Goal: Complete application form: Complete application form

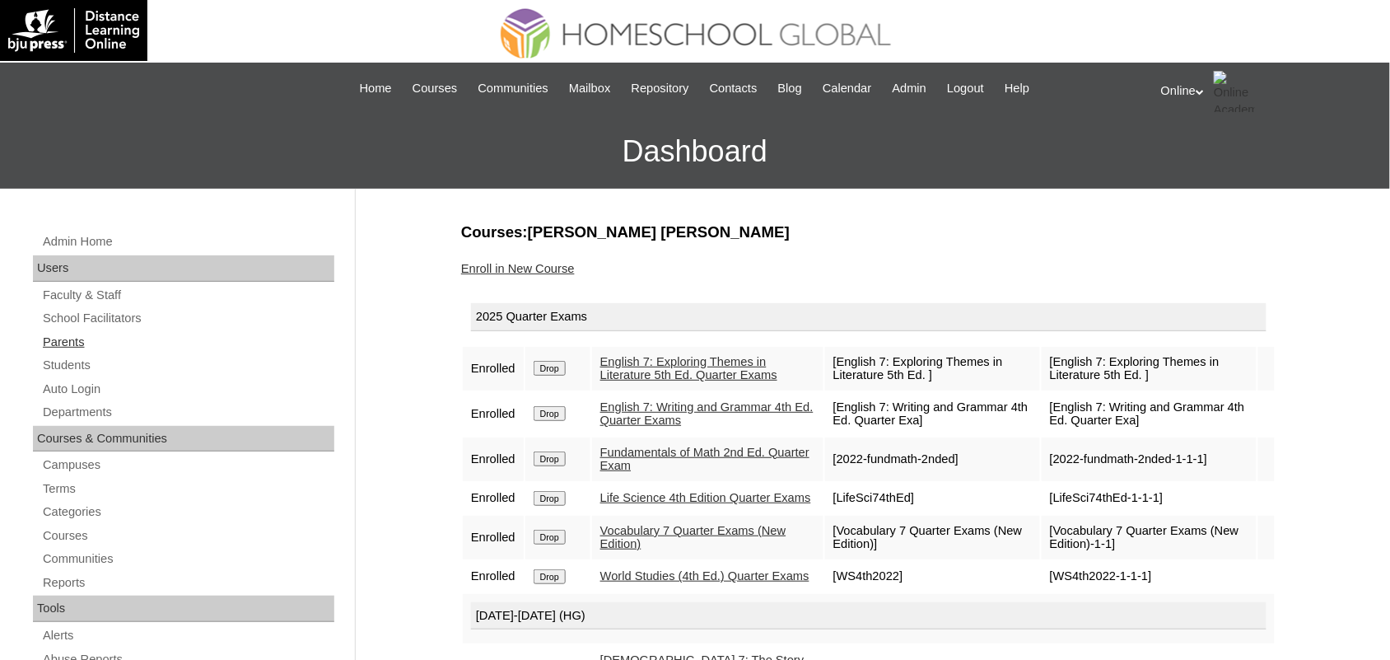
click at [80, 343] on link "Parents" at bounding box center [187, 342] width 293 height 21
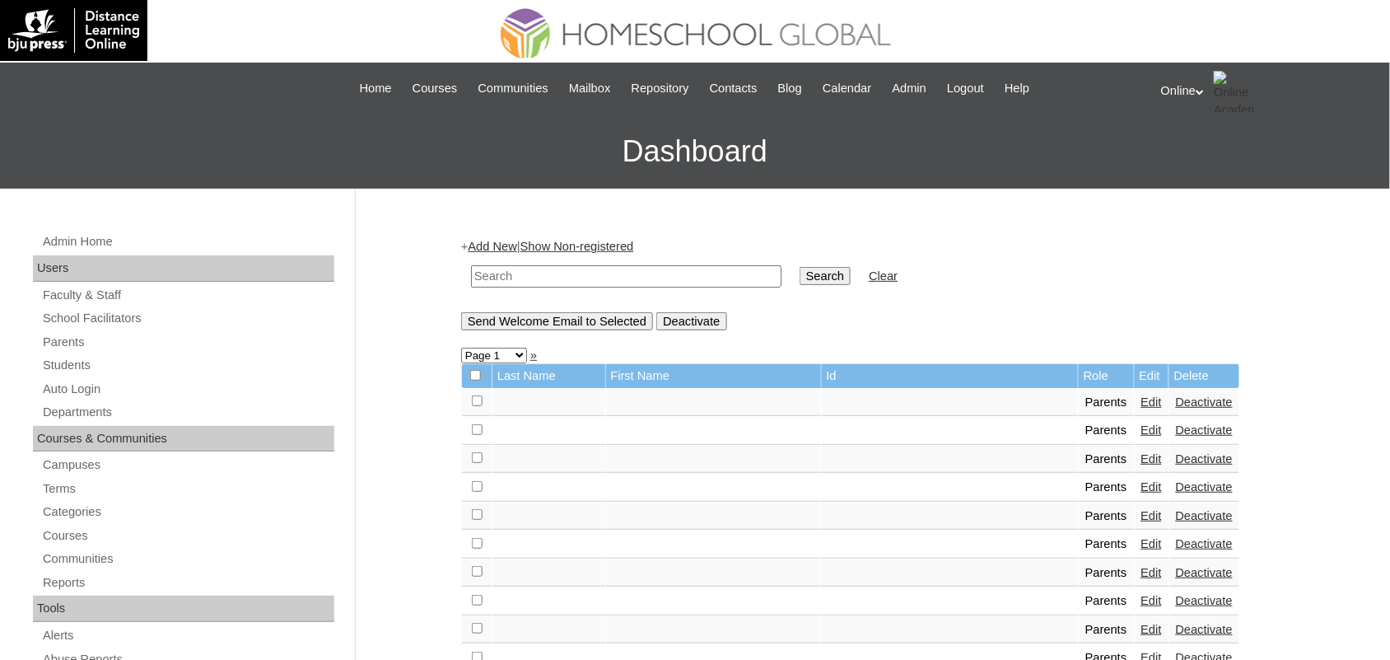
click at [496, 241] on link "Add New" at bounding box center [492, 246] width 49 height 13
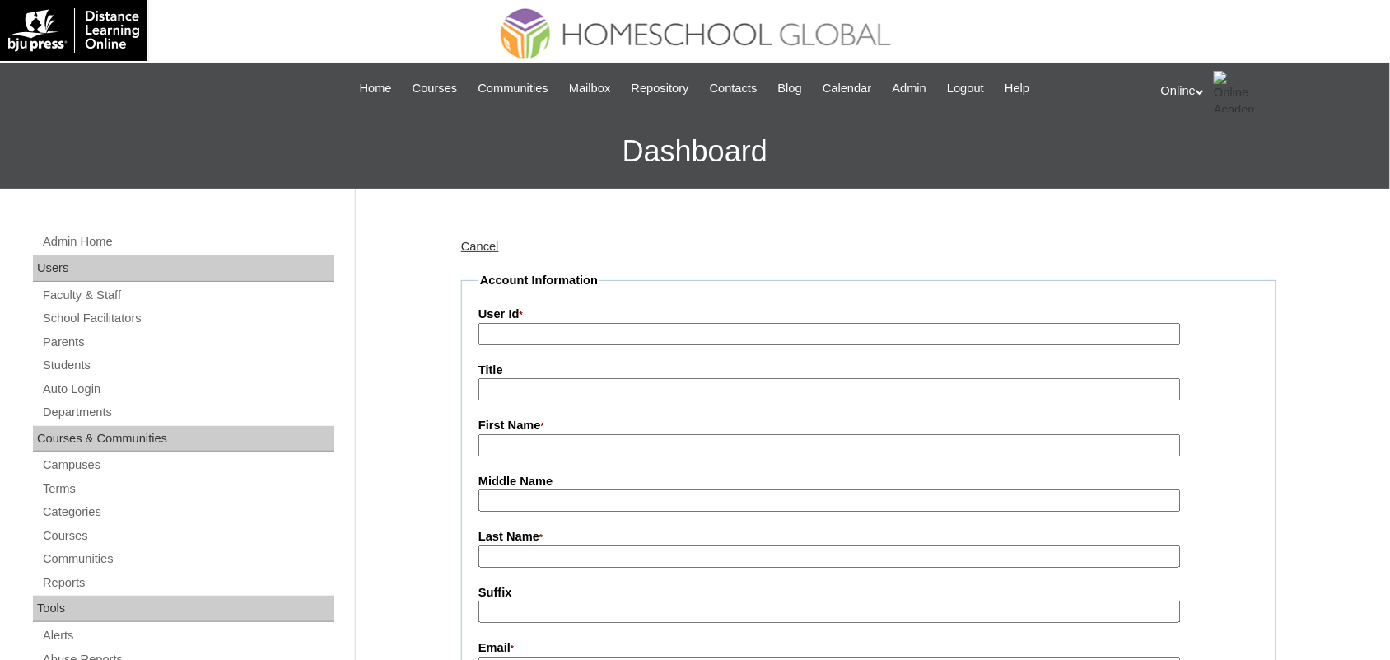
click at [580, 335] on input "User Id *" at bounding box center [829, 334] width 702 height 22
paste input "HGP0271-OACAD2025"
type input "HGP0271-OACAD2025"
click at [664, 443] on input "First Name *" at bounding box center [829, 445] width 702 height 22
paste input "Milagros Sarmiento"
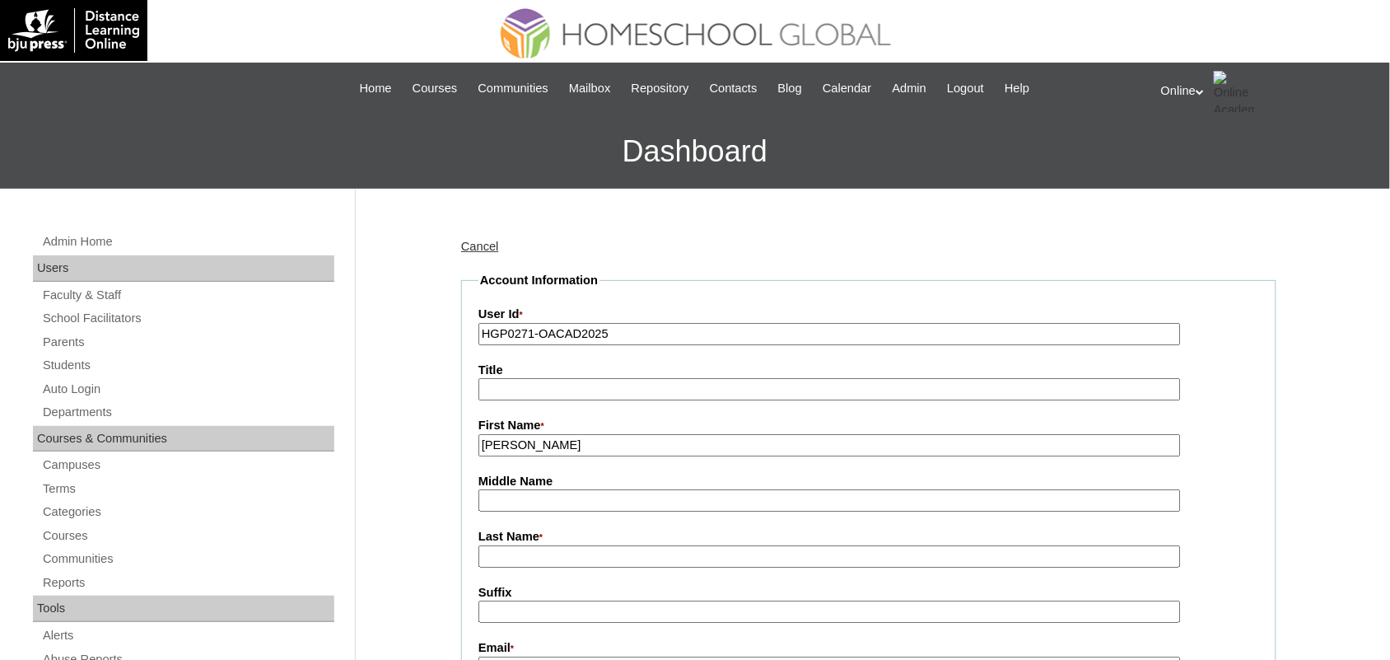
click at [541, 434] on input "Milagros Sarmiento" at bounding box center [829, 445] width 702 height 22
type input "Milagros"
click at [524, 560] on input "Last Name *" at bounding box center [829, 556] width 702 height 22
paste input "Sarmiento"
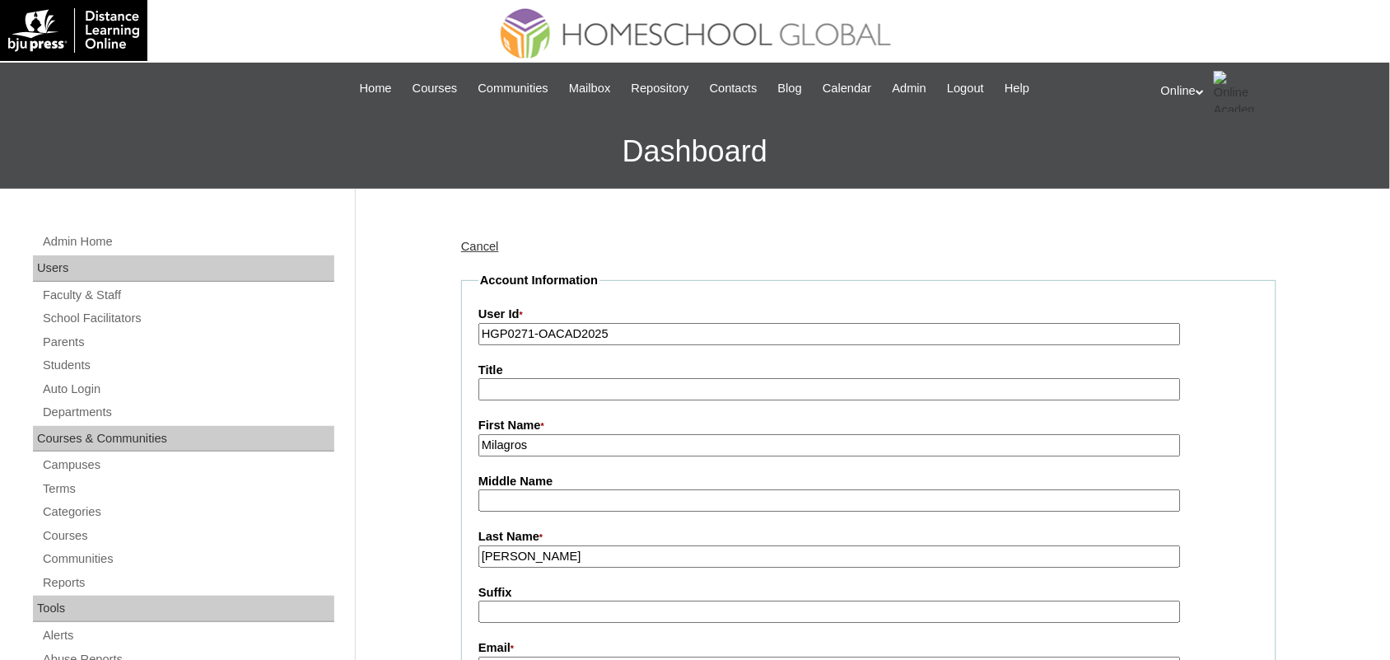
type input "Sarmiento"
click at [607, 434] on input "Milagros" at bounding box center [829, 445] width 702 height 22
type input "Milagros"
click at [598, 545] on input "[PERSON_NAME]" at bounding box center [829, 556] width 702 height 22
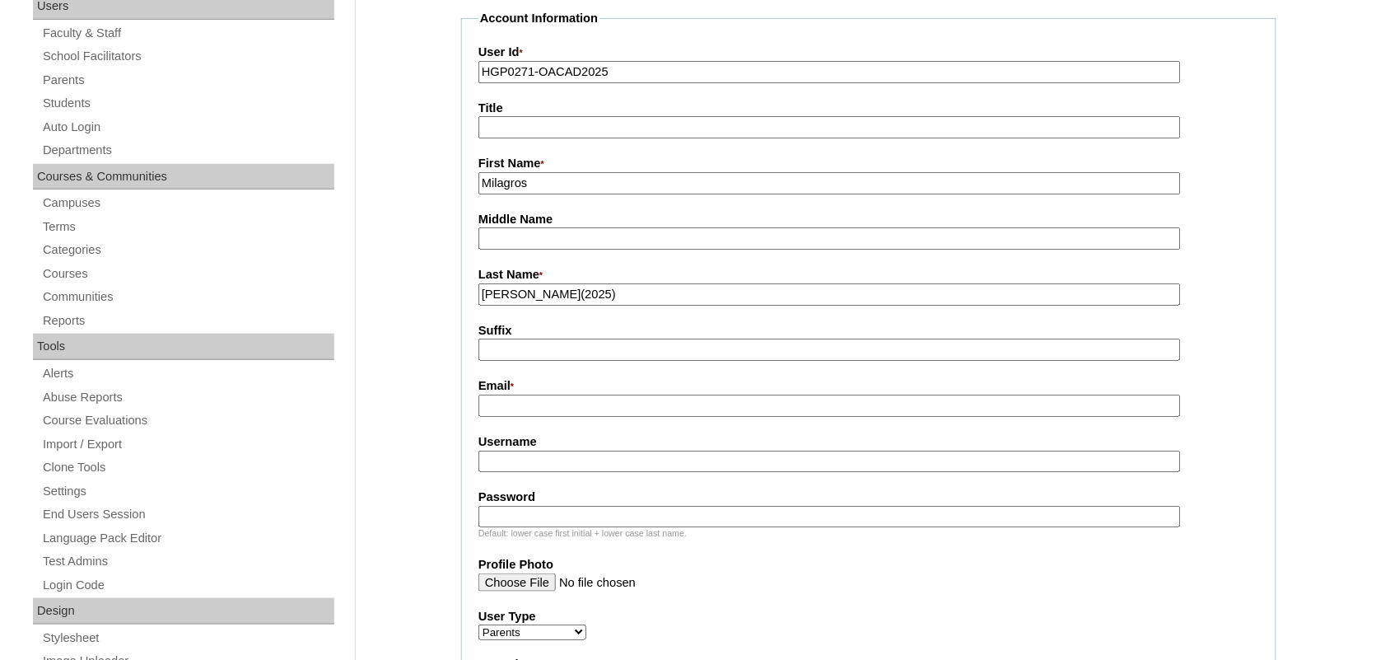
scroll to position [263, 0]
type input "Sarmiento(2025)"
click at [599, 393] on input "Email *" at bounding box center [829, 404] width 702 height 22
paste input "[EMAIL_ADDRESS][DOMAIN_NAME]"
type input "[EMAIL_ADDRESS][DOMAIN_NAME]"
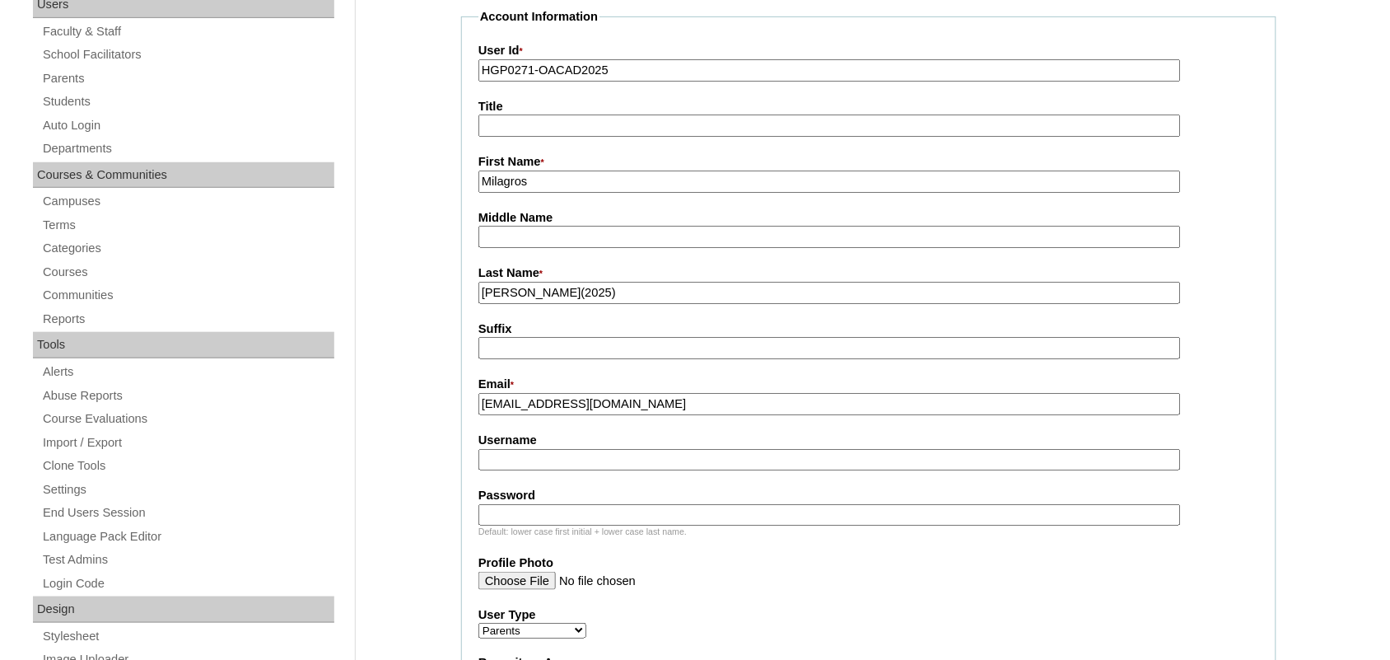
click at [720, 450] on input "Username" at bounding box center [829, 460] width 702 height 22
paste input "msarmiento2025"
type input "msarmiento2025"
click at [763, 504] on input "Password" at bounding box center [829, 515] width 702 height 22
paste input "MKLpa"
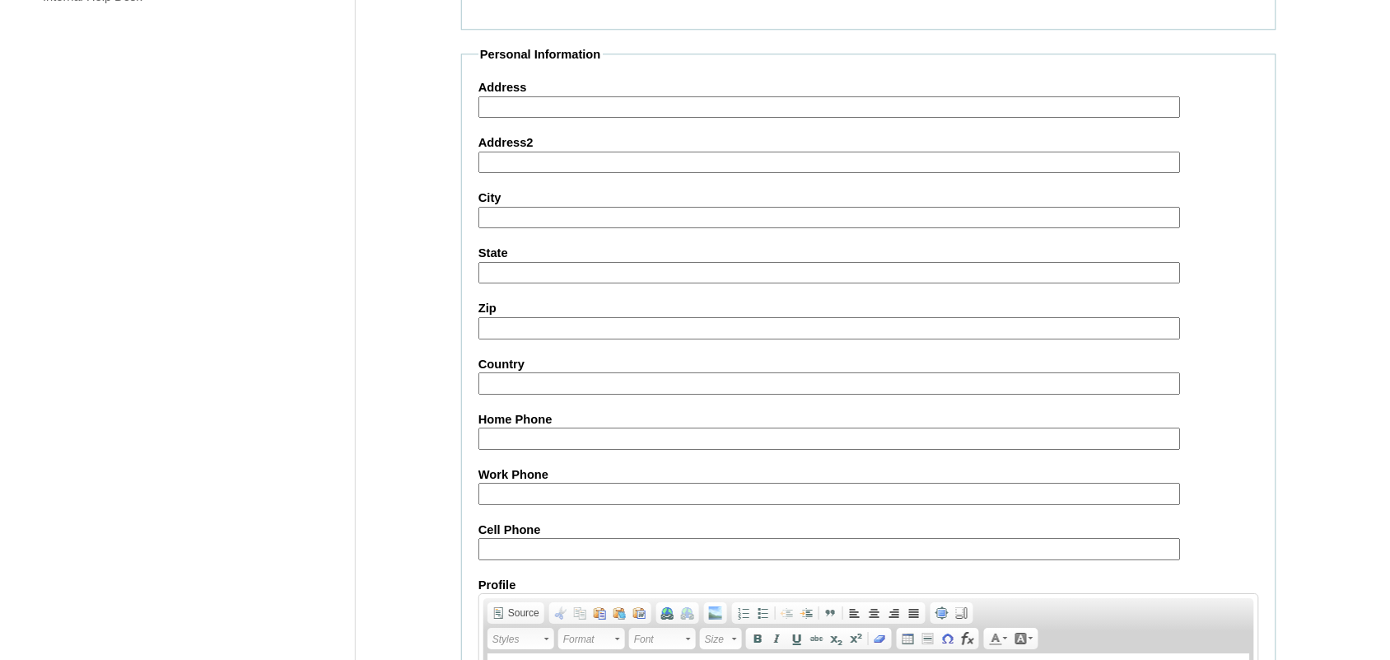
scroll to position [1532, 0]
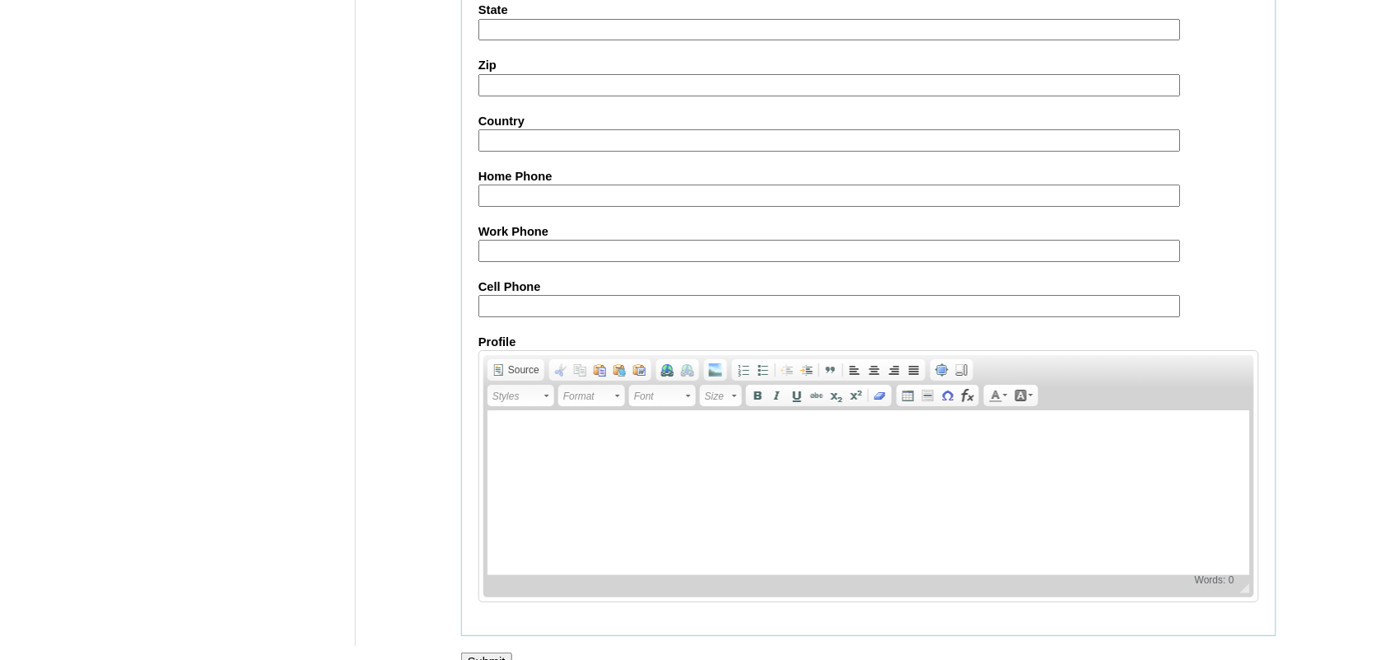
type input "MKLpa"
click at [469, 652] on input "Submit" at bounding box center [486, 661] width 51 height 18
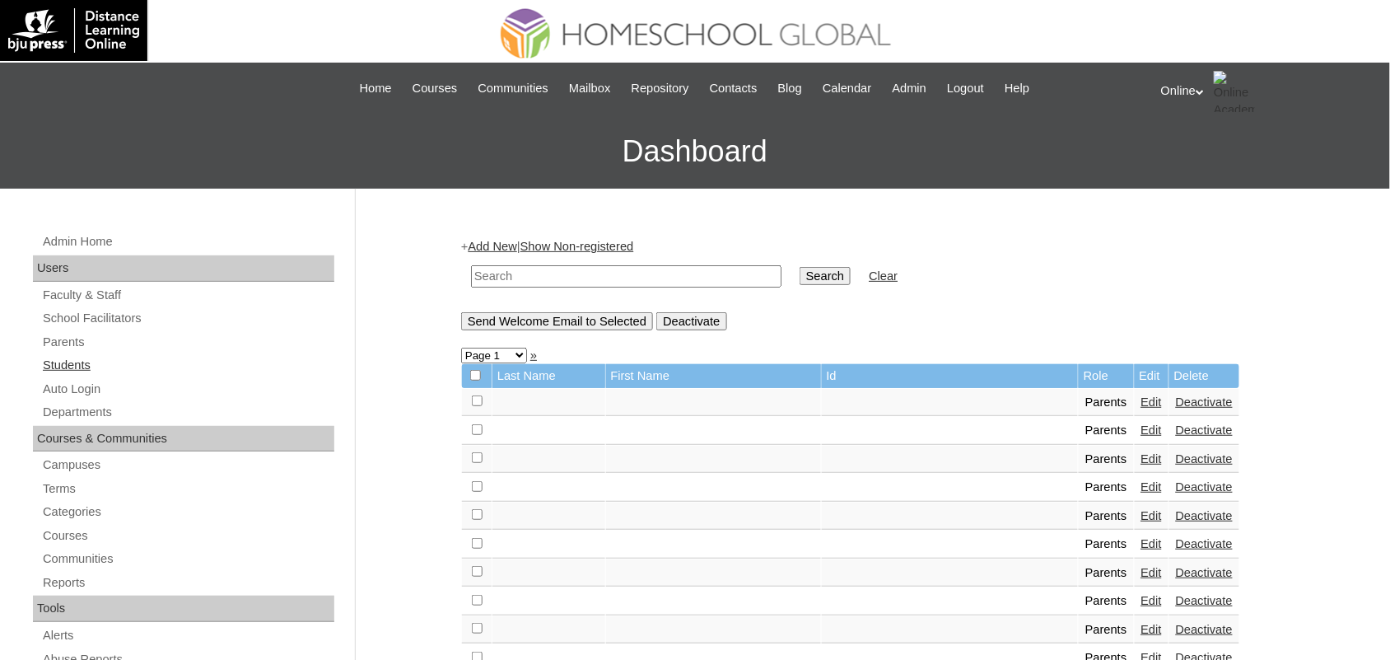
click at [100, 362] on link "Students" at bounding box center [187, 365] width 293 height 21
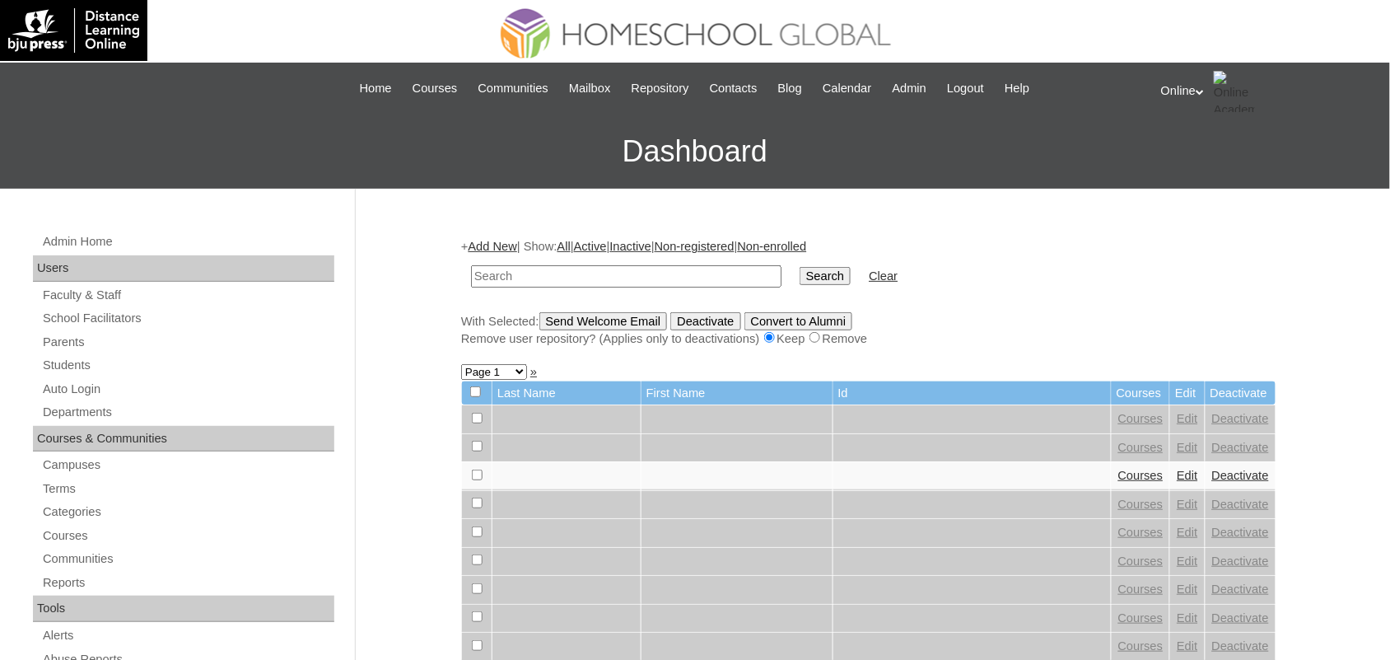
click at [508, 243] on link "Add New" at bounding box center [492, 246] width 49 height 13
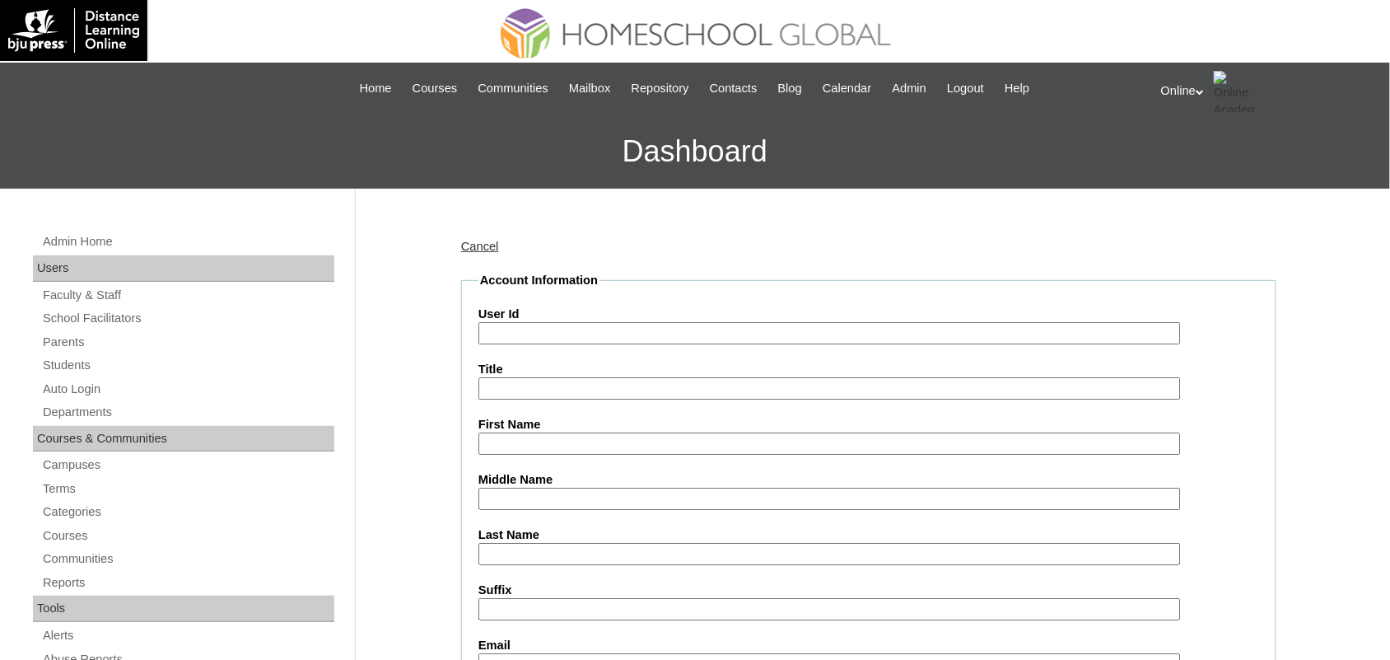
click at [766, 335] on input "User Id" at bounding box center [829, 333] width 702 height 22
paste input "HG327OACAD2025"
type input "HG327OACAD2025"
click at [590, 437] on input "First Name" at bounding box center [829, 443] width 702 height 22
paste input "Mark Lorence De Guzman Sarmiento _240003655"
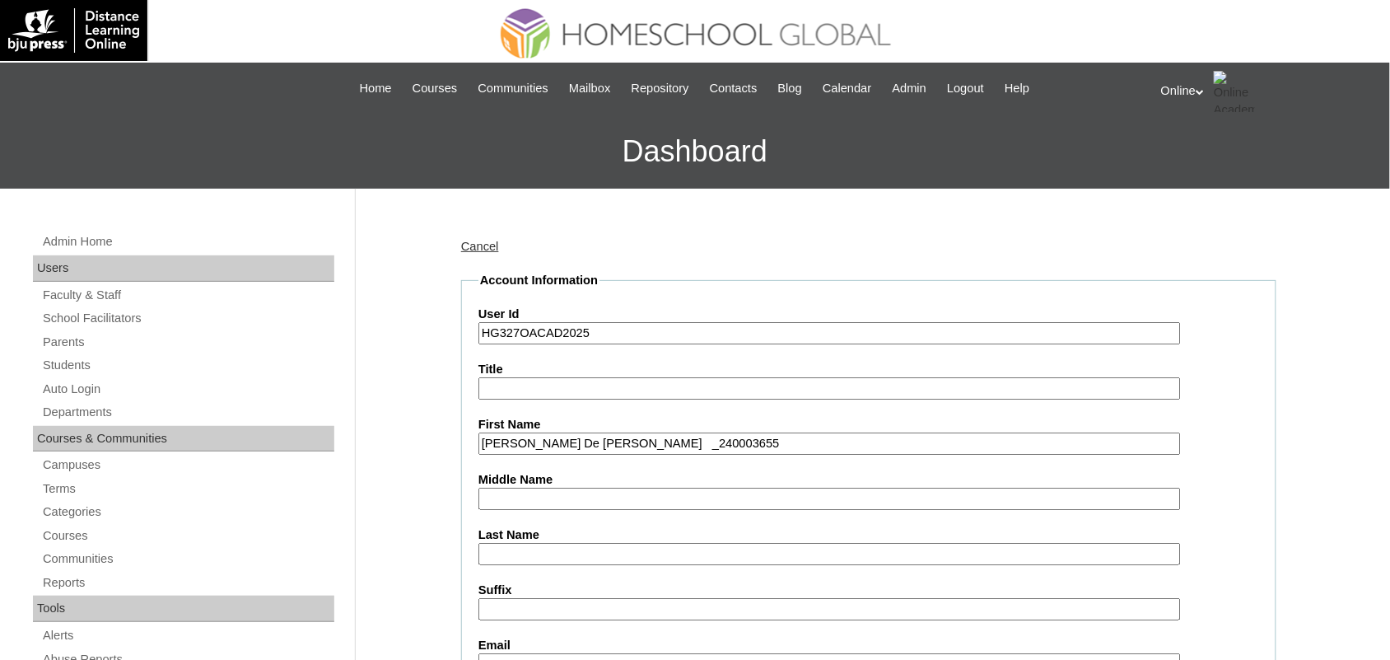
click at [696, 438] on input "Mark Lorence De Guzman Sarmiento _240003655" at bounding box center [829, 443] width 702 height 22
click at [681, 438] on input "Mark Lorence De Guzman Sarmiento" at bounding box center [829, 443] width 702 height 22
type input "Mark Lorence De Guzman"
click at [572, 543] on input "Last Name" at bounding box center [829, 554] width 702 height 22
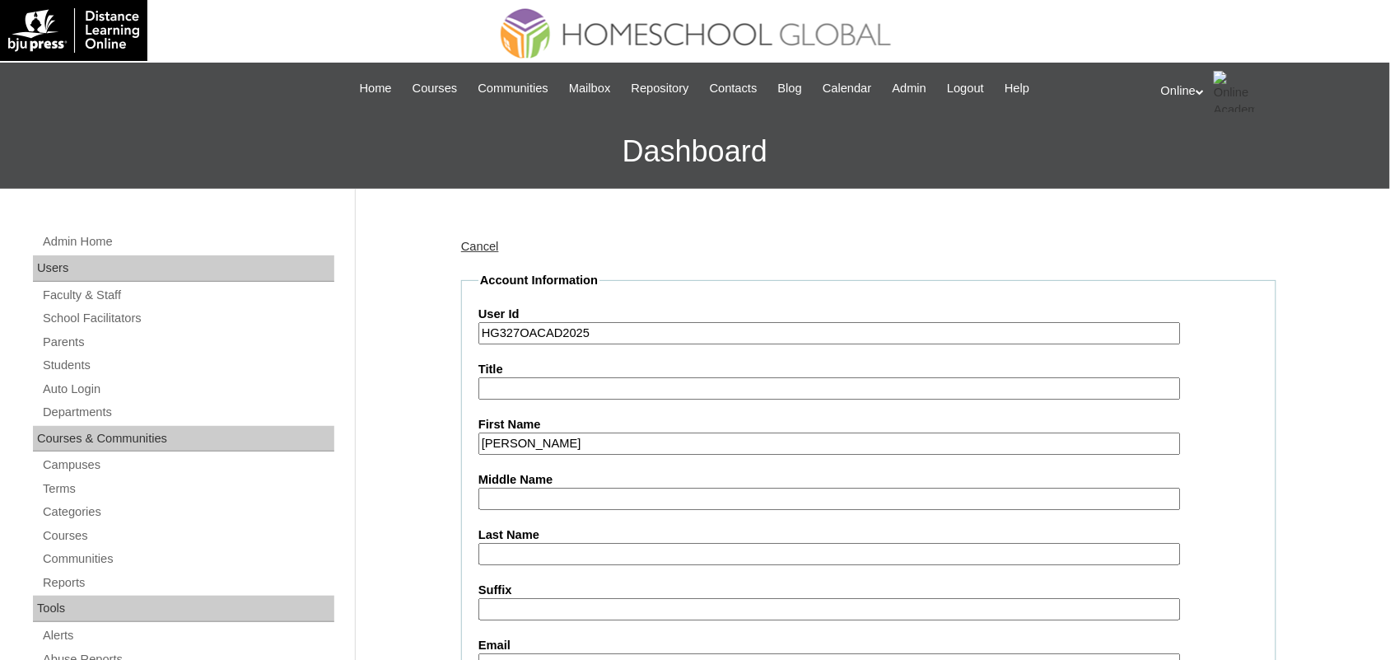
paste input "Sarmiento"
type input "Sarmiento"
drag, startPoint x: 657, startPoint y: 433, endPoint x: 561, endPoint y: 443, distance: 96.8
click at [561, 443] on input "Mark Lorence De Guzman" at bounding box center [829, 443] width 702 height 22
type input "Mark Lorence"
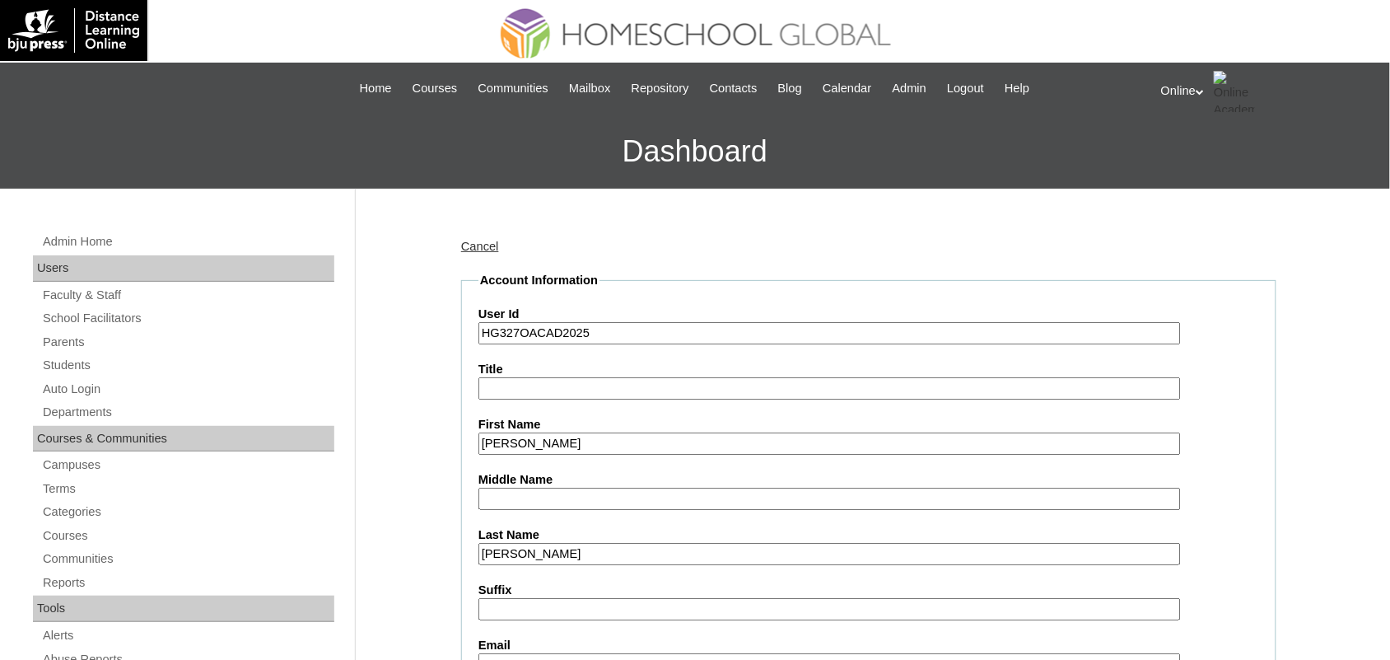
click at [527, 498] on input "Middle Name" at bounding box center [829, 498] width 702 height 22
paste input "De Guzman"
click at [487, 492] on input "De Guzman" at bounding box center [829, 498] width 702 height 22
type input "De Guzman"
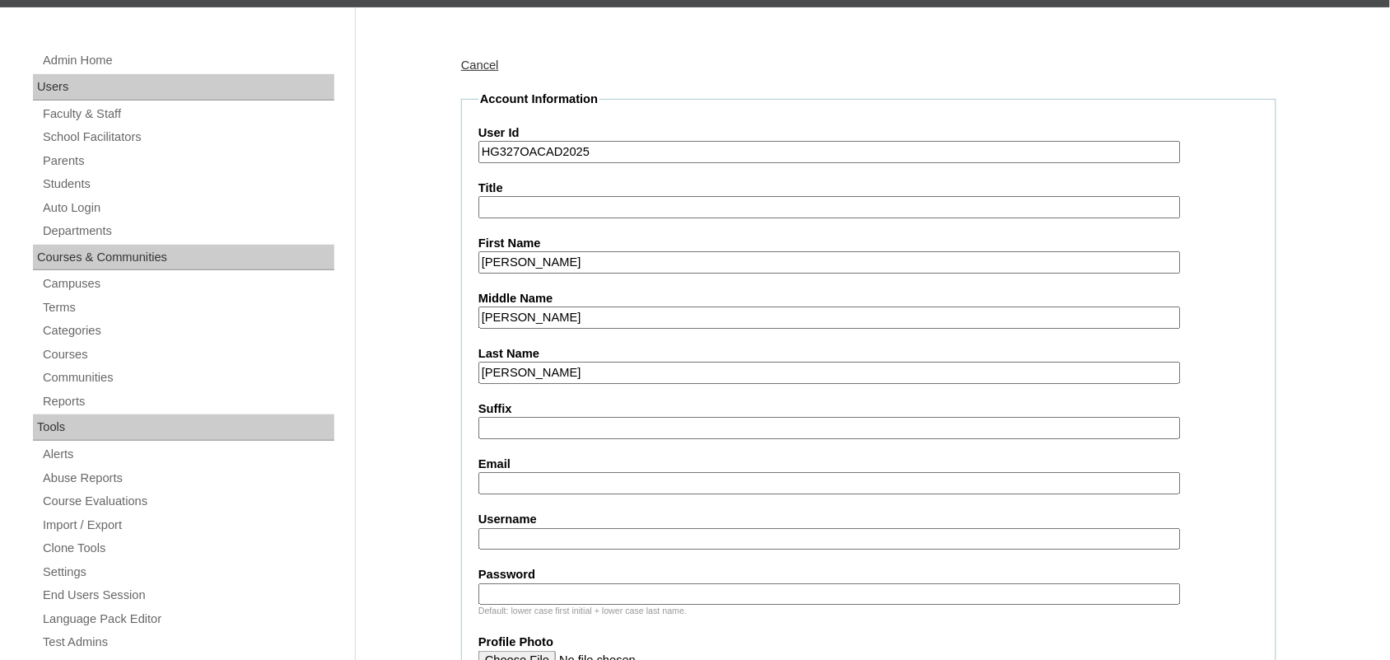
scroll to position [183, 0]
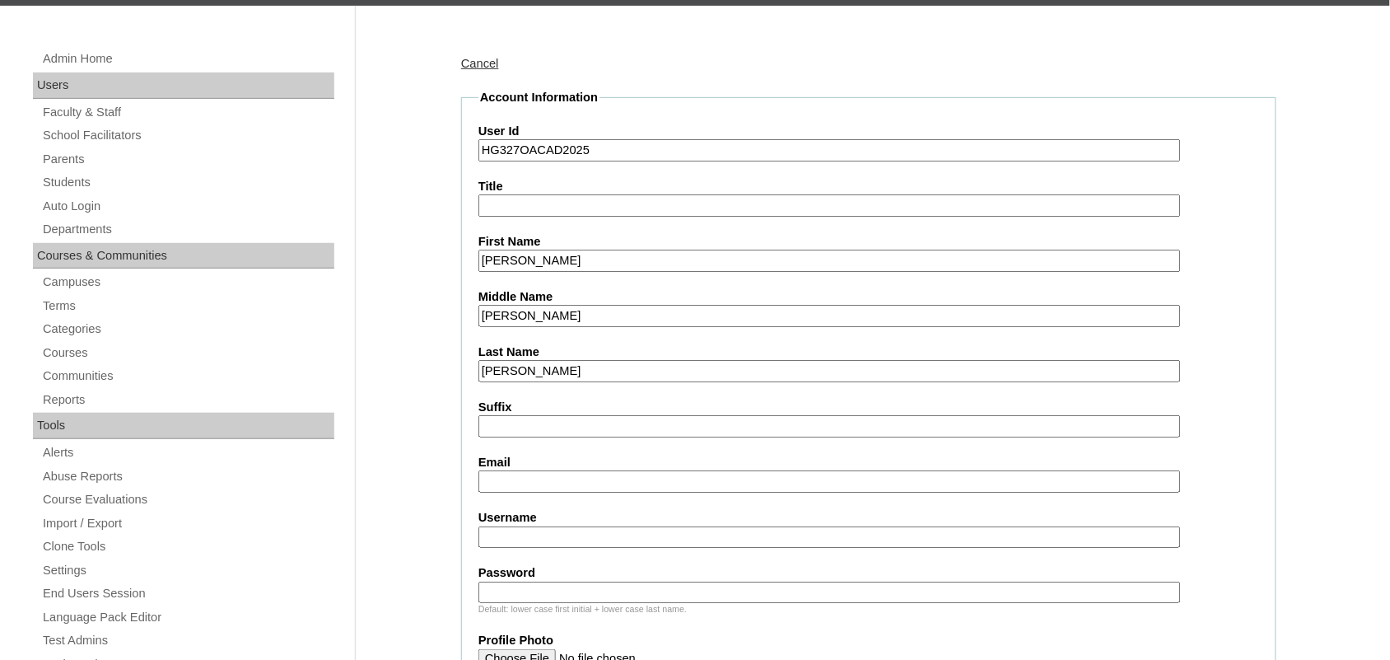
click at [650, 474] on input "Email" at bounding box center [829, 481] width 702 height 22
paste input "student.gworkspace@gmail.com"
type input "student.gworkspace@gmail.com"
click at [634, 532] on input "Username" at bounding box center [829, 537] width 702 height 22
paste input "mark.sarmiento2025"
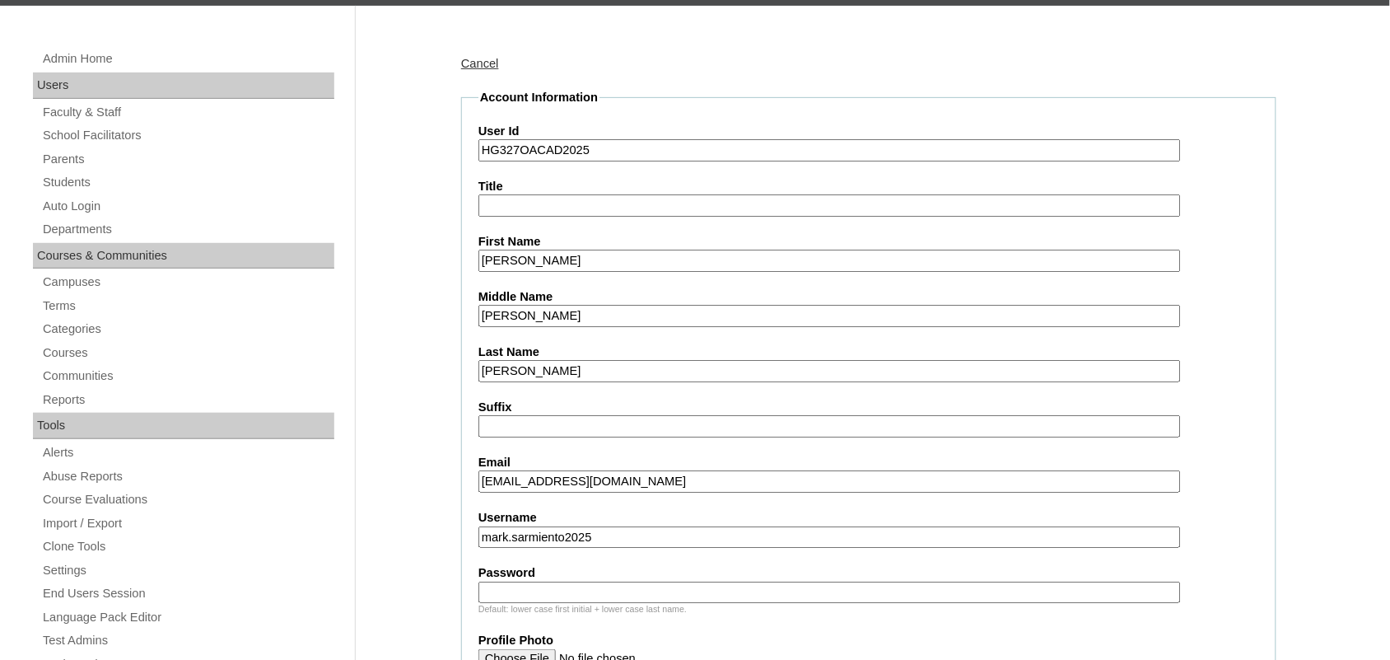
type input "mark.sarmiento2025"
click at [837, 581] on input "Password" at bounding box center [829, 592] width 702 height 22
paste input "qrTs1a"
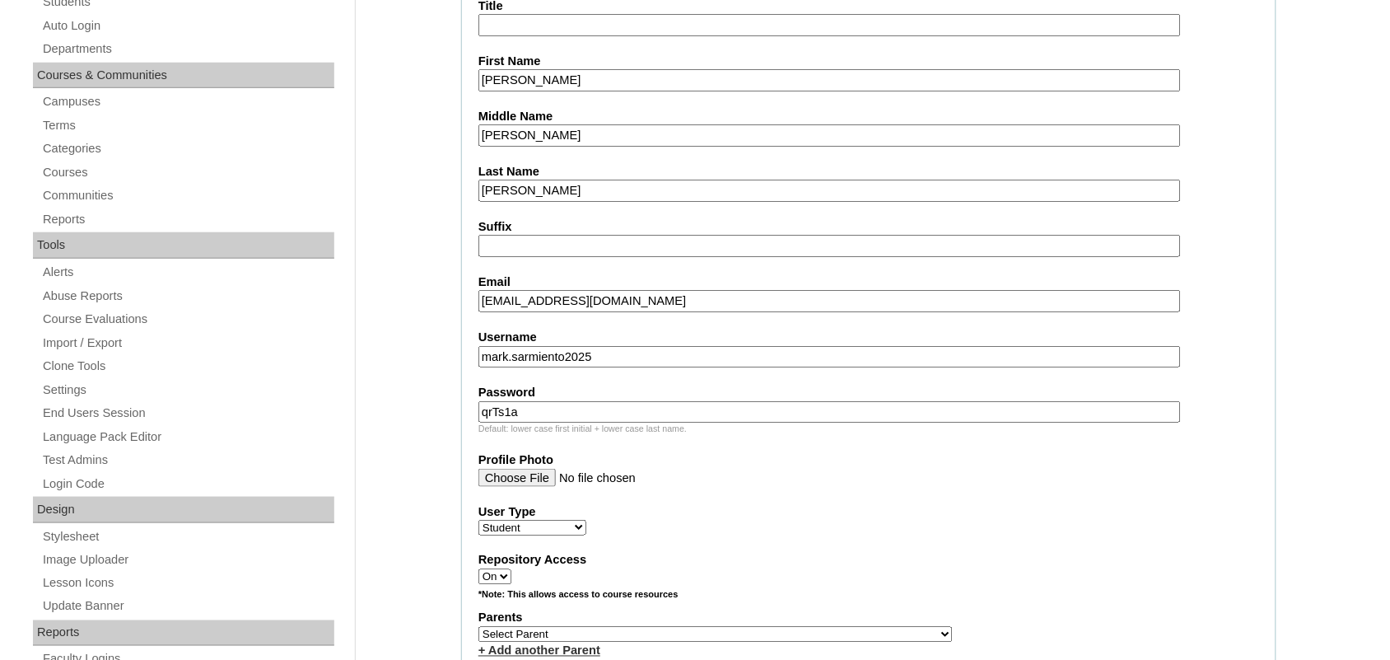
scroll to position [371, 0]
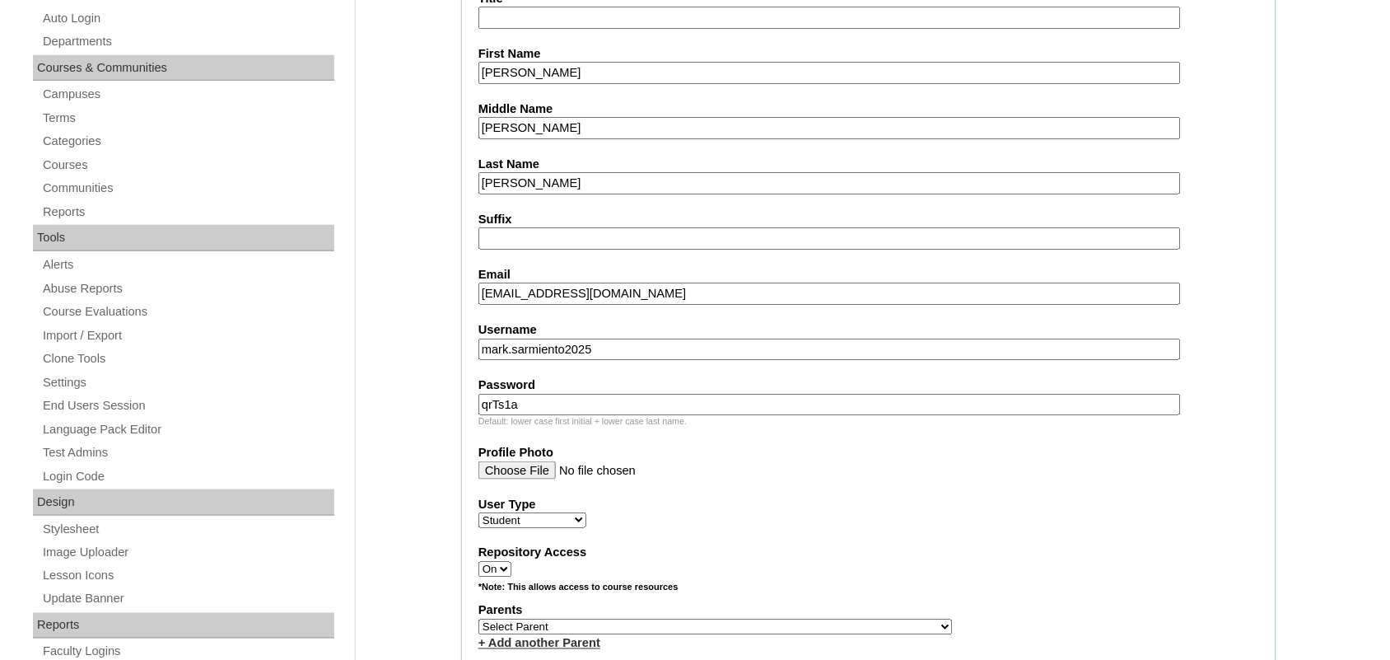
type input "qrTs1a"
click at [753, 619] on select "Select Parent , , , , , , , , , , , , , , , , , , , , , , , , , , , , , , , , ,…" at bounding box center [715, 627] width 474 height 16
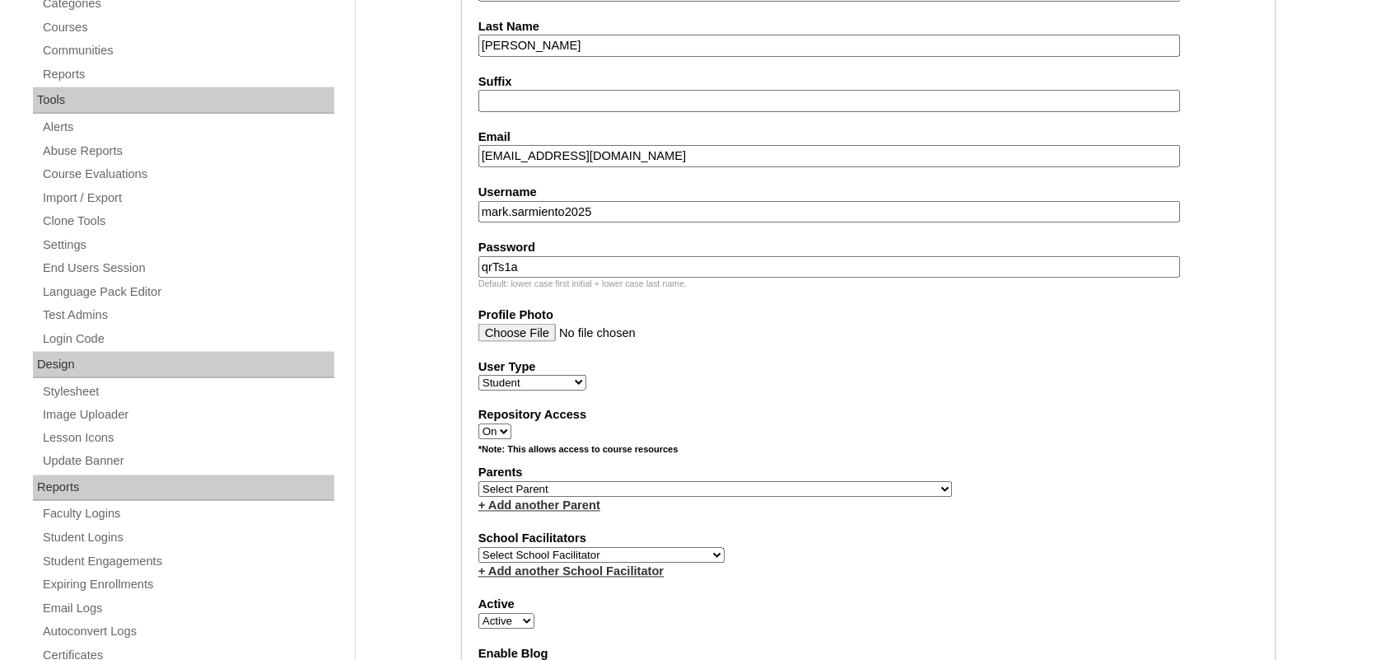
scroll to position [510, 0]
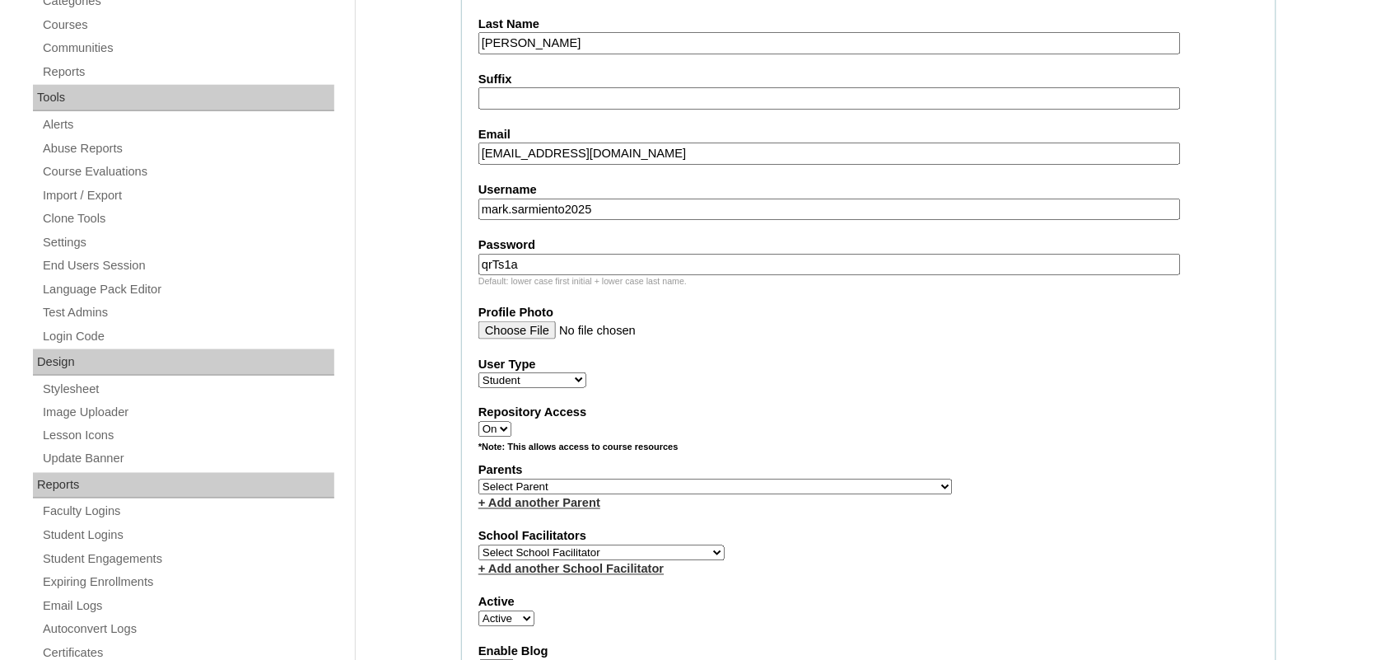
click at [766, 479] on select "Select Parent , , , , , , , , , , , , , , , , , , , , , , , , , , , , , , , , ,…" at bounding box center [715, 487] width 474 height 16
select select "44222"
click at [478, 479] on select "Select Parent , , , , , , , , , , , , , , , , , , , , , , , , , , , , , , , , ,…" at bounding box center [715, 487] width 474 height 16
click at [595, 545] on select "Select School Facilitator Norman Añain Ruffa Abadijas Mary Abella Gloryfe Abion…" at bounding box center [601, 553] width 246 height 16
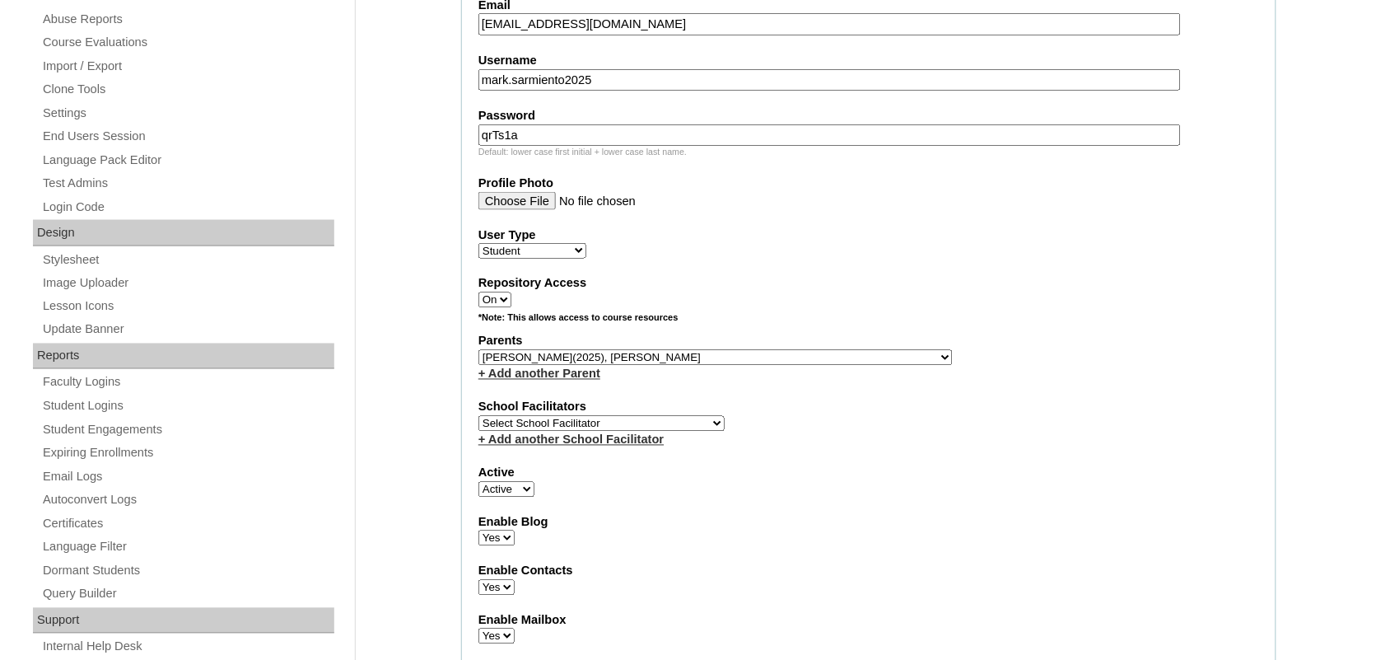
scroll to position [644, 0]
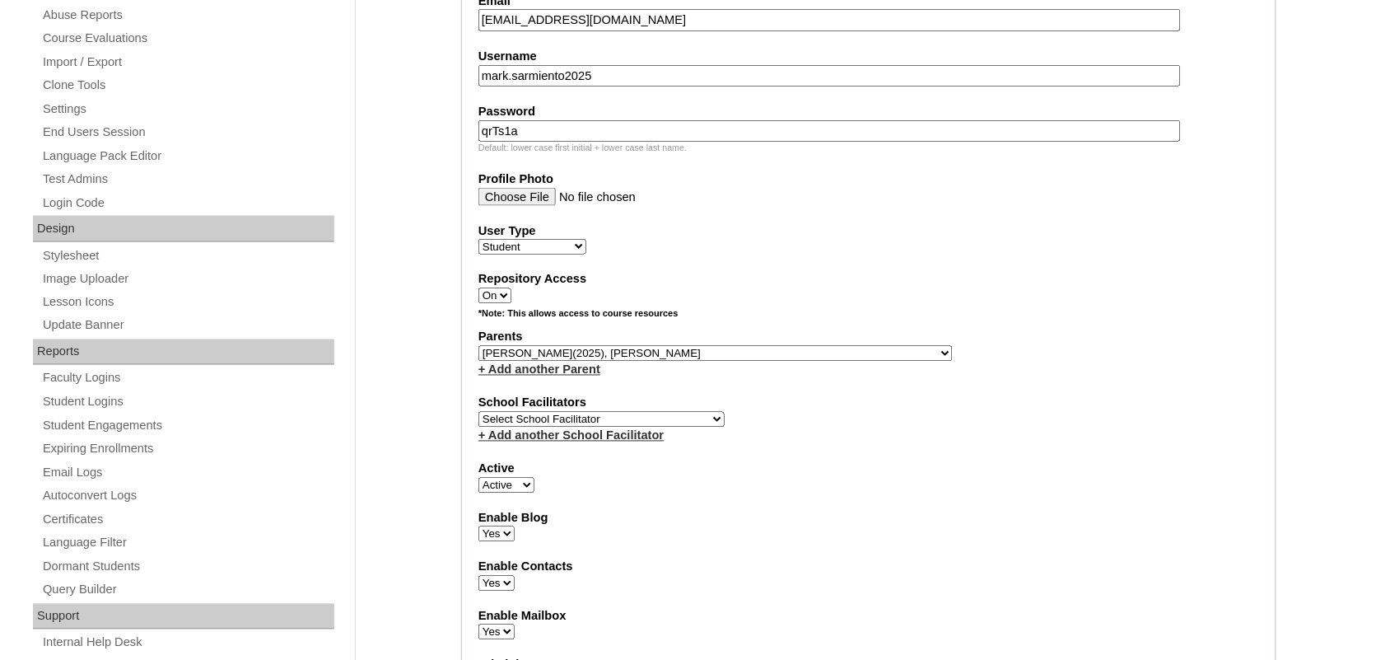
click at [664, 412] on select "Select School Facilitator Norman Añain Ruffa Abadijas Mary Abella Gloryfe Abion…" at bounding box center [601, 420] width 246 height 16
select select "41379"
click at [478, 412] on select "Select School Facilitator Norman Añain Ruffa Abadijas Mary Abella Gloryfe Abion…" at bounding box center [601, 420] width 246 height 16
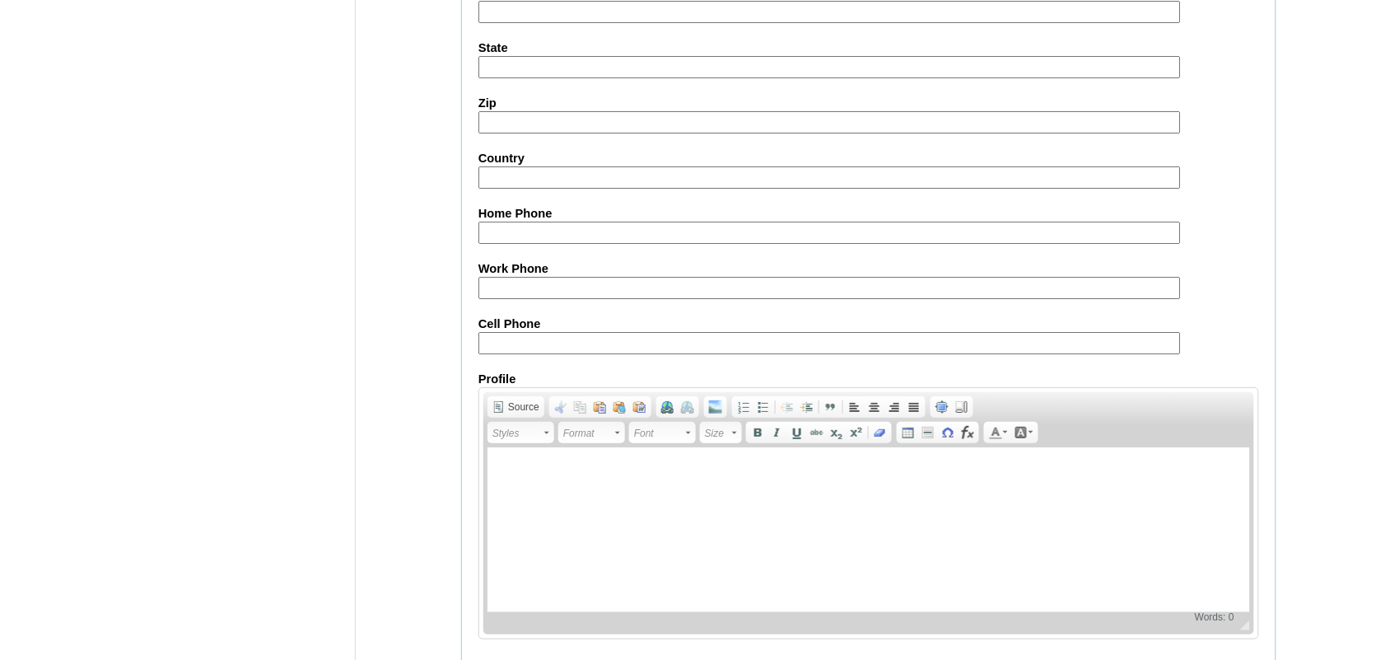
scroll to position [1810, 0]
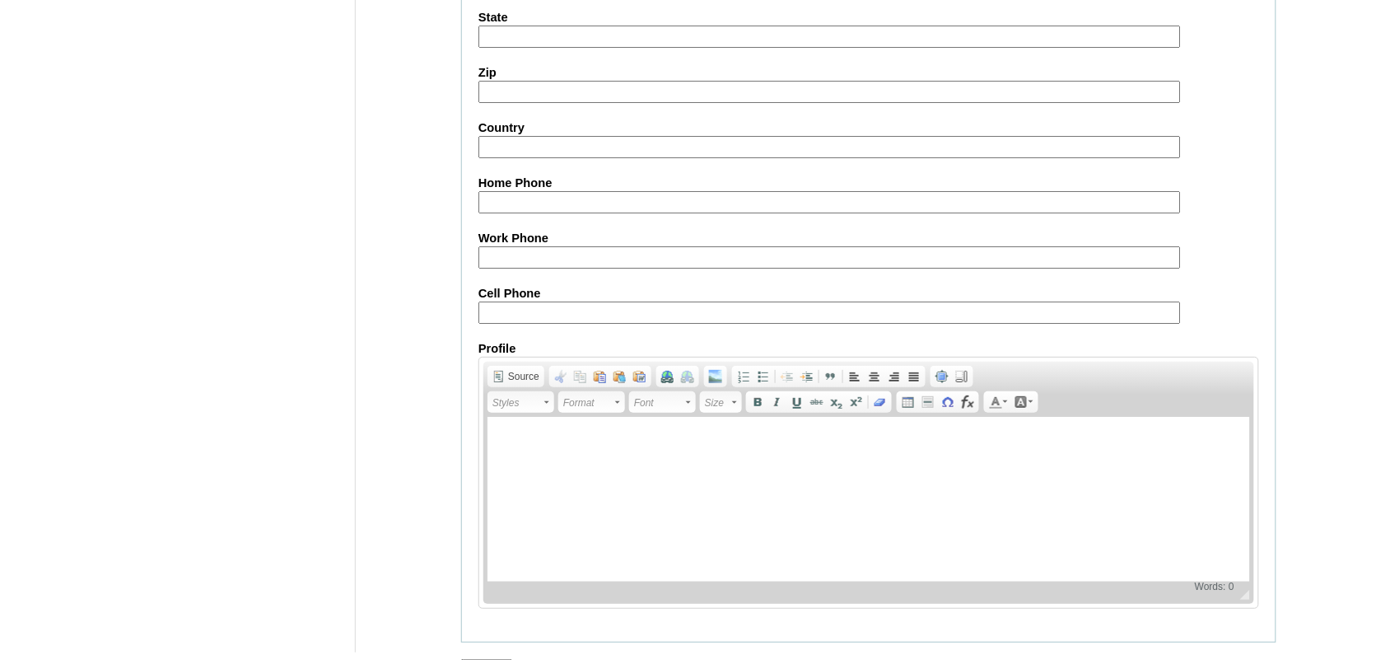
click at [494, 659] on input "Submit" at bounding box center [486, 668] width 51 height 18
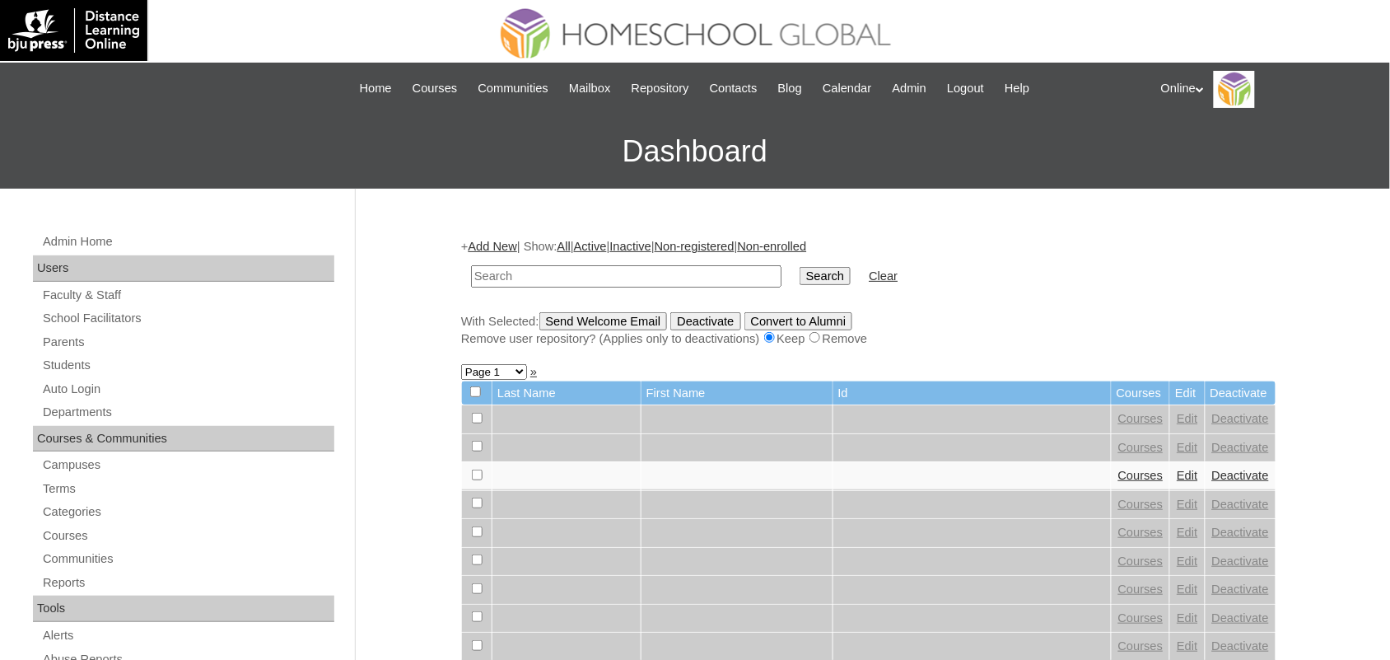
click at [693, 270] on input "text" at bounding box center [626, 276] width 310 height 22
paste input "HG327OACAD2025"
type input "HG327OACAD2025"
click at [799, 274] on input "Search" at bounding box center [824, 276] width 51 height 18
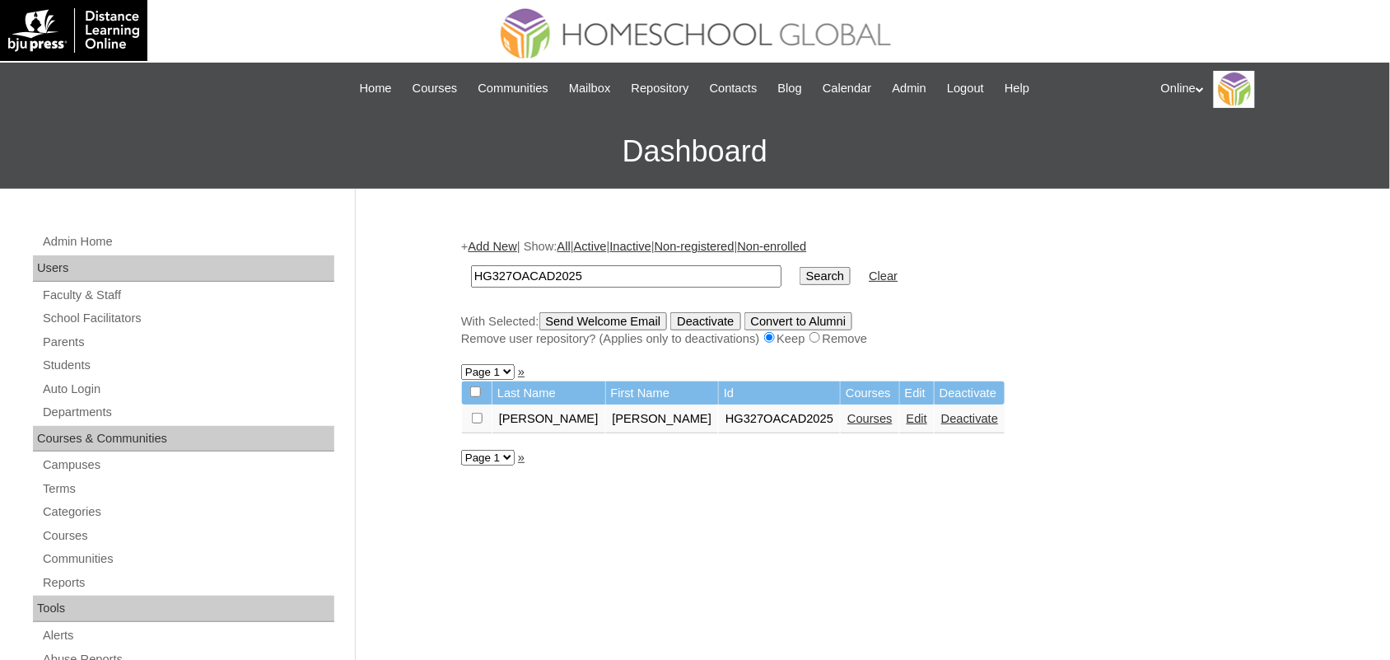
click at [847, 413] on link "Courses" at bounding box center [869, 418] width 45 height 13
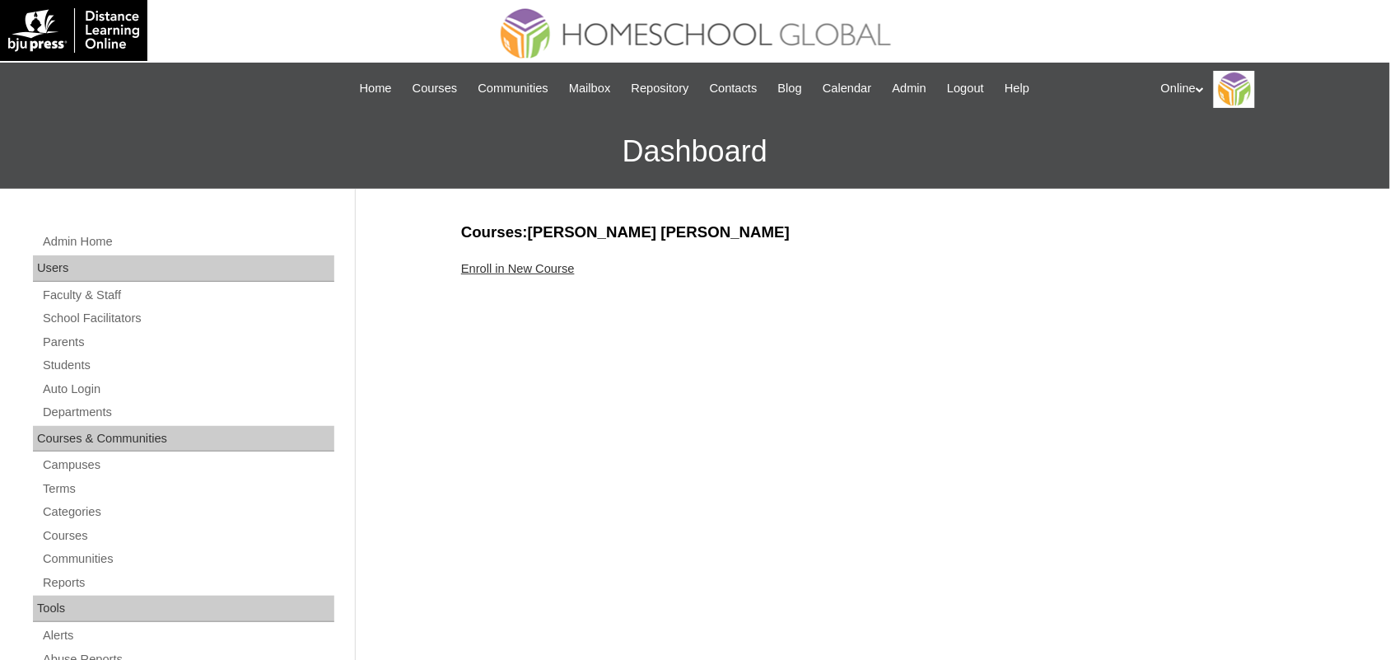
click at [537, 266] on link "Enroll in New Course" at bounding box center [518, 268] width 114 height 13
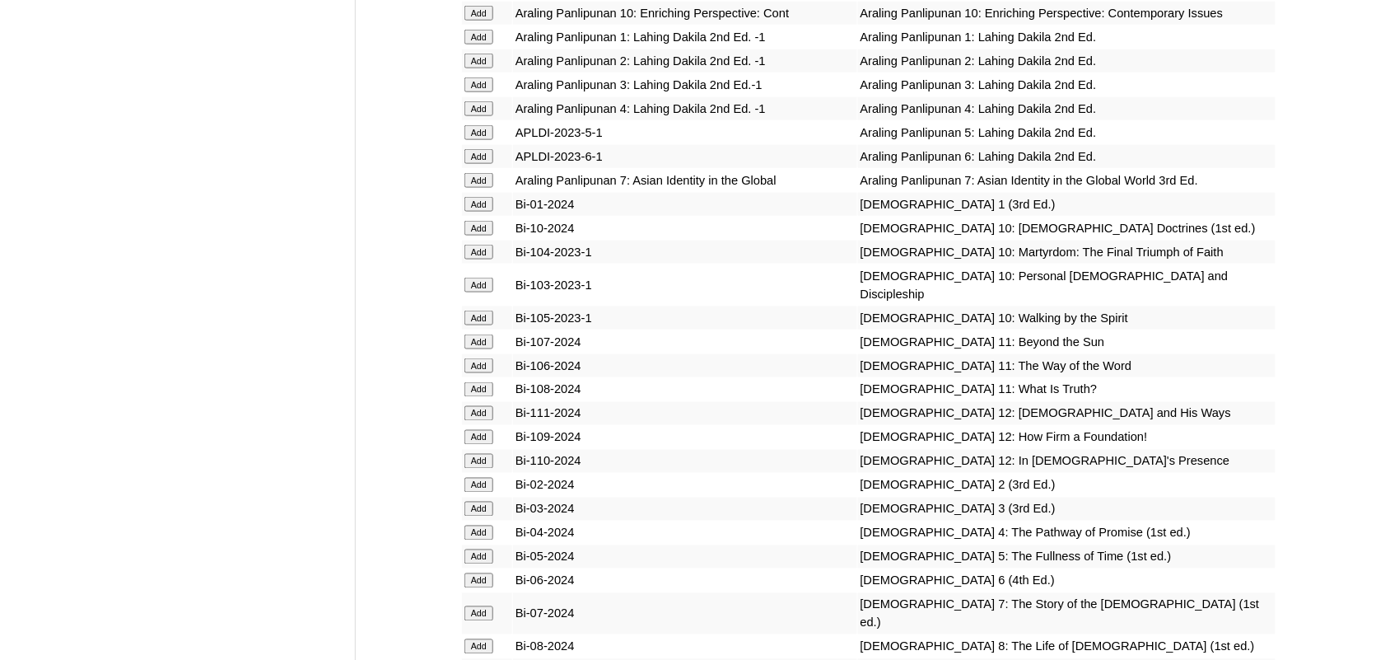
scroll to position [4250, 0]
click at [474, 221] on input "Add" at bounding box center [478, 228] width 29 height 15
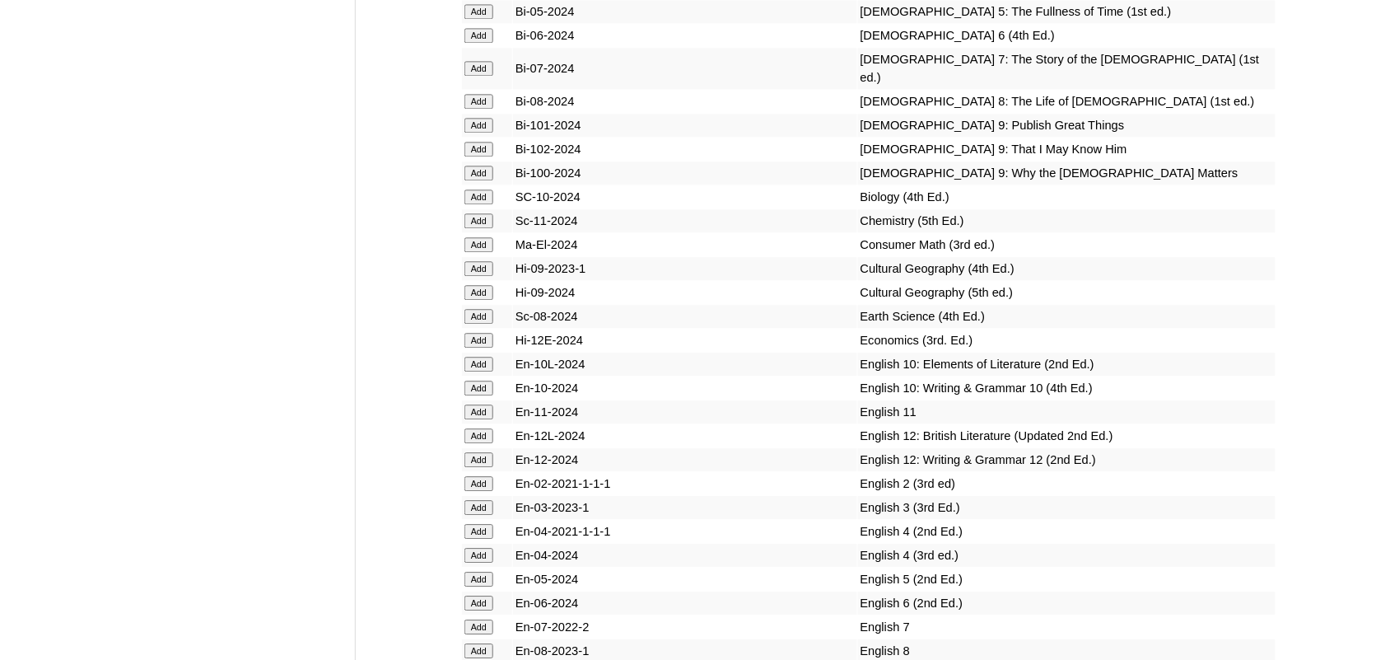
scroll to position [4794, 0]
click at [482, 358] on input "Add" at bounding box center [478, 365] width 29 height 15
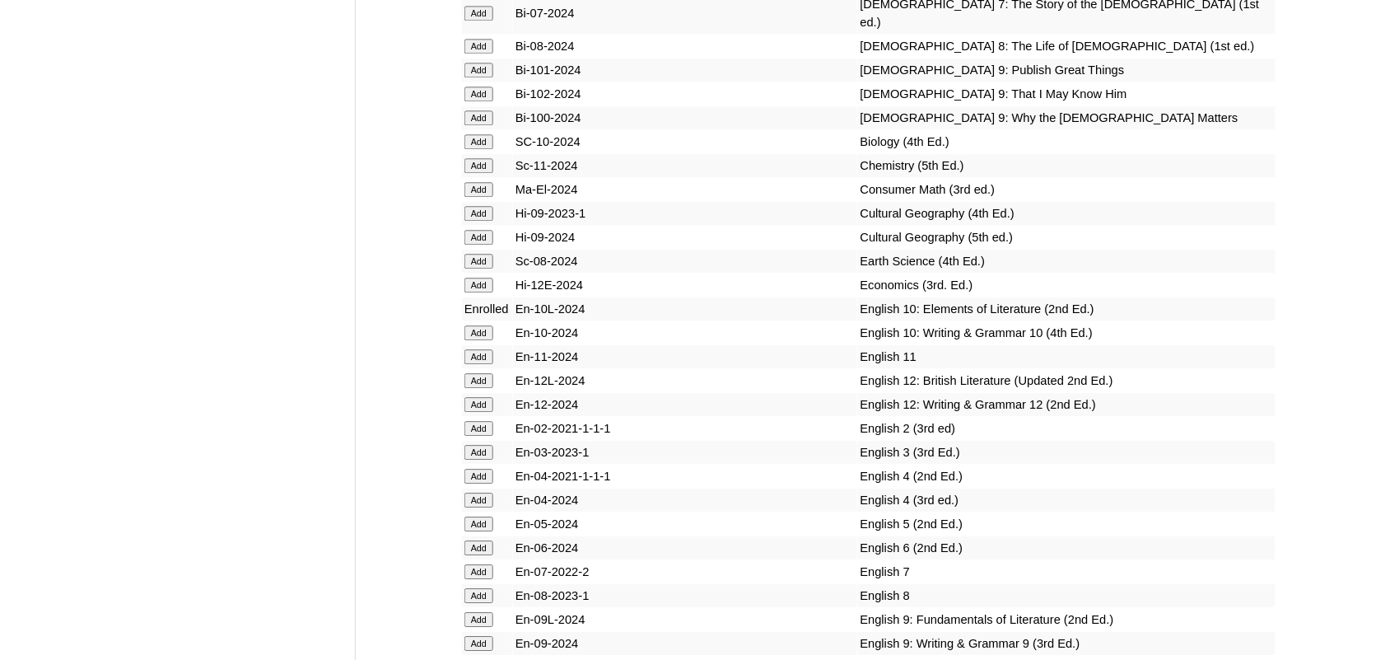
scroll to position [4850, 0]
click at [487, 326] on input "Add" at bounding box center [478, 333] width 29 height 15
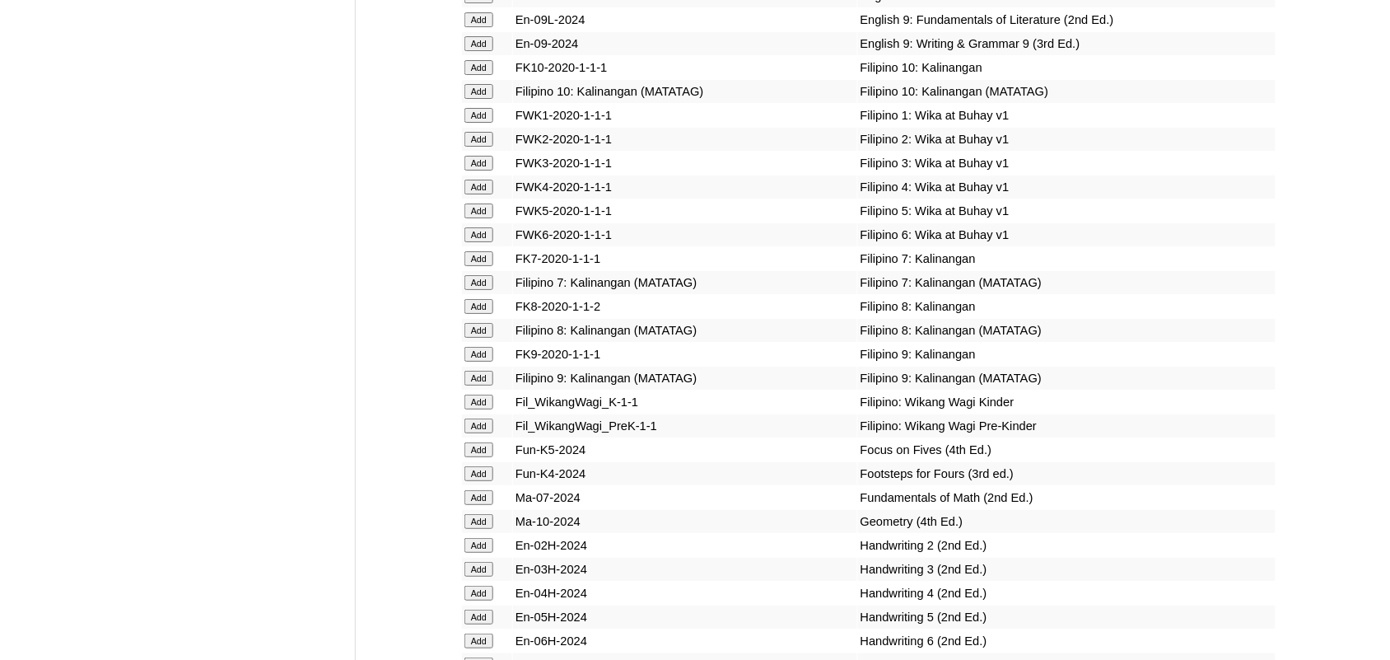
scroll to position [5451, 0]
click at [474, 513] on input "Add" at bounding box center [478, 520] width 29 height 15
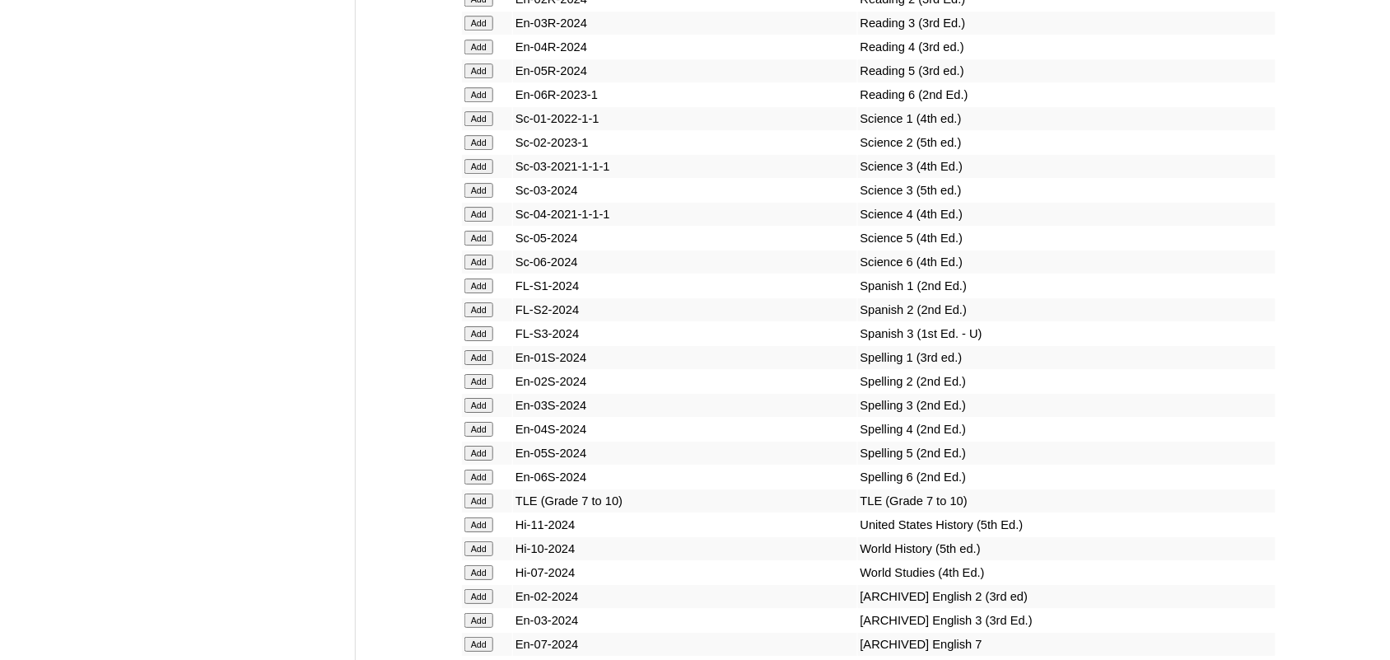
scroll to position [7019, 0]
click at [483, 539] on input "Add" at bounding box center [478, 546] width 29 height 15
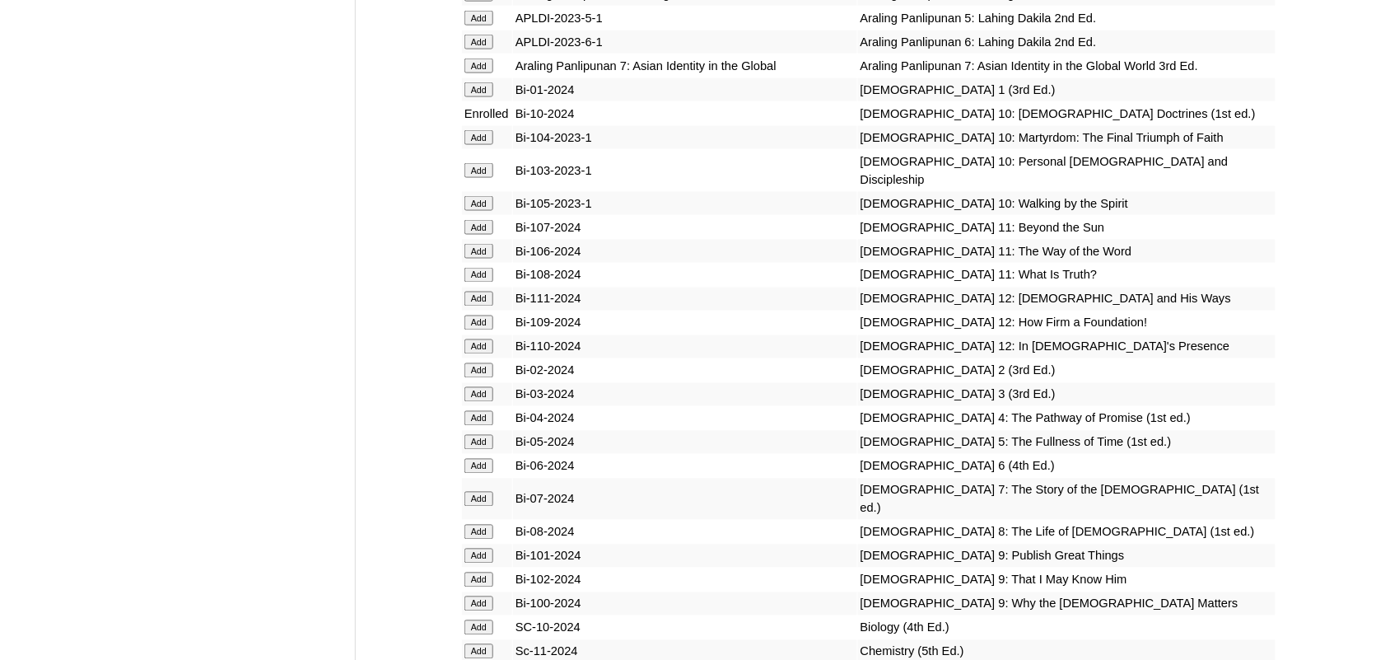
scroll to position [4366, 0]
click at [480, 619] on input "Add" at bounding box center [478, 626] width 29 height 15
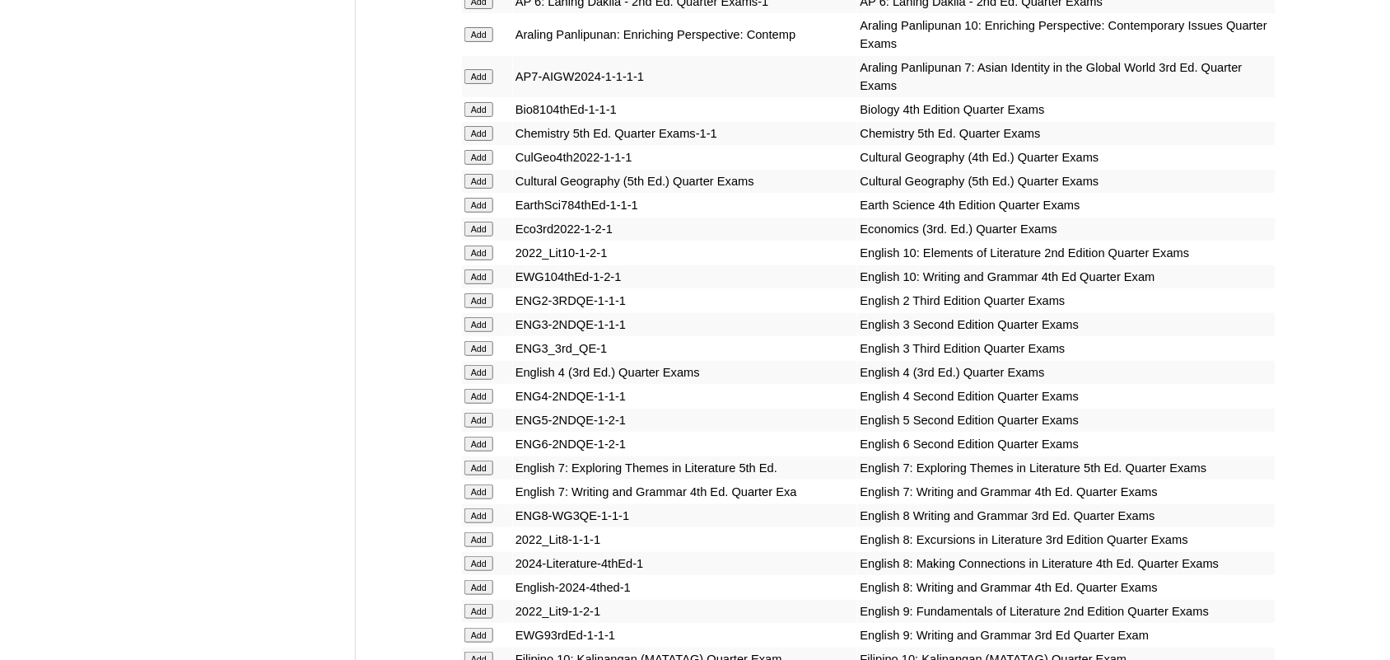
scroll to position [1924, 0]
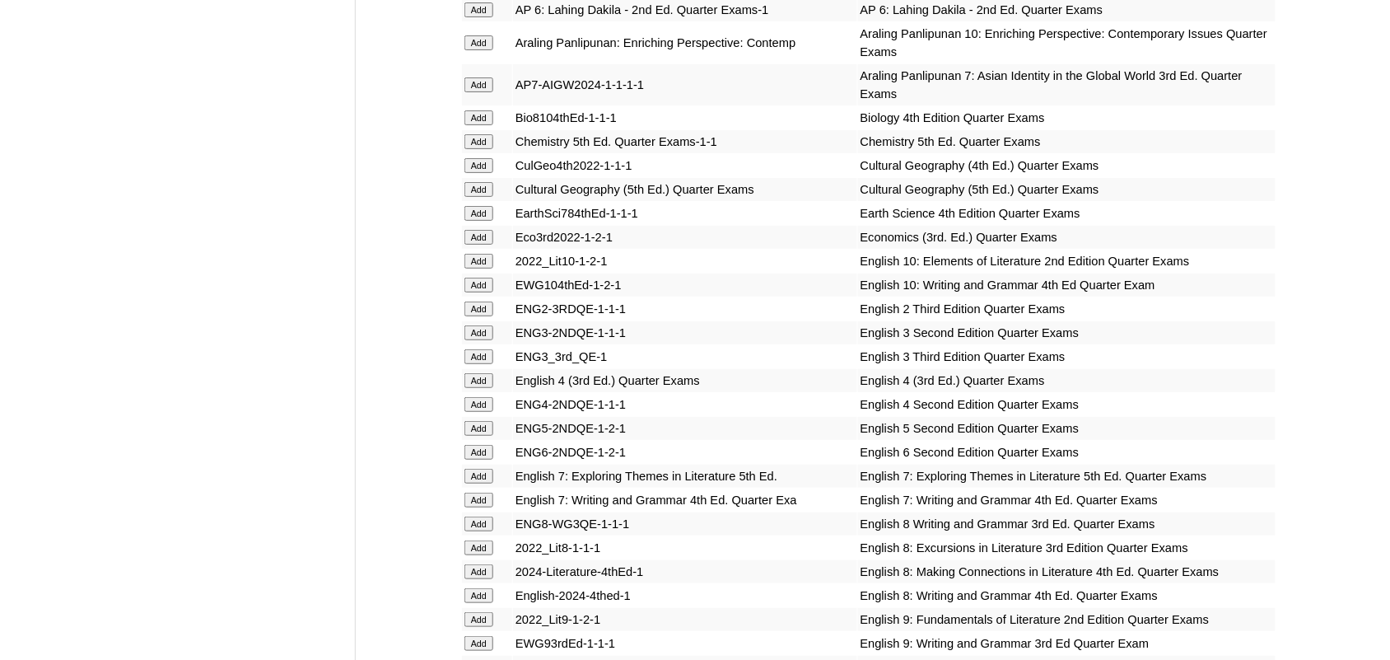
click at [483, 254] on input "Add" at bounding box center [478, 261] width 29 height 15
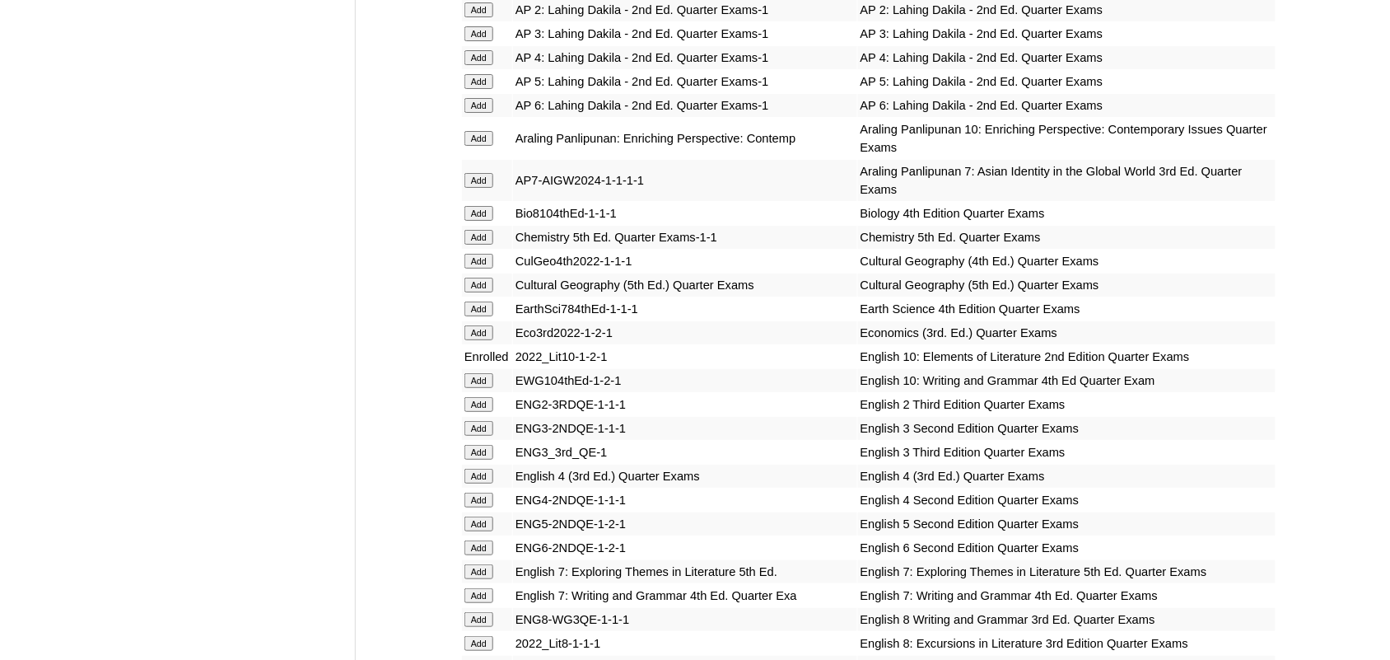
scroll to position [1821, 0]
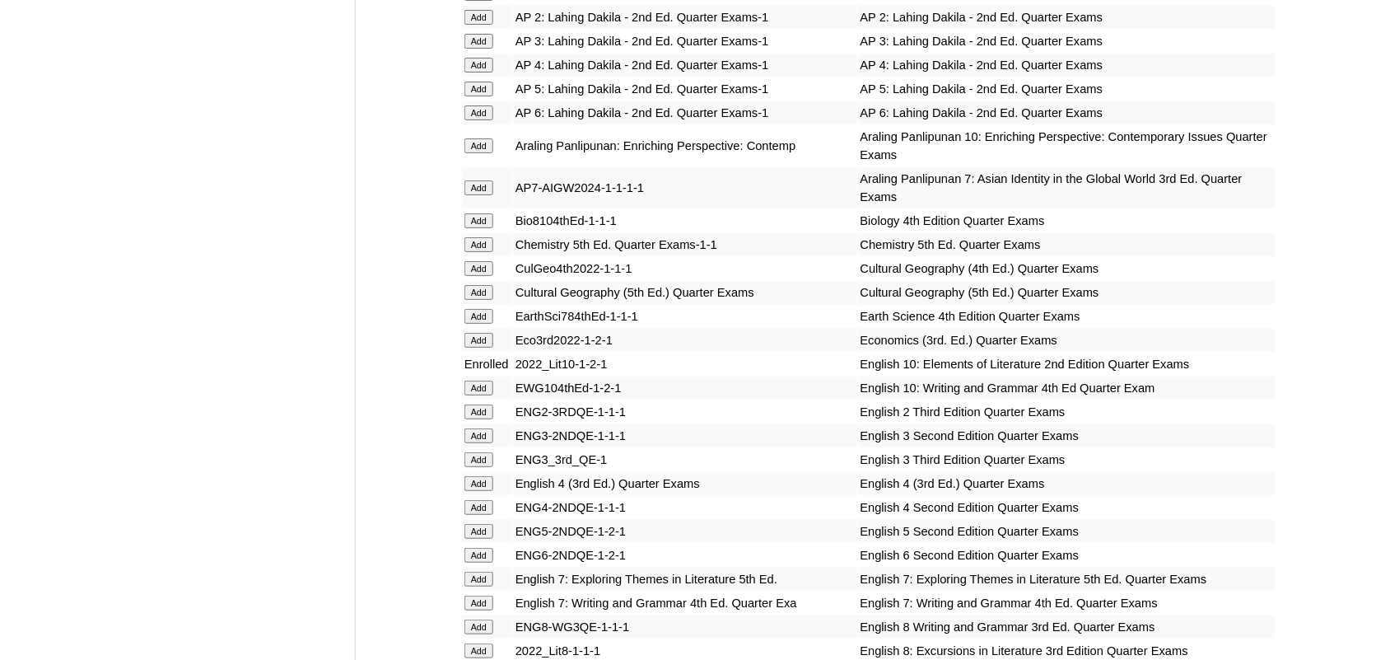
click at [486, 380] on input "Add" at bounding box center [478, 387] width 29 height 15
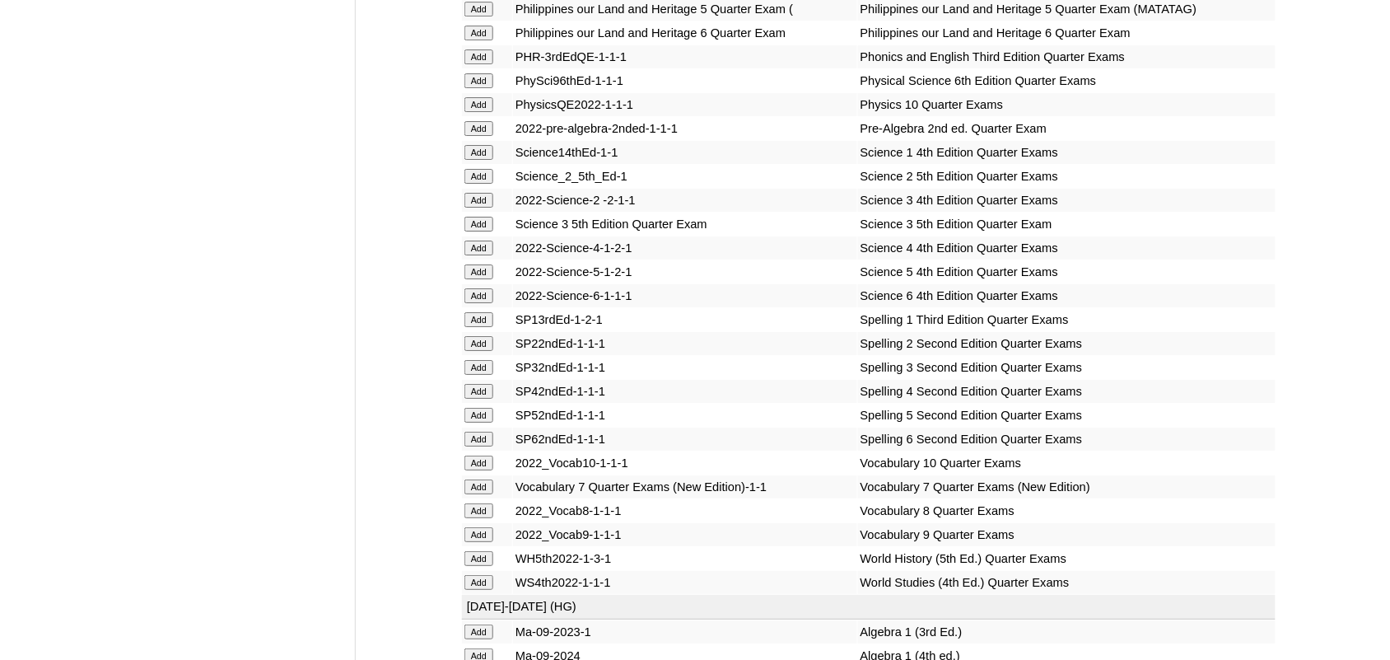
scroll to position [3492, 0]
click at [478, 453] on input "Add" at bounding box center [478, 460] width 29 height 15
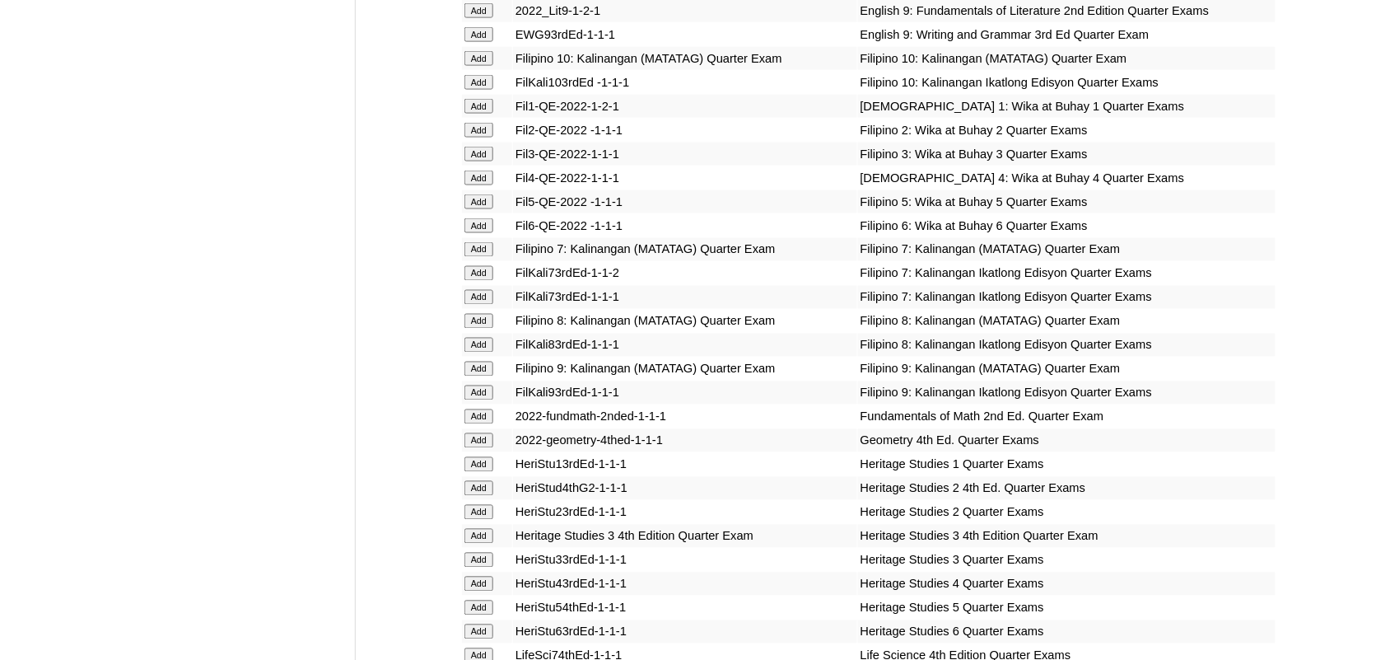
scroll to position [2533, 0]
click at [479, 432] on input "Add" at bounding box center [478, 439] width 29 height 15
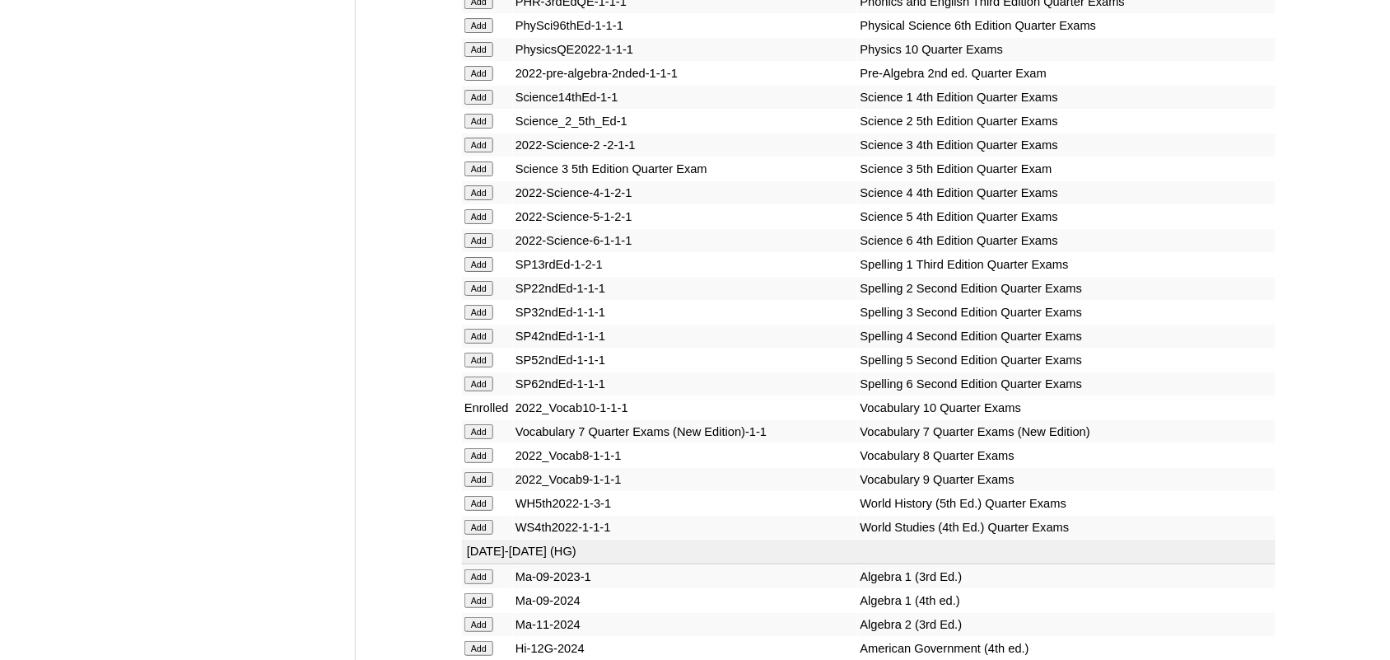
scroll to position [3571, 0]
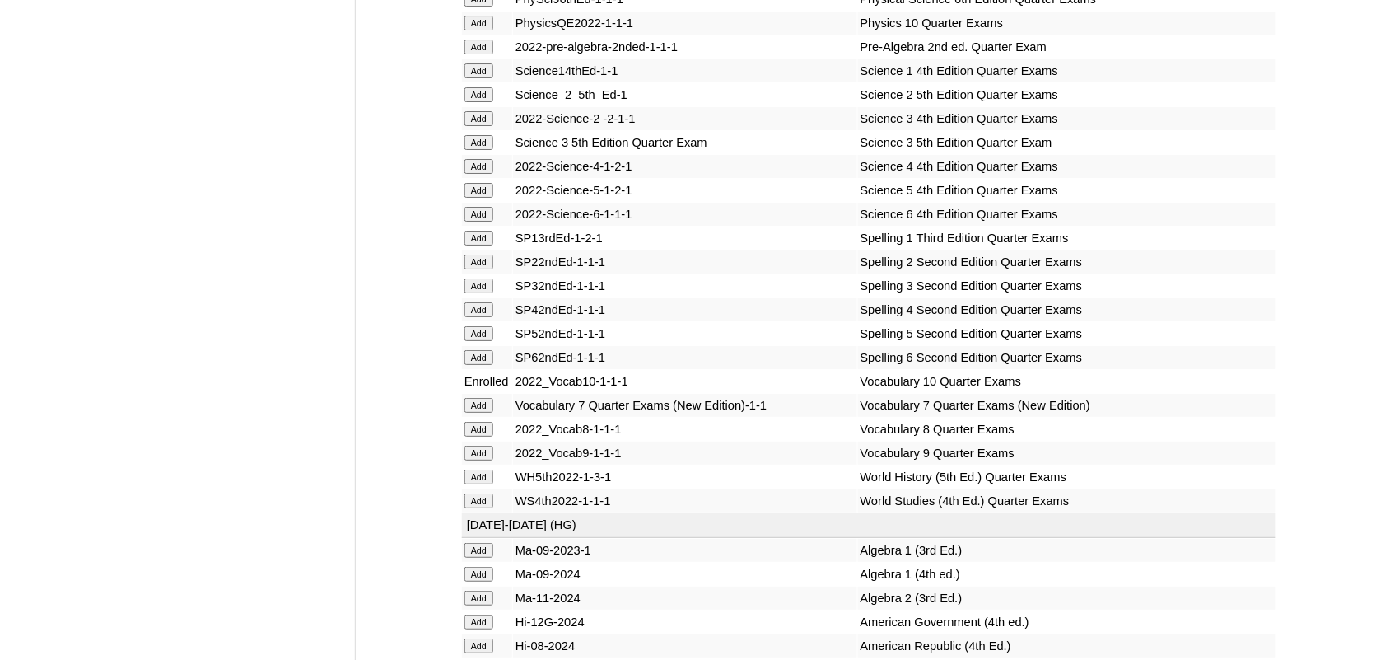
click at [475, 469] on input "Add" at bounding box center [478, 476] width 29 height 15
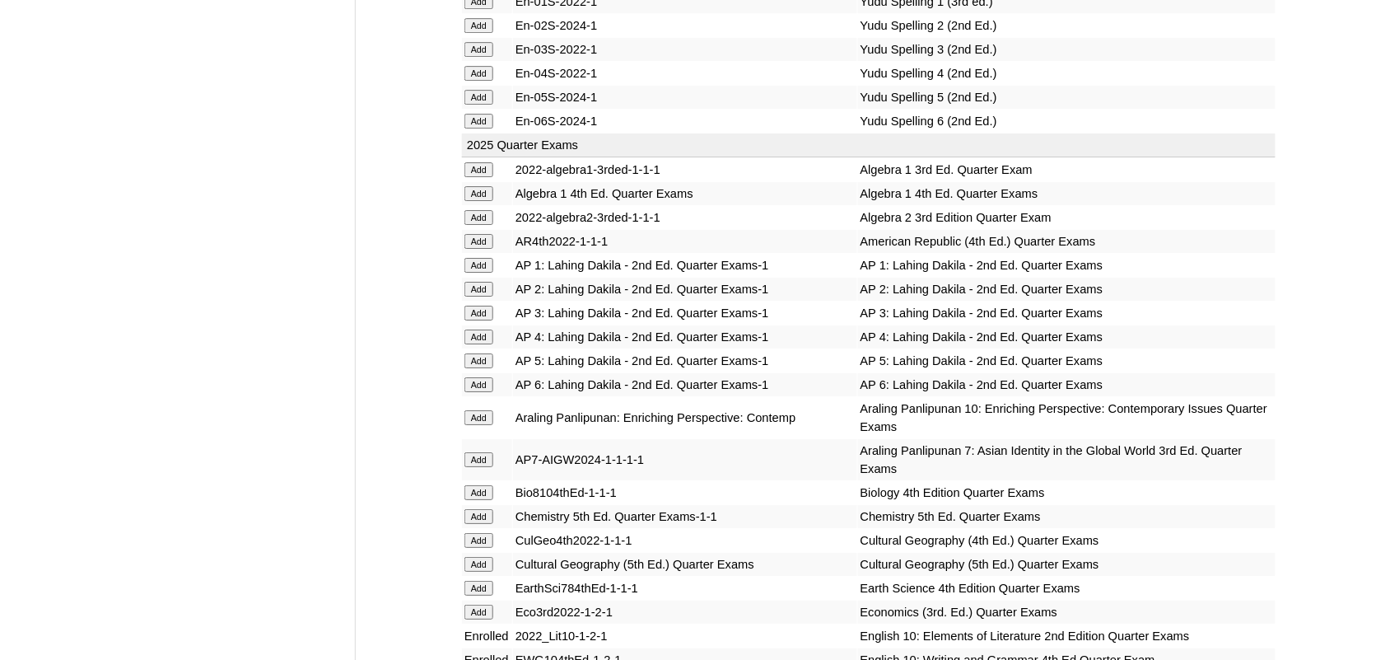
scroll to position [1637, 0]
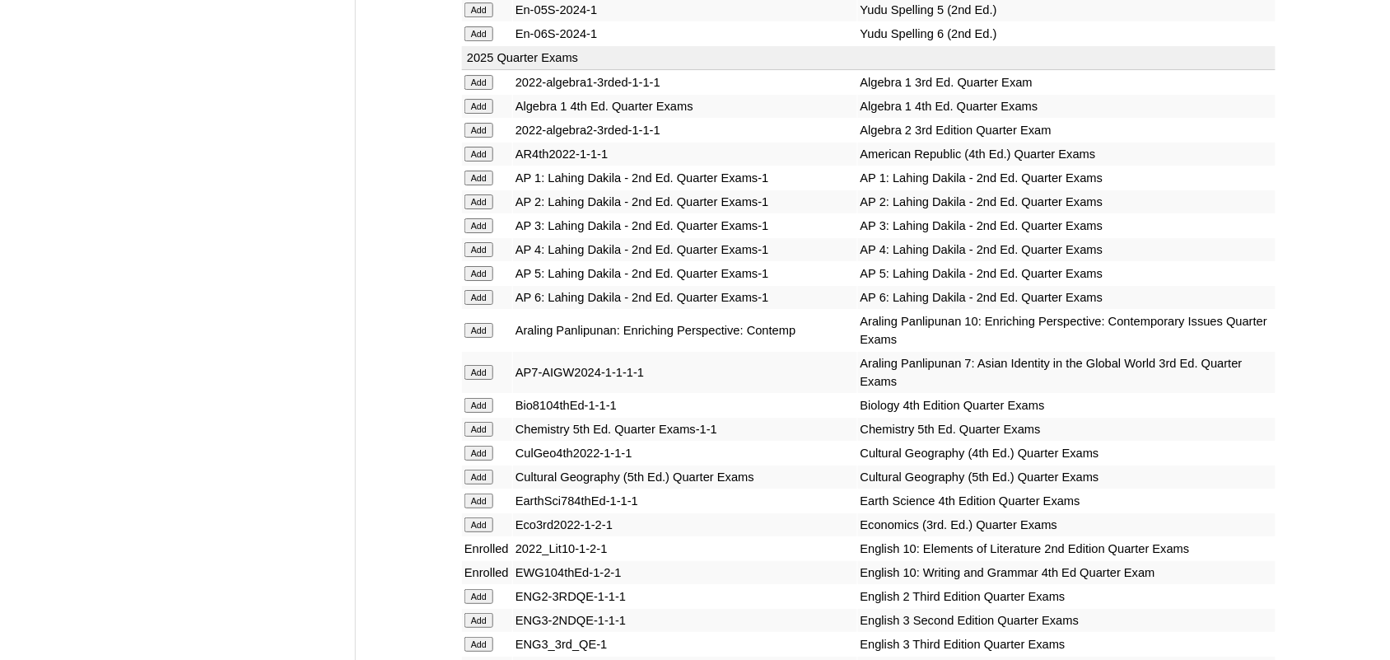
click at [479, 398] on input "Add" at bounding box center [478, 405] width 29 height 15
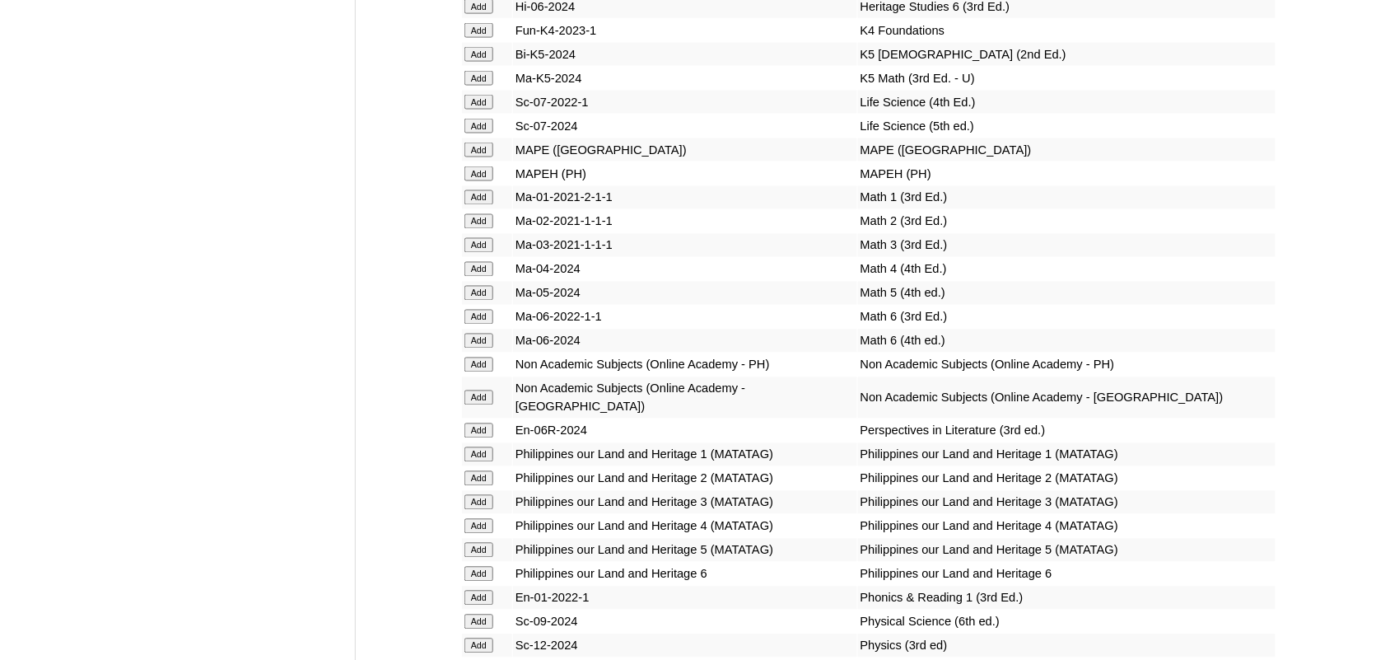
scroll to position [6296, 0]
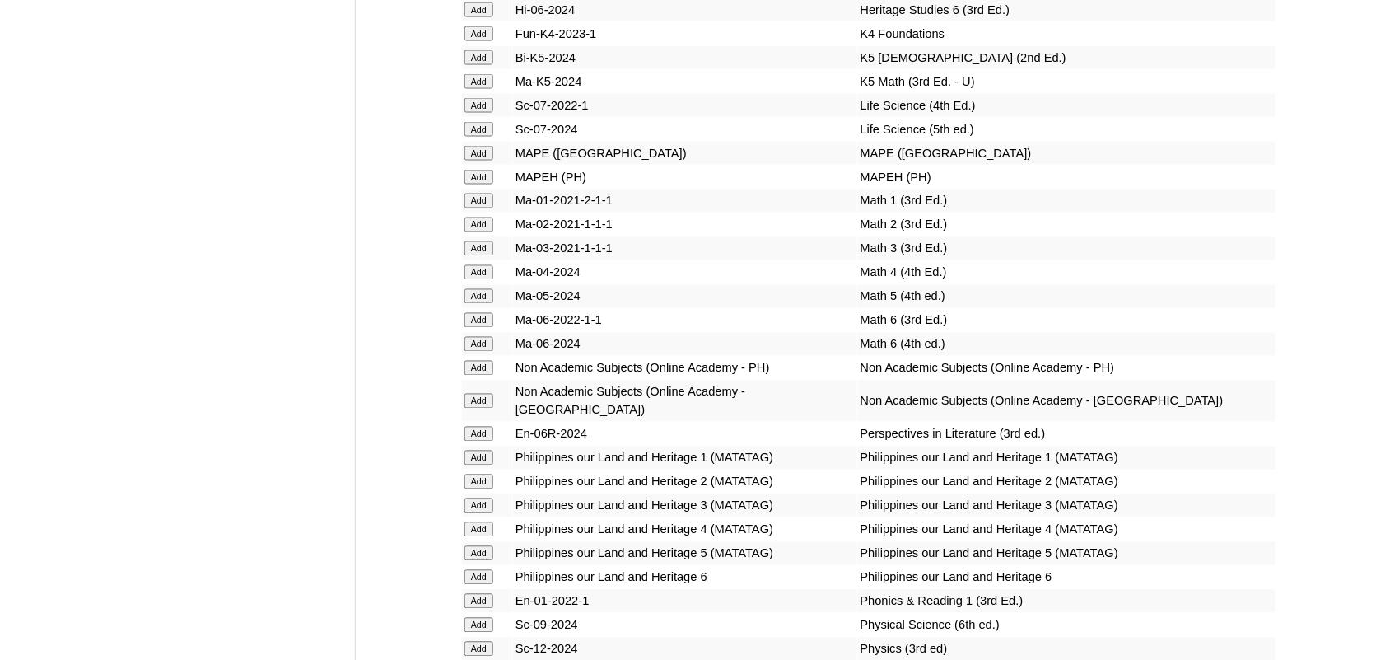
click at [486, 394] on input "Add" at bounding box center [478, 401] width 29 height 15
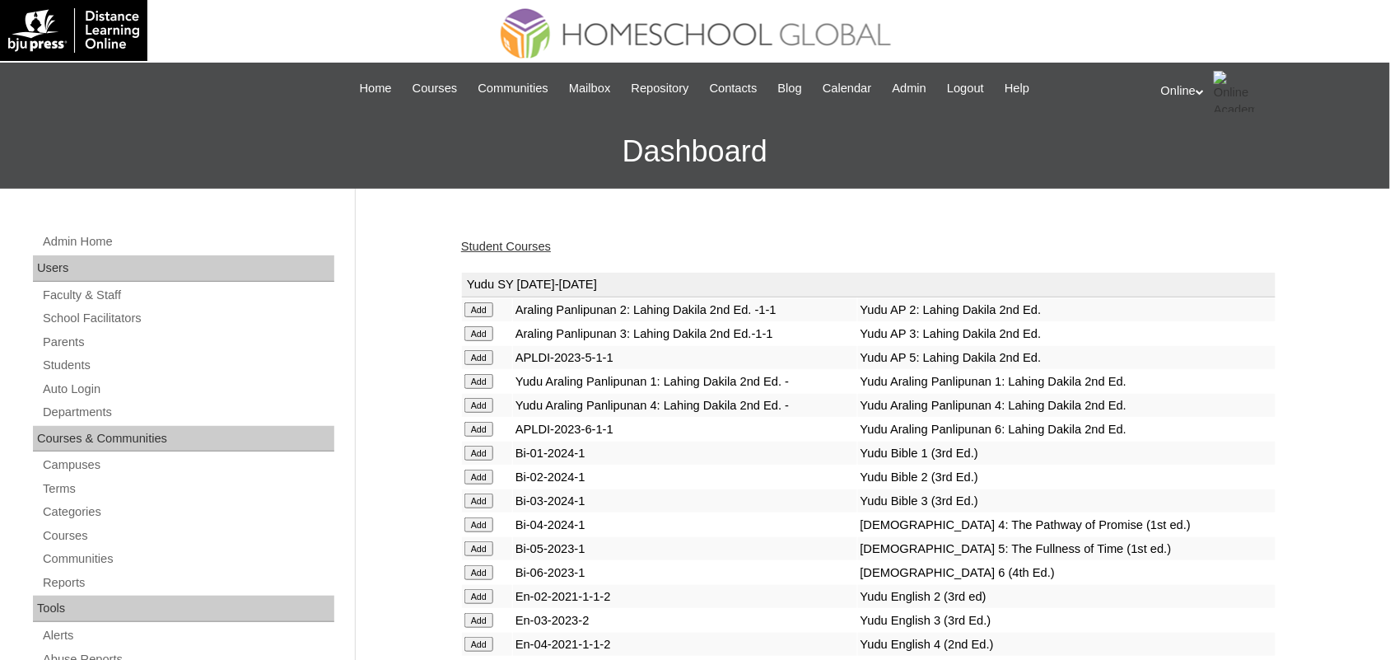
click at [515, 245] on link "Student Courses" at bounding box center [506, 246] width 90 height 13
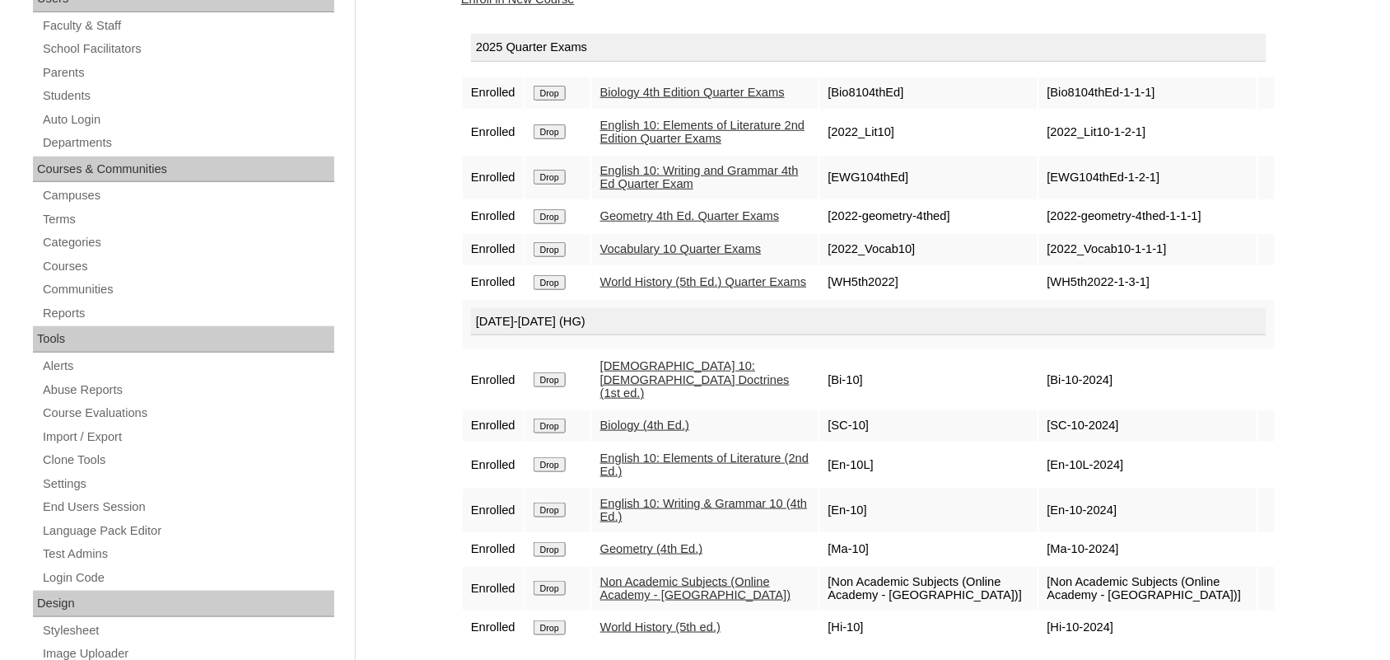
scroll to position [270, 0]
click at [59, 71] on link "Parents" at bounding box center [187, 72] width 293 height 21
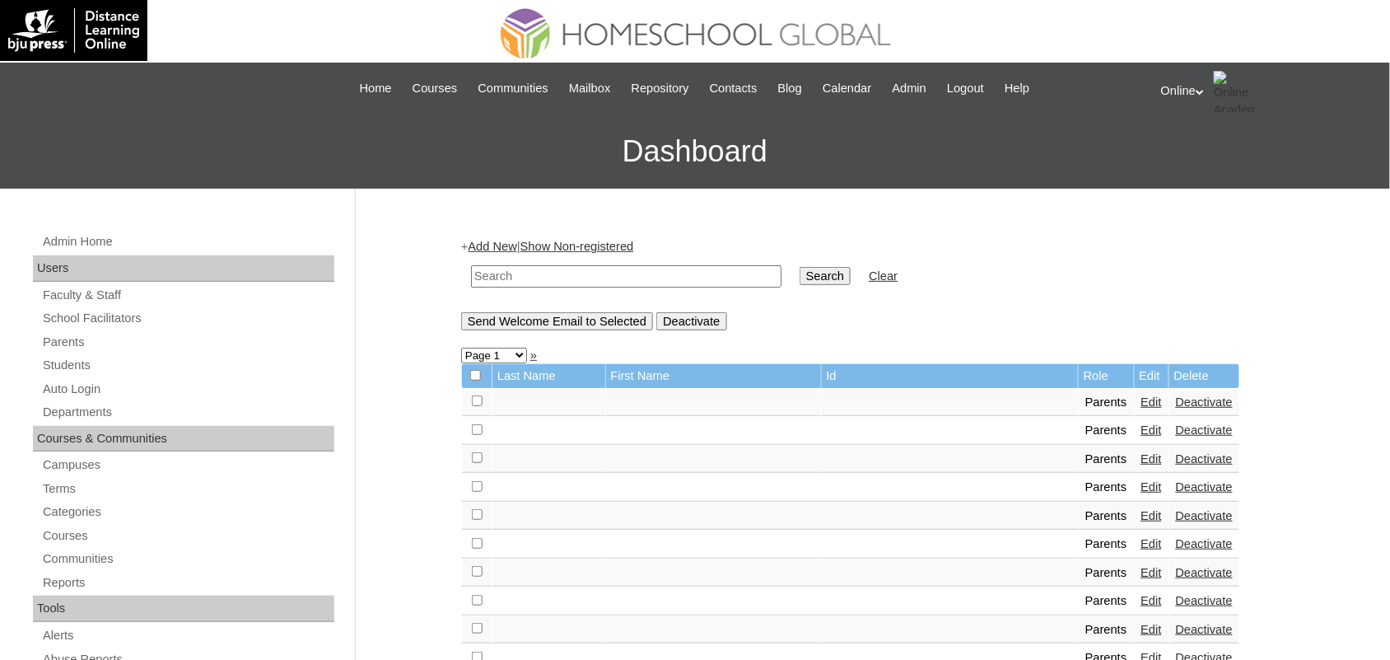
click at [496, 245] on link "Add New" at bounding box center [492, 246] width 49 height 13
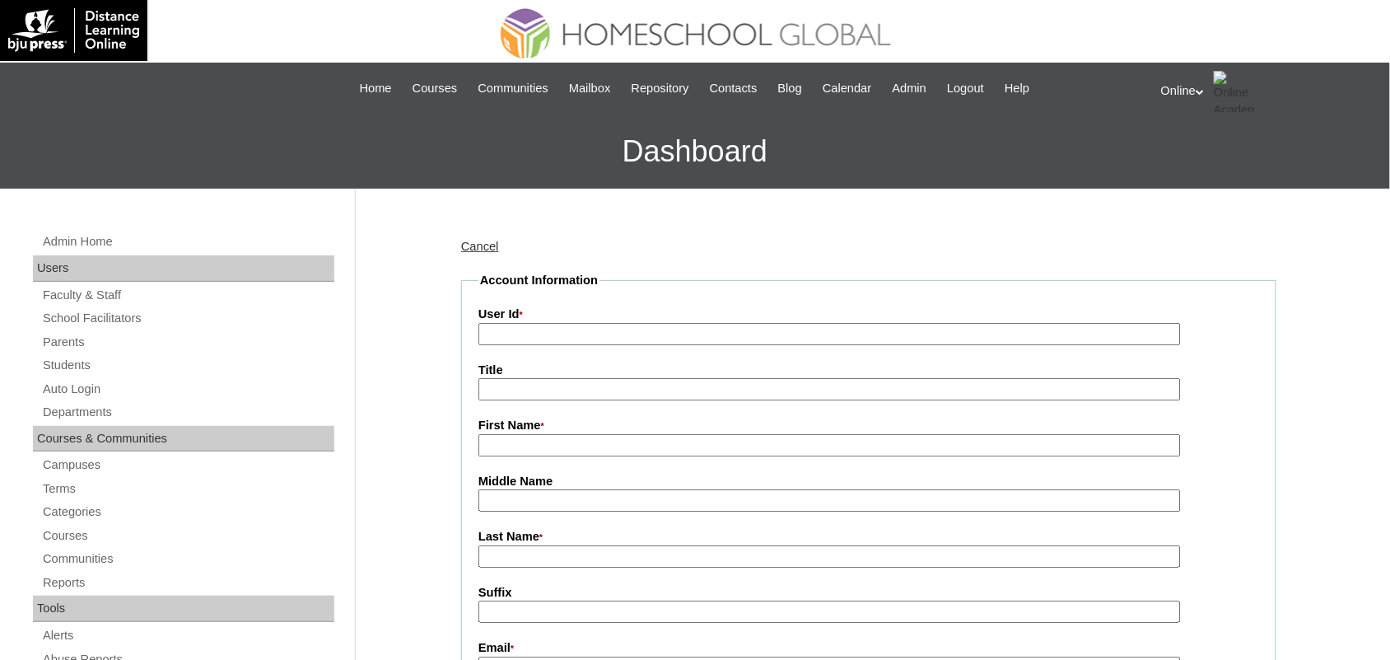
click at [552, 338] on input "User Id *" at bounding box center [829, 334] width 702 height 22
paste input "HGP0272-OACAD2025"
type input "HGP0272-OACAD2025"
click at [642, 438] on input "First Name *" at bounding box center [829, 445] width 702 height 22
paste input "Katherine Ana Poa"
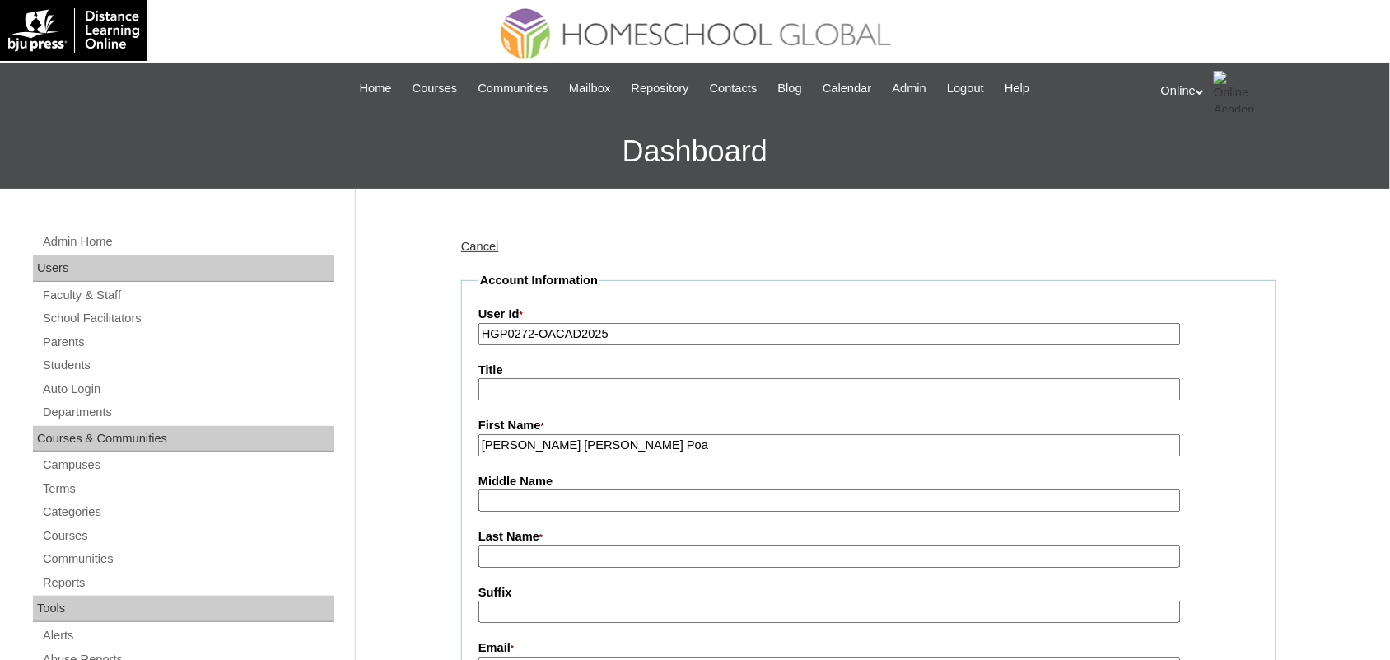
click at [579, 441] on input "Katherine Ana Poa" at bounding box center [829, 445] width 702 height 22
type input "Katherine Ana"
click at [557, 545] on input "Last Name *" at bounding box center [829, 556] width 702 height 22
paste input "Poa"
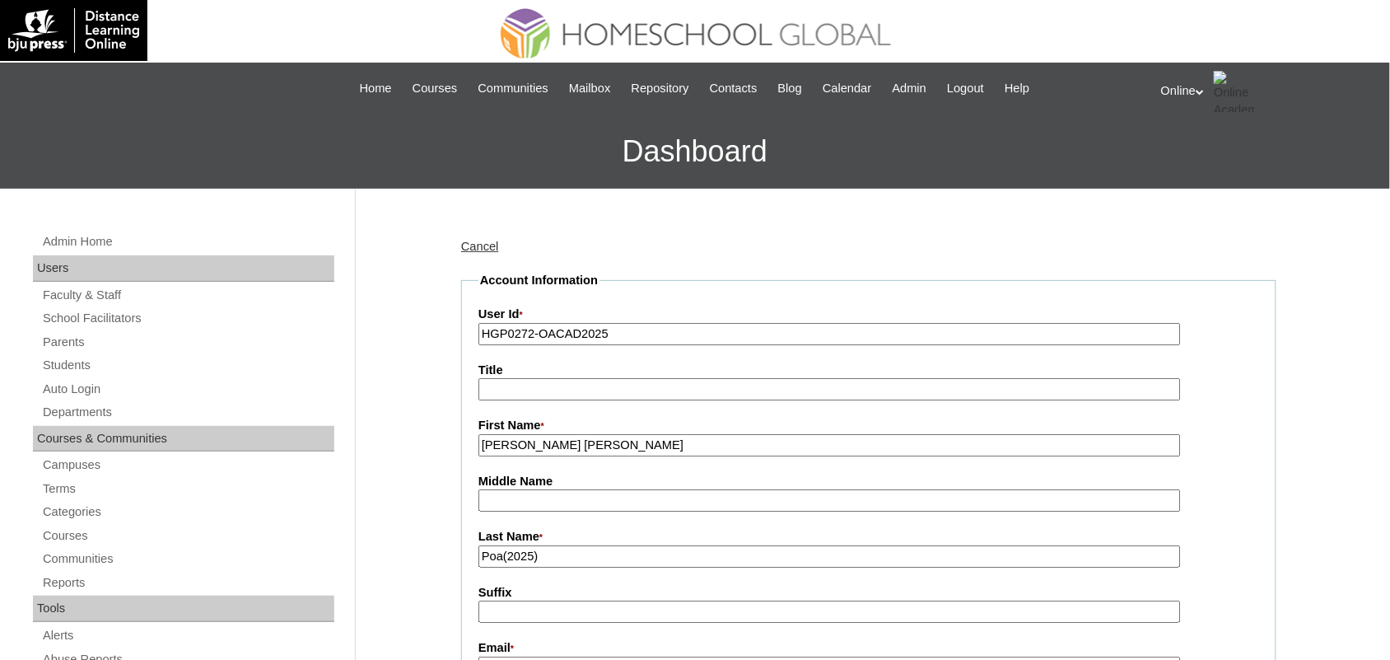
type input "Poa(2025)"
drag, startPoint x: 655, startPoint y: 421, endPoint x: 640, endPoint y: 434, distance: 19.8
click at [640, 434] on div "First Name * Katherine Ana" at bounding box center [868, 437] width 781 height 40
click at [640, 434] on input "Katherine Ana" at bounding box center [829, 445] width 702 height 22
type input "Katherine Ana"
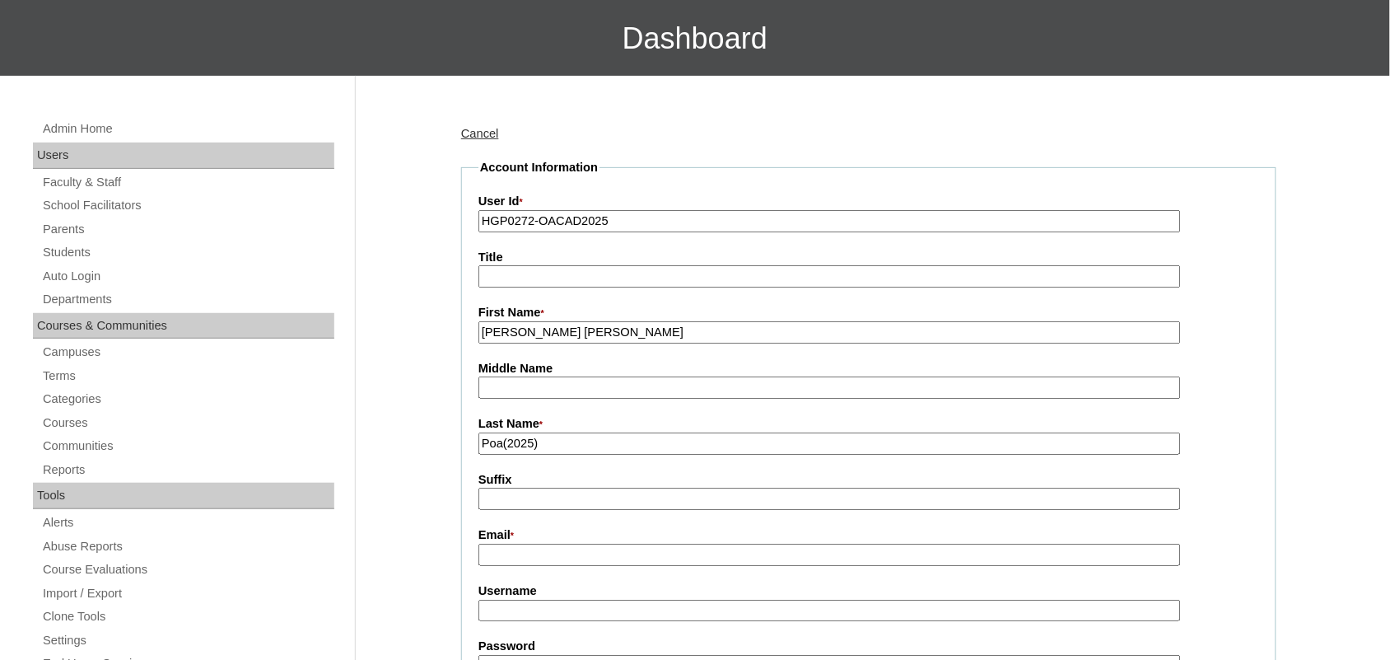
scroll to position [120, 0]
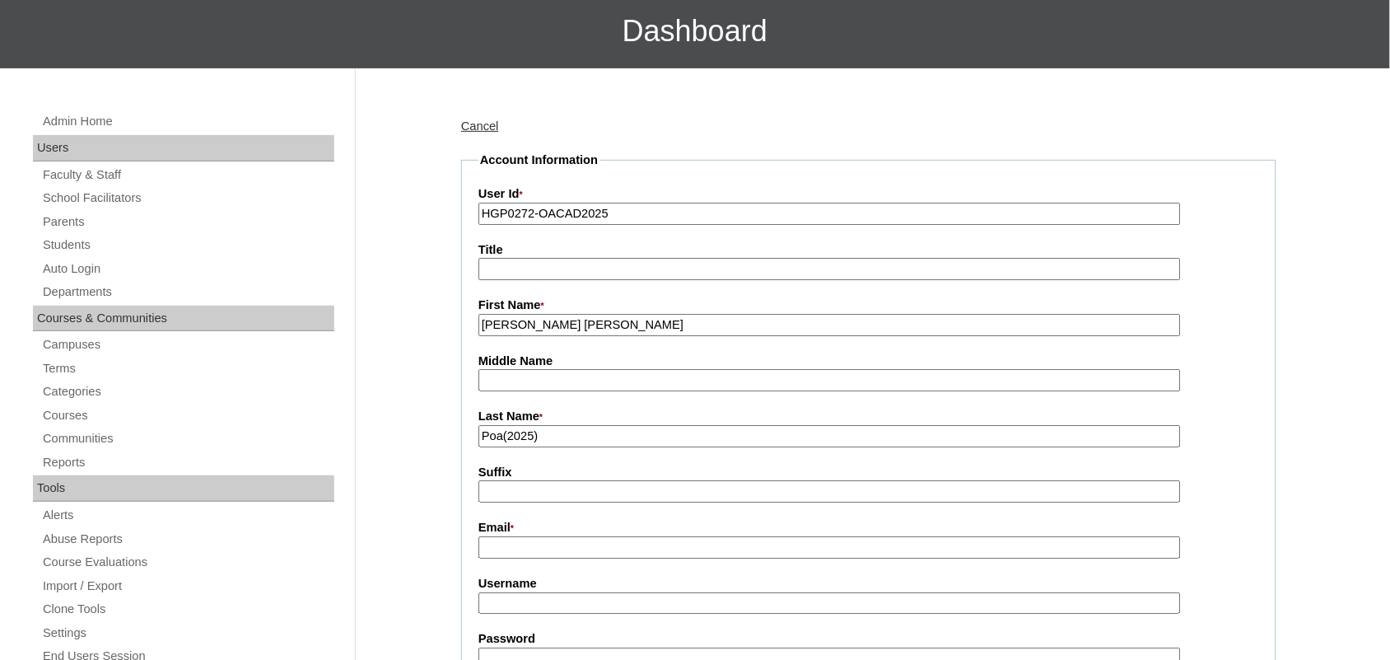
click at [575, 539] on input "Email *" at bounding box center [829, 547] width 702 height 22
paste input "katherinepoa@gmail.com"
type input "katherinepoa@gmail.com"
click at [664, 593] on input "Username" at bounding box center [829, 603] width 702 height 22
paste input "kpoa2025"
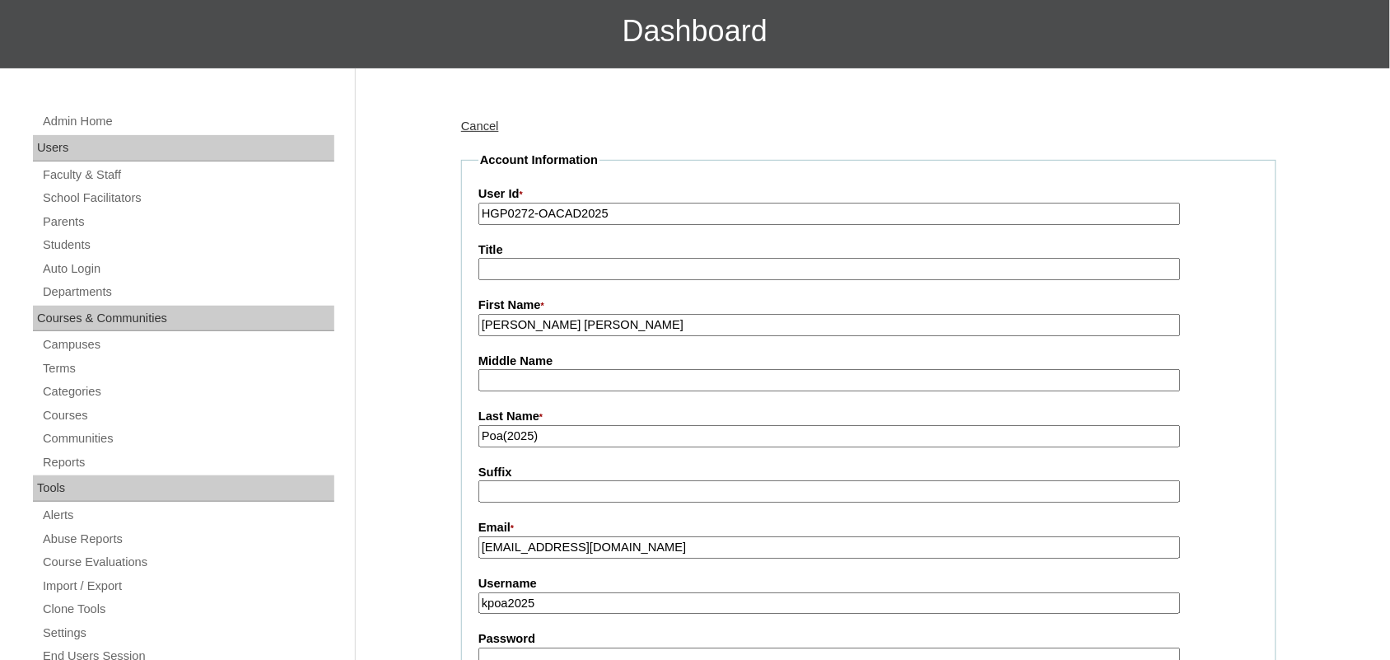
type input "kpoa2025"
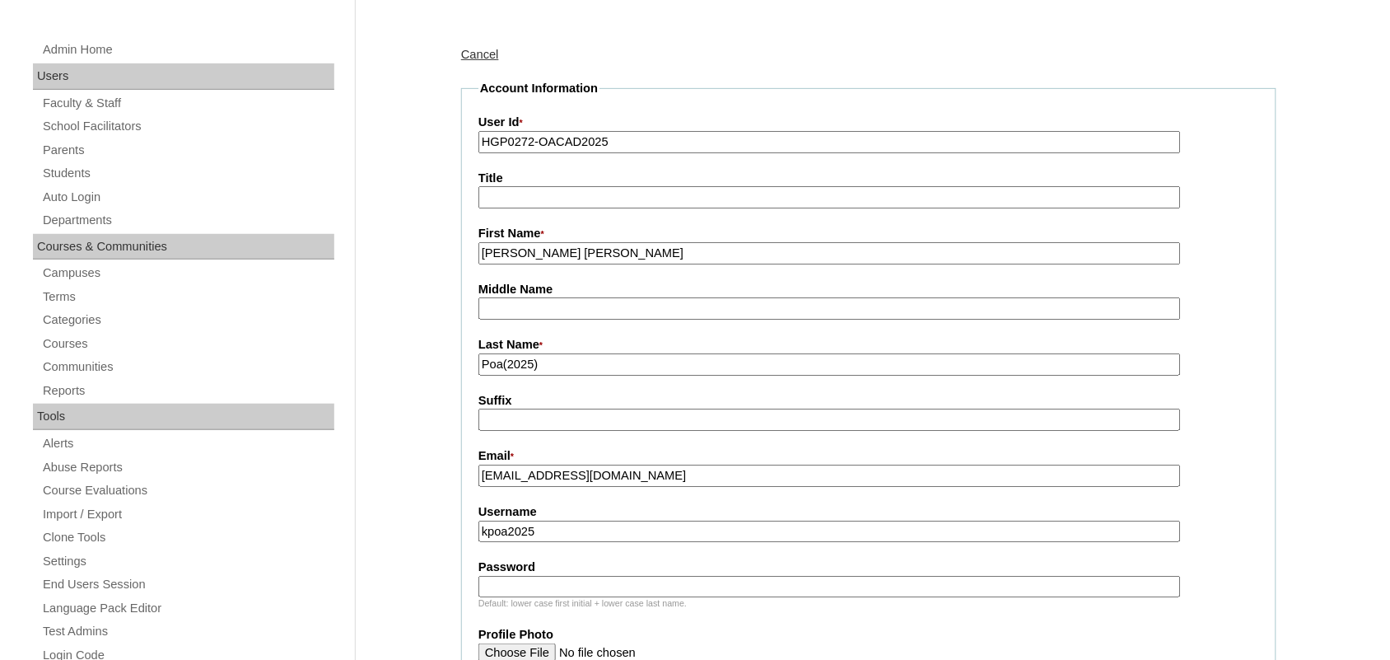
scroll to position [193, 0]
click at [611, 576] on input "Password" at bounding box center [829, 585] width 702 height 22
paste input "KLmj"
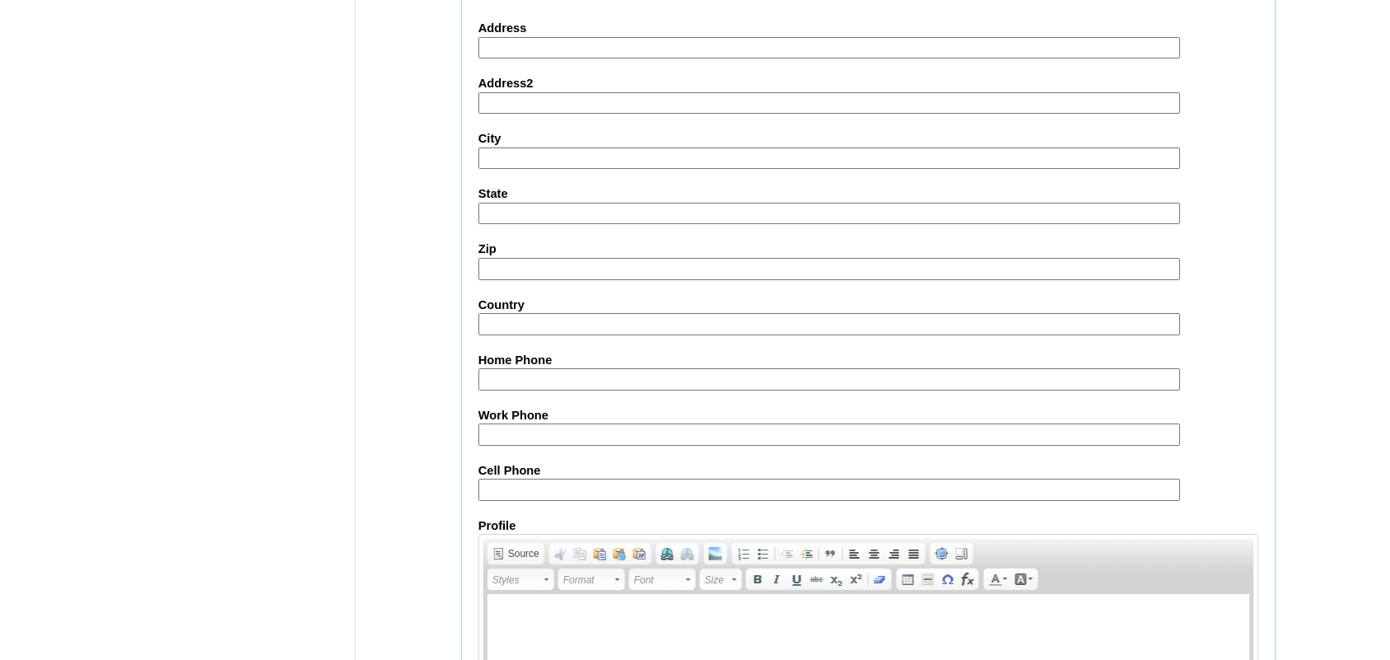
scroll to position [1532, 0]
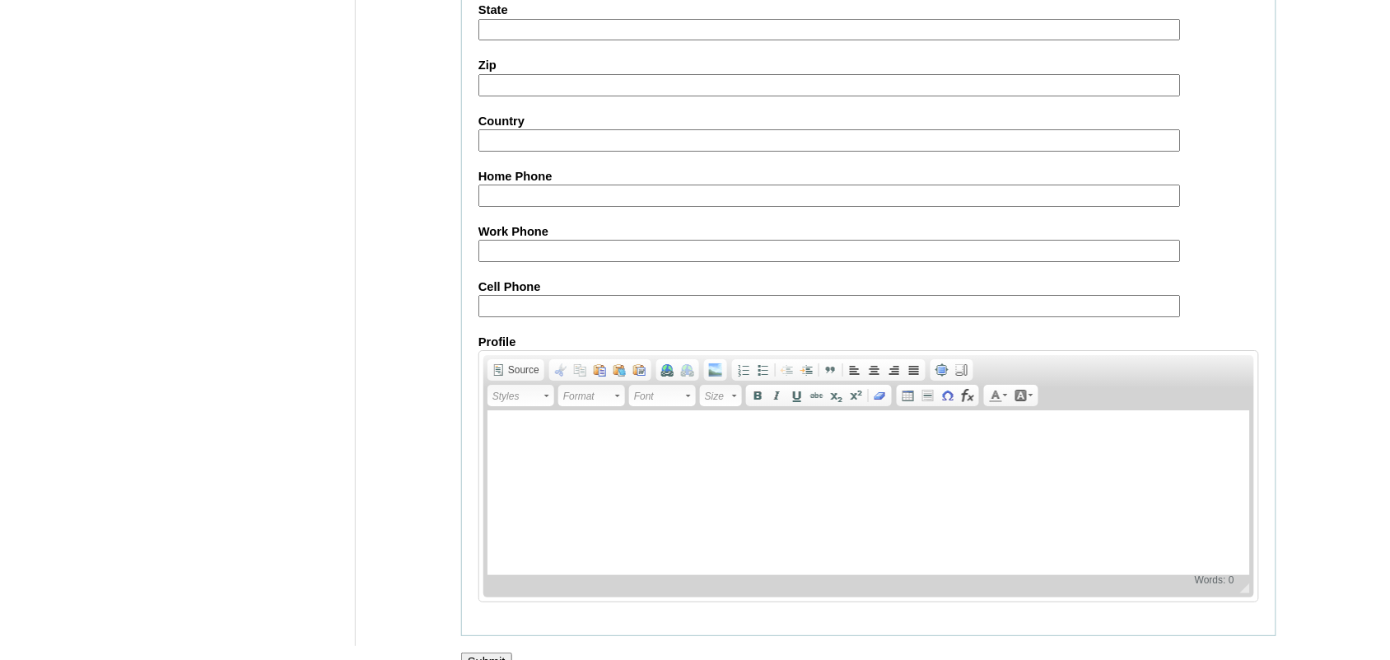
type input "KLmj"
click at [471, 652] on input "Submit" at bounding box center [486, 661] width 51 height 18
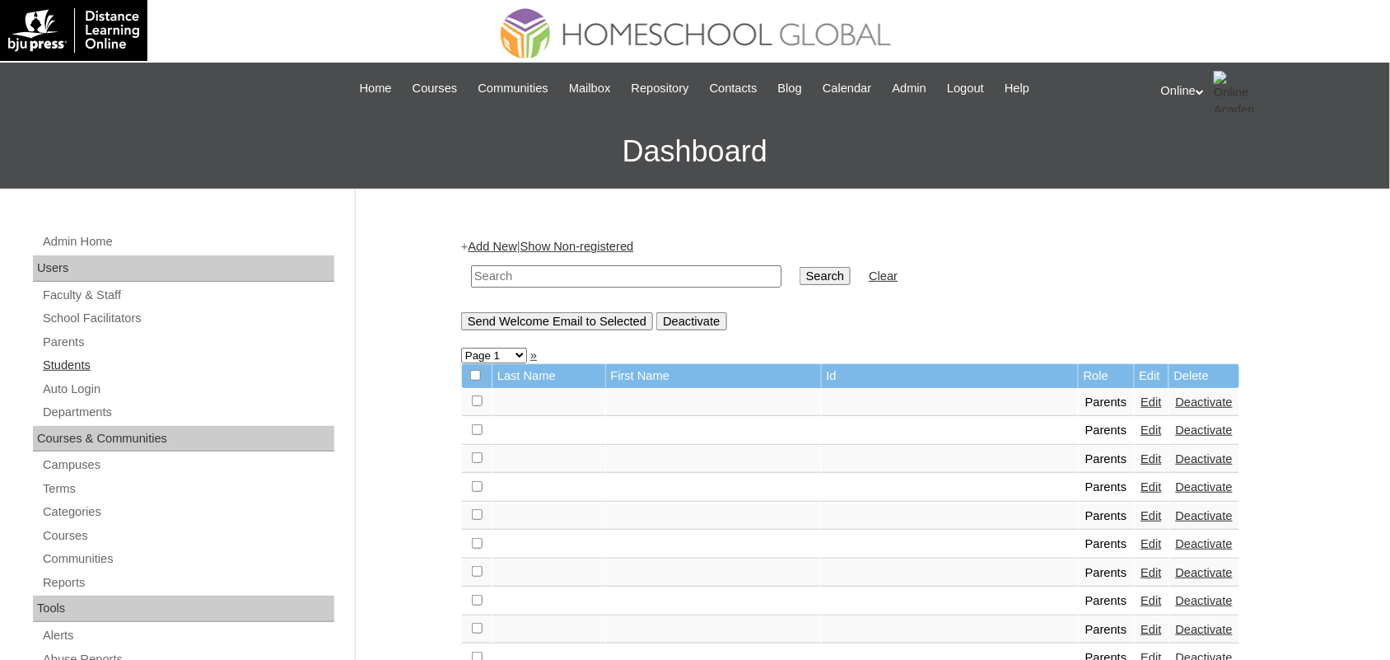
click at [68, 355] on link "Students" at bounding box center [187, 365] width 293 height 21
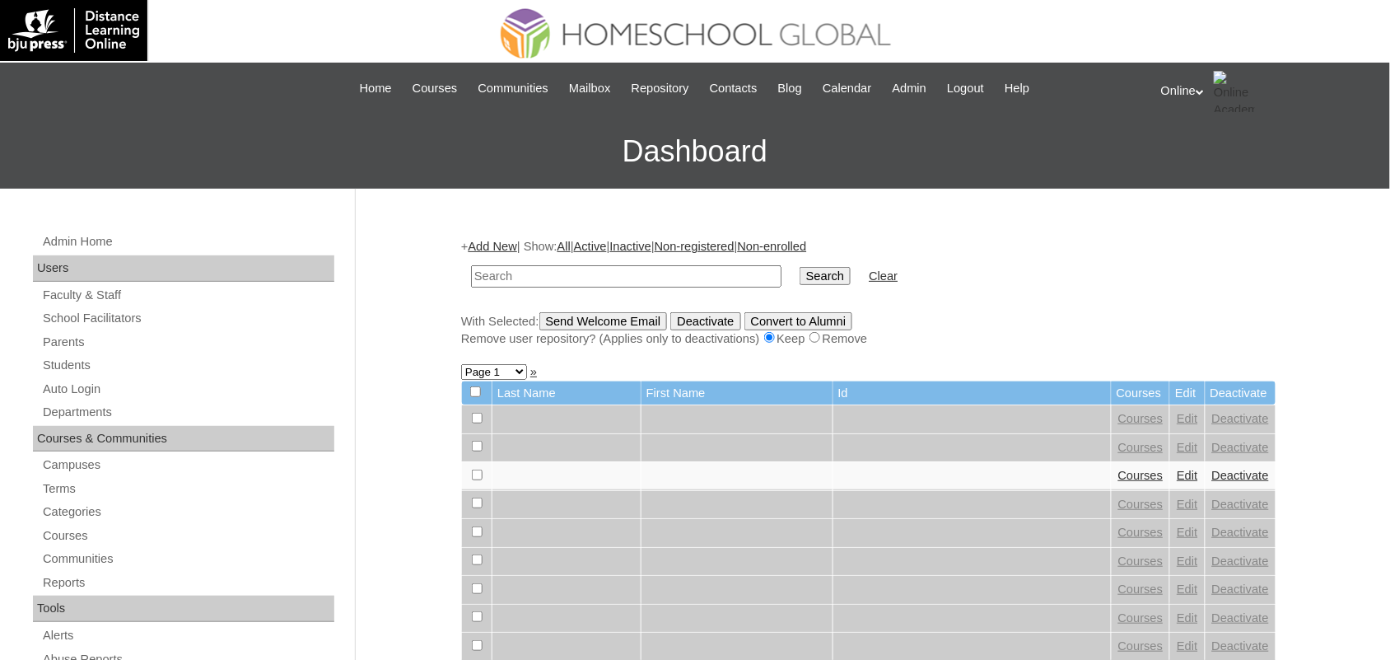
click at [516, 244] on link "Add New" at bounding box center [492, 246] width 49 height 13
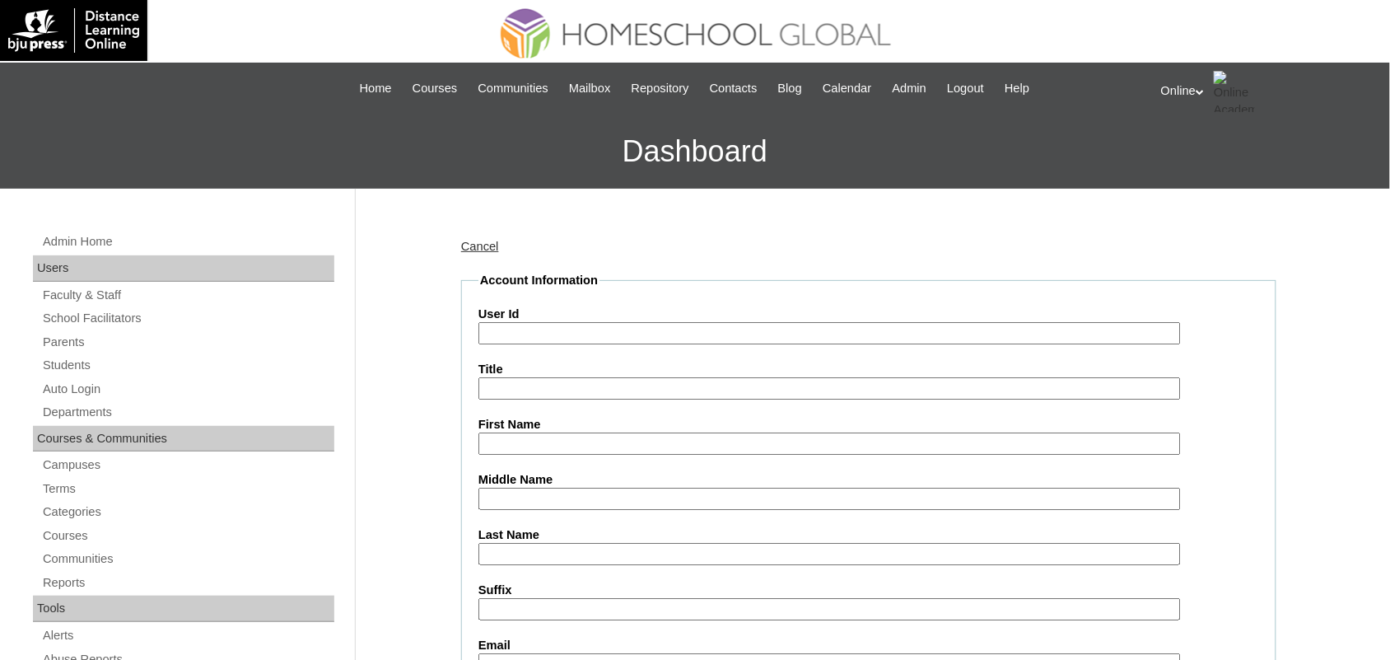
click at [632, 335] on input "User Id" at bounding box center [829, 333] width 702 height 22
paste input "HG328OACAD2025"
type input "HG328OACAD2025"
click at [573, 432] on input "First Name" at bounding box center [829, 443] width 702 height 22
paste input "Keiko Poa Ide _230001965"
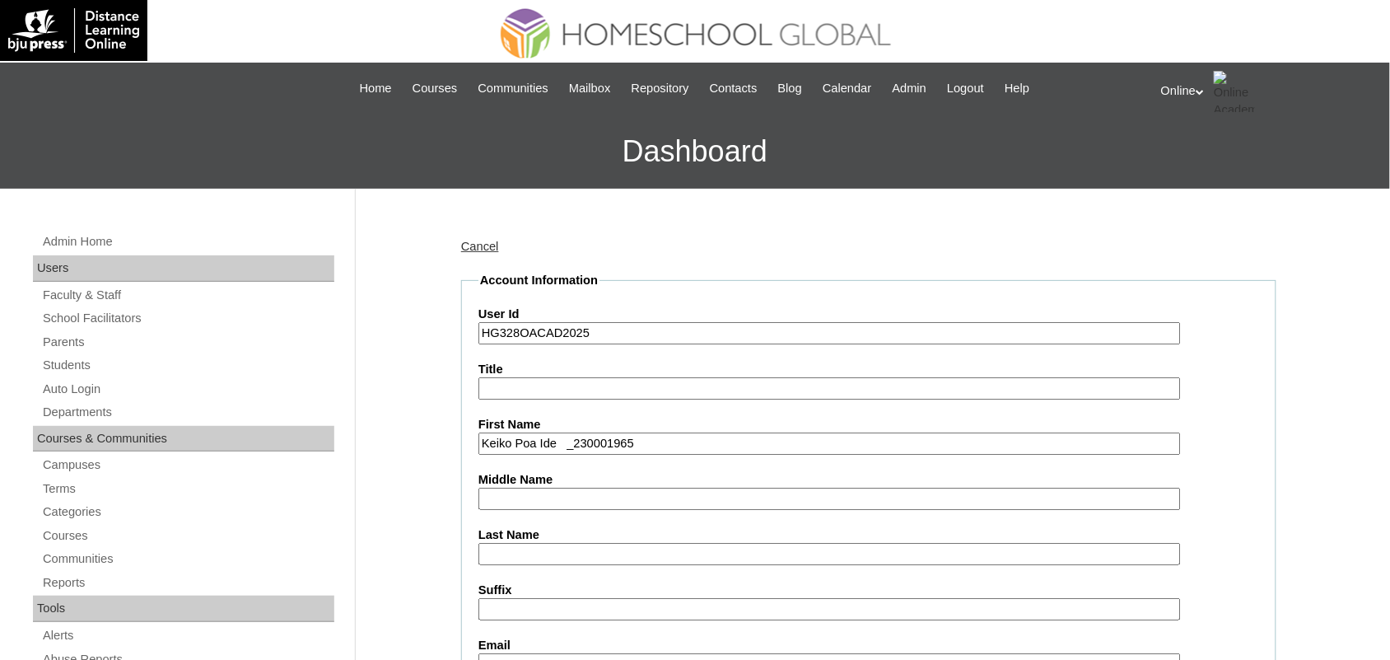
click at [560, 433] on input "Keiko Poa Ide _230001965" at bounding box center [829, 443] width 702 height 22
click at [557, 433] on input "Keiko Poa Ide" at bounding box center [829, 443] width 702 height 22
type input "[PERSON_NAME]"
click at [524, 543] on input "Last Name" at bounding box center [829, 554] width 702 height 22
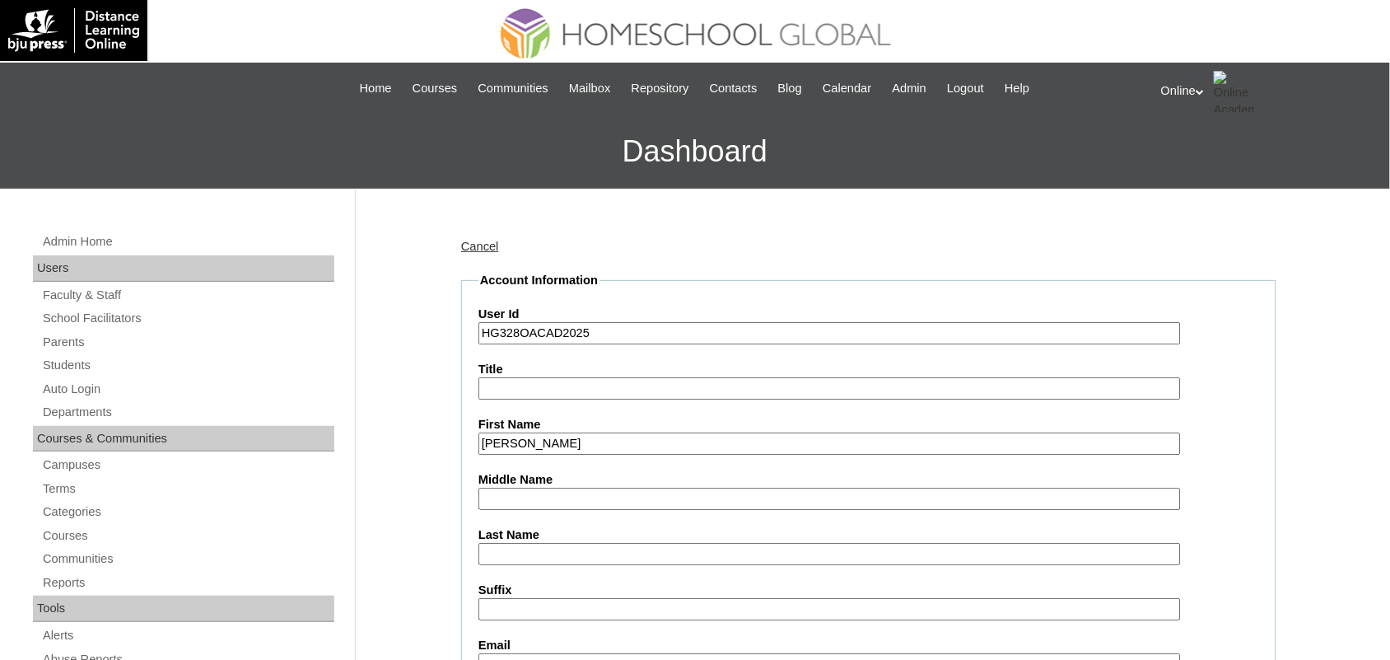
paste input "Ide"
type input "Ide"
click at [531, 439] on input "[PERSON_NAME]" at bounding box center [829, 443] width 702 height 22
type input "Keiko"
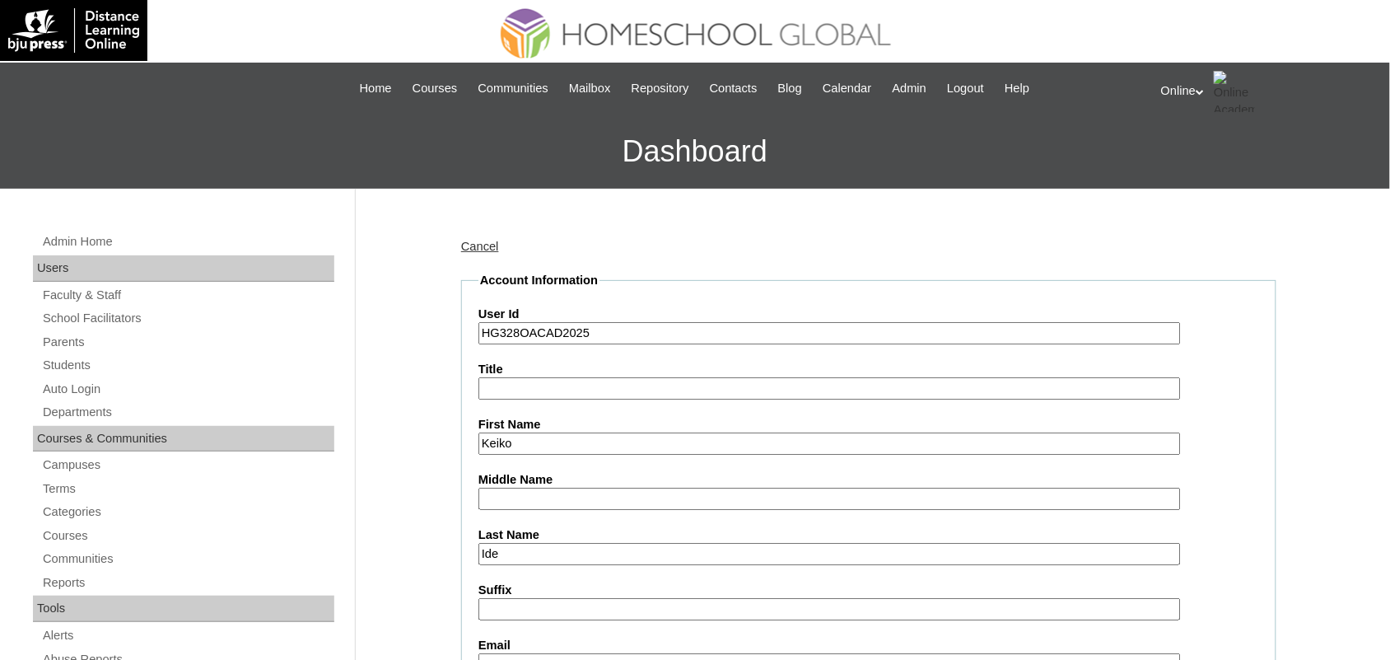
click at [524, 492] on input "Middle Name" at bounding box center [829, 498] width 702 height 22
paste input "Poa"
type input "Poa"
drag, startPoint x: 578, startPoint y: 437, endPoint x: 511, endPoint y: 440, distance: 66.8
click at [511, 440] on input "Keiko" at bounding box center [829, 443] width 702 height 22
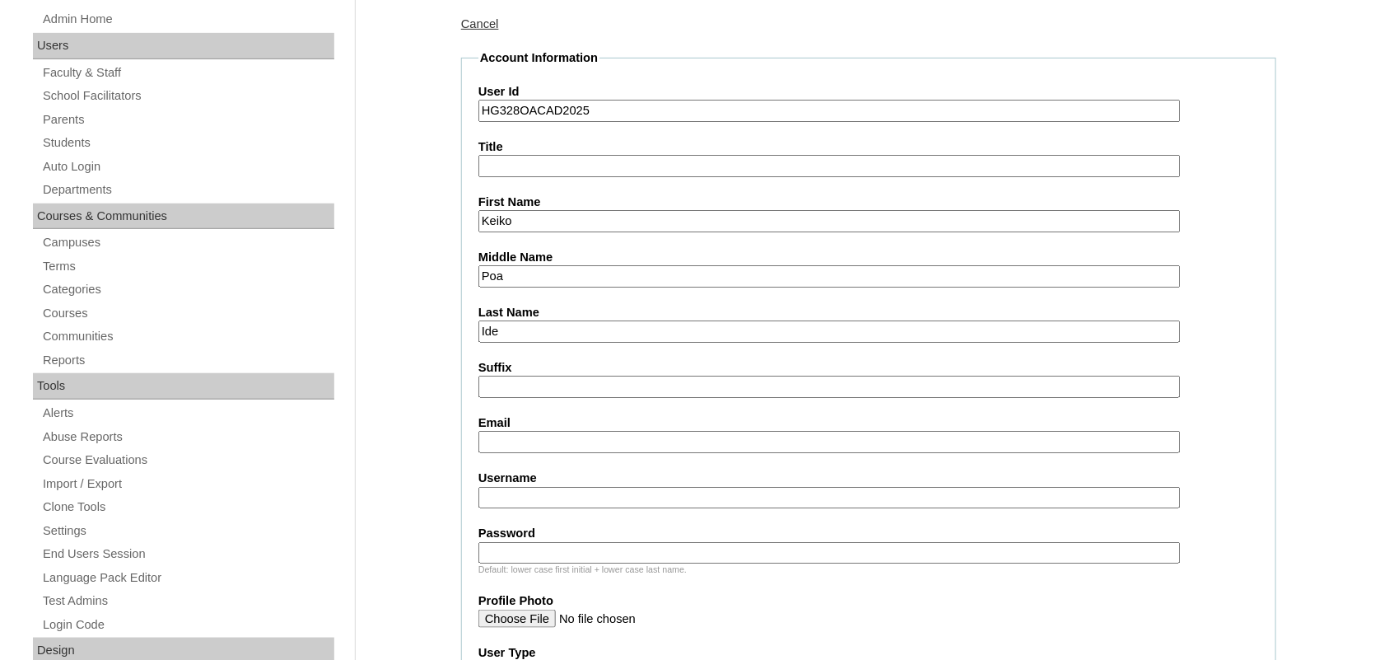
scroll to position [223, 0]
type input "Keiko"
click at [636, 438] on input "Email" at bounding box center [829, 441] width 702 height 22
paste input "katherinepoa@gmail.com"
type input "katherinepoa@gmail.com"
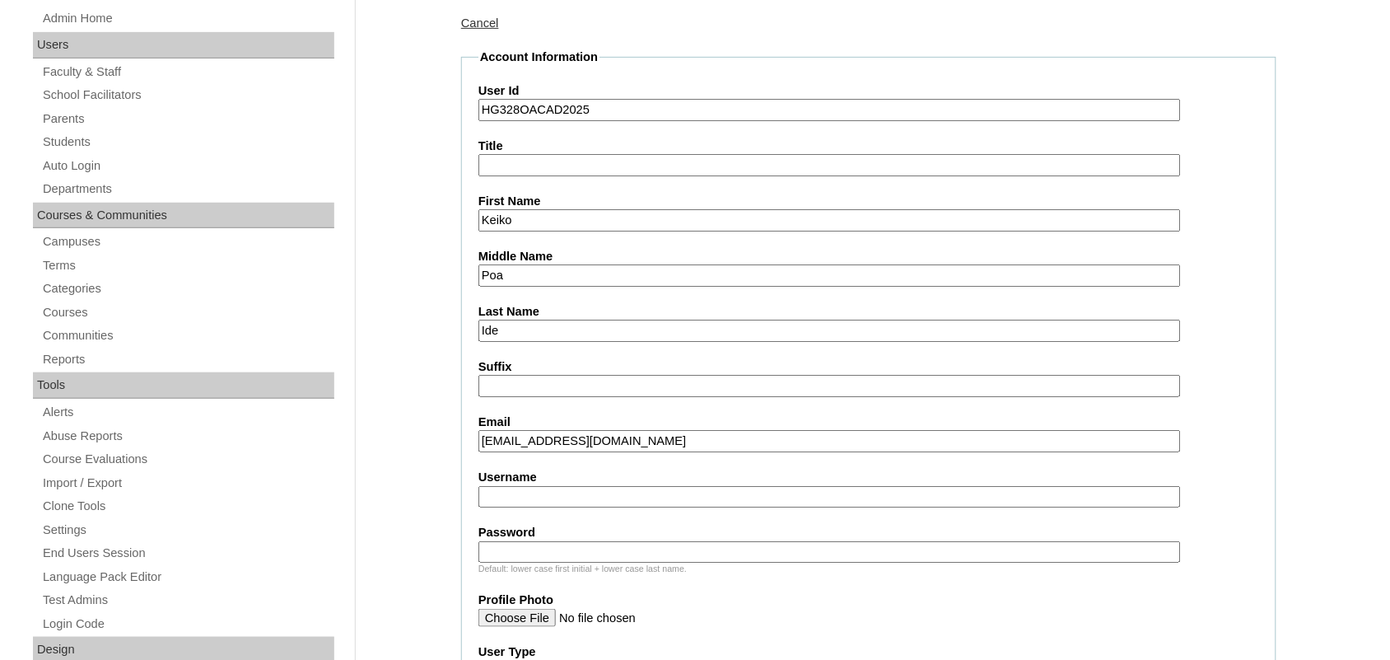
click at [635, 491] on input "Username" at bounding box center [829, 497] width 702 height 22
paste input "keiko.ide2025"
type input "keiko.ide2025"
click at [668, 541] on input "Password" at bounding box center [829, 552] width 702 height 22
paste input "RsQsA"
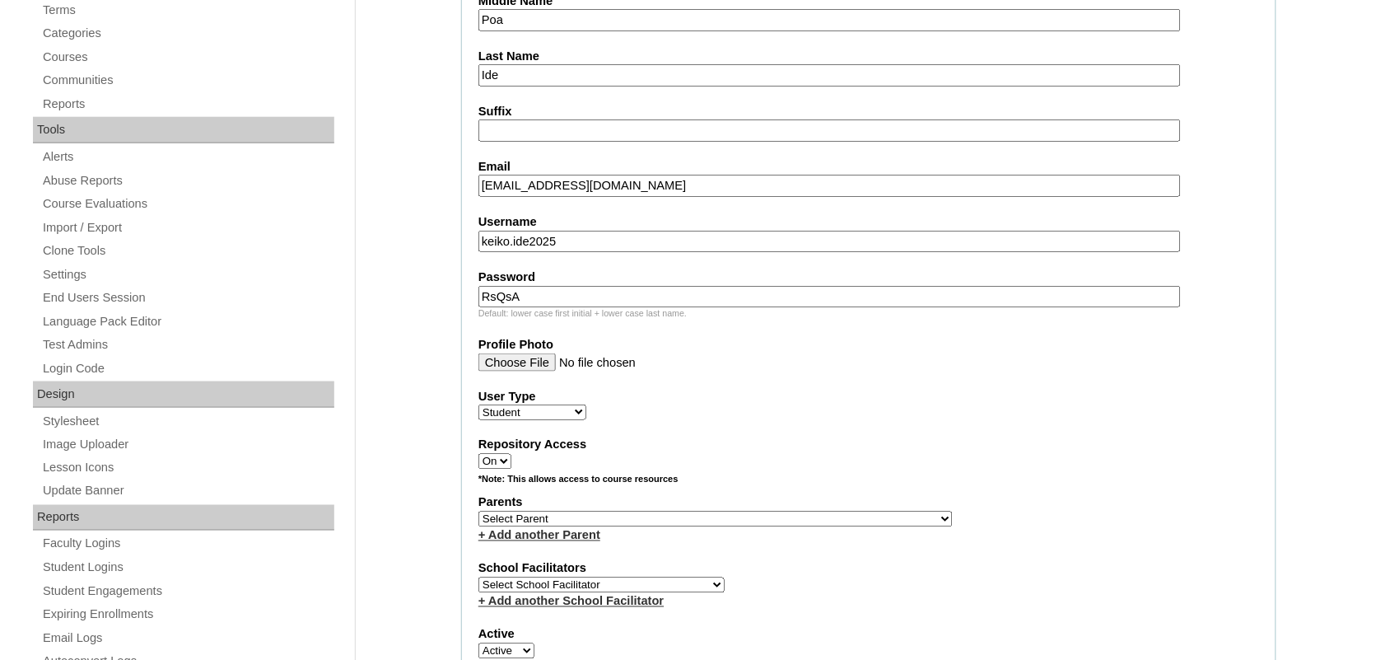
scroll to position [479, 0]
type input "RsQsA"
click at [767, 510] on select "Select Parent , , , , , , , , , , , , , , , , , , , , , , , , , , , , , , , , ,…" at bounding box center [715, 518] width 474 height 16
click at [741, 510] on select "Select Parent , , , , , , , , , , , , , , , , , , , , , , , , , , , , , , , , ,…" at bounding box center [715, 518] width 474 height 16
click at [764, 510] on select "Select Parent , , , , , , , , , , , , , , , , , , , , , , , , , , , , , , , , ,…" at bounding box center [715, 518] width 474 height 16
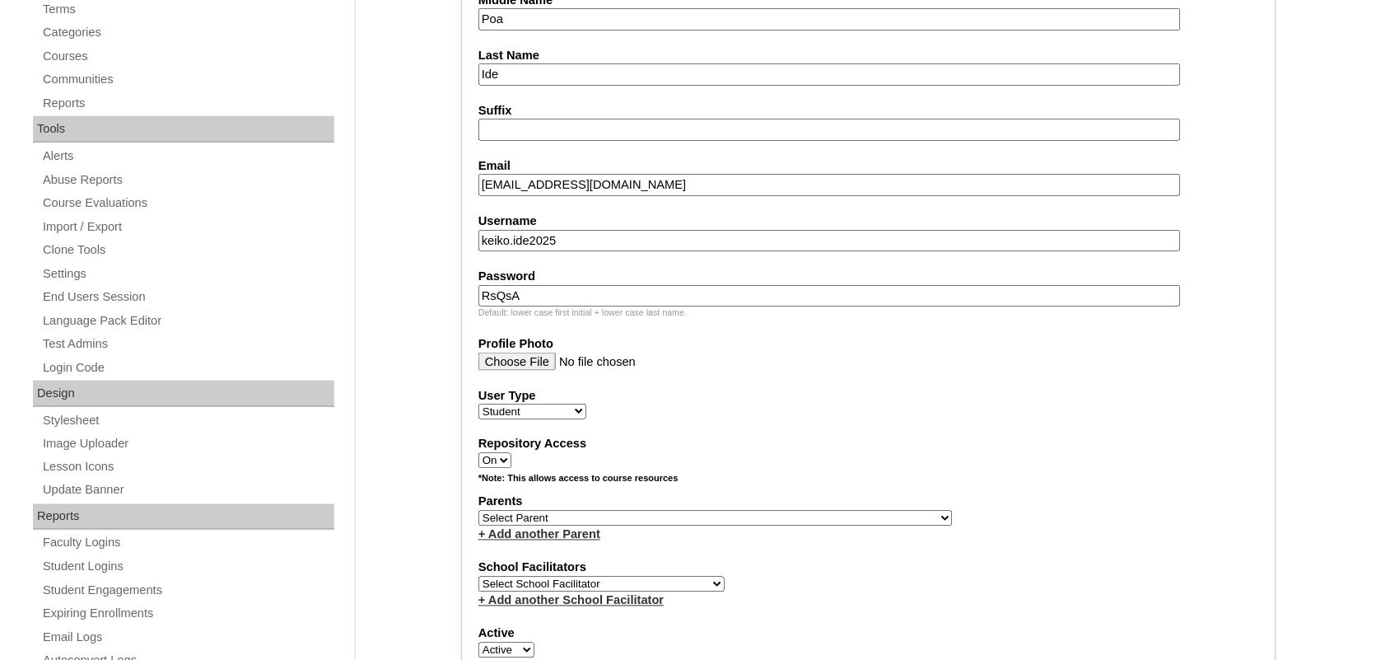
select select "44224"
click at [478, 510] on select "Select Parent , , , , , , , , , , , , , , , , , , , , , , , , , , , , , , , , ,…" at bounding box center [715, 518] width 474 height 16
click at [632, 576] on select "Select School Facilitator Norman Añain Ruffa Abadijas Mary Abella Gloryfe Abion…" at bounding box center [601, 584] width 246 height 16
select select "32656"
click at [478, 576] on select "Select School Facilitator Norman Añain Ruffa Abadijas Mary Abella Gloryfe Abion…" at bounding box center [601, 584] width 246 height 16
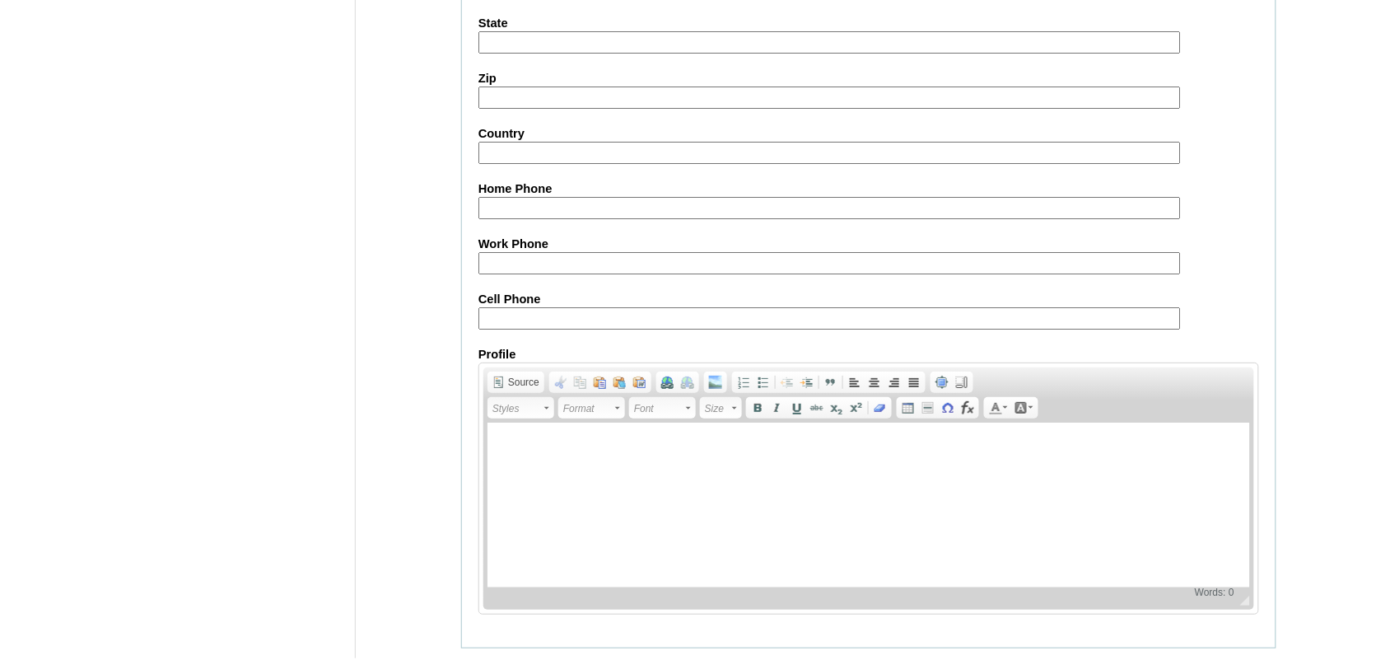
scroll to position [1810, 0]
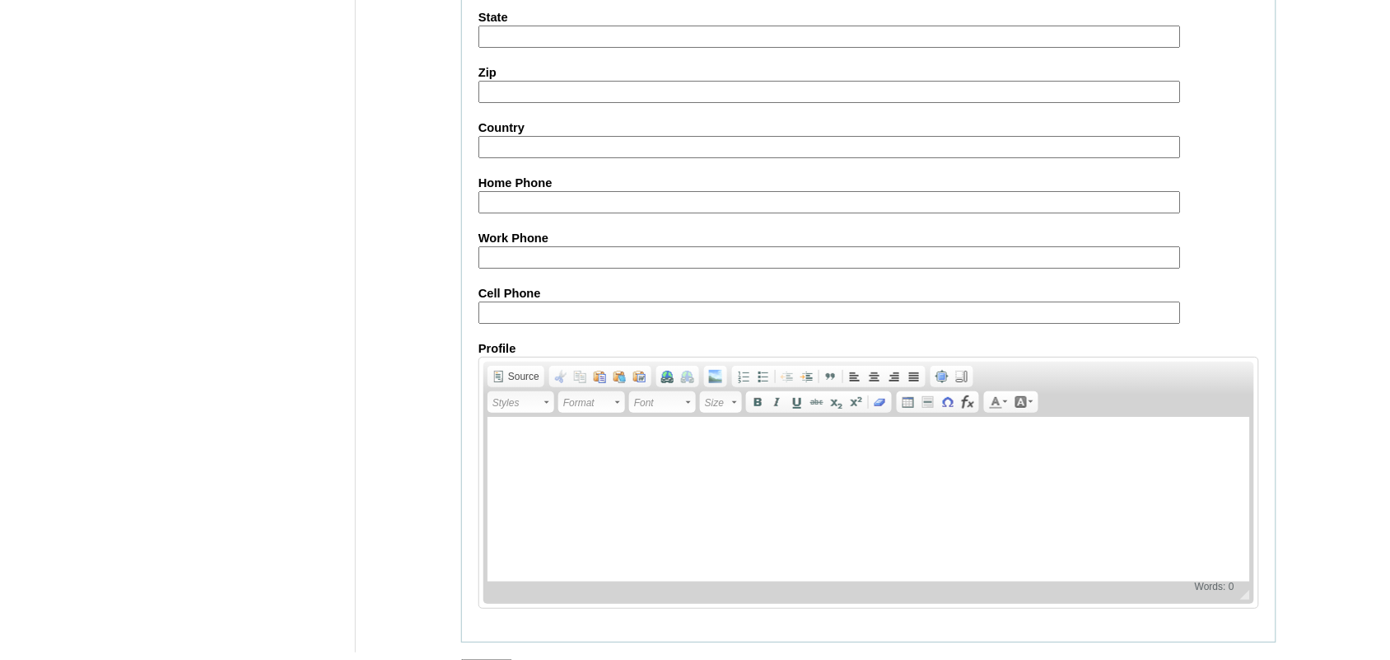
click at [478, 659] on input "Submit" at bounding box center [486, 668] width 51 height 18
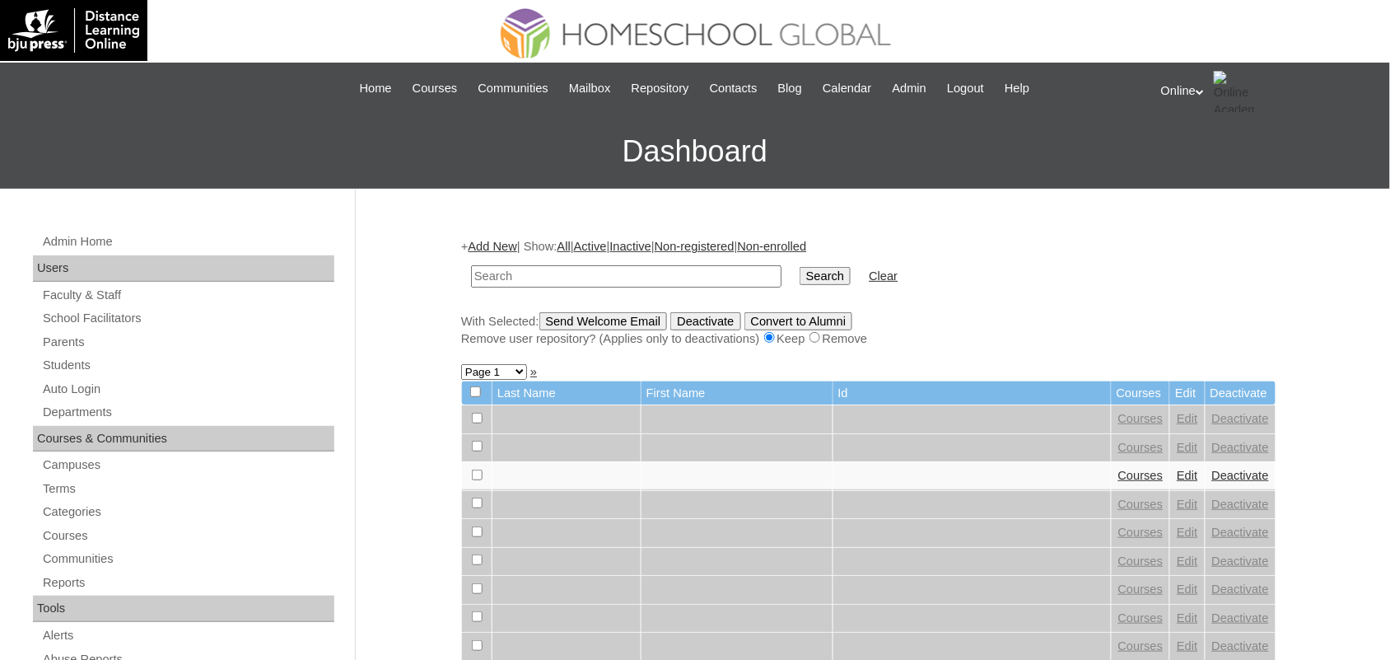
click at [682, 278] on input "text" at bounding box center [626, 276] width 310 height 22
paste input "HG328OACAD2025"
type input "HG328OACAD2025"
click at [799, 282] on input "Search" at bounding box center [824, 276] width 51 height 18
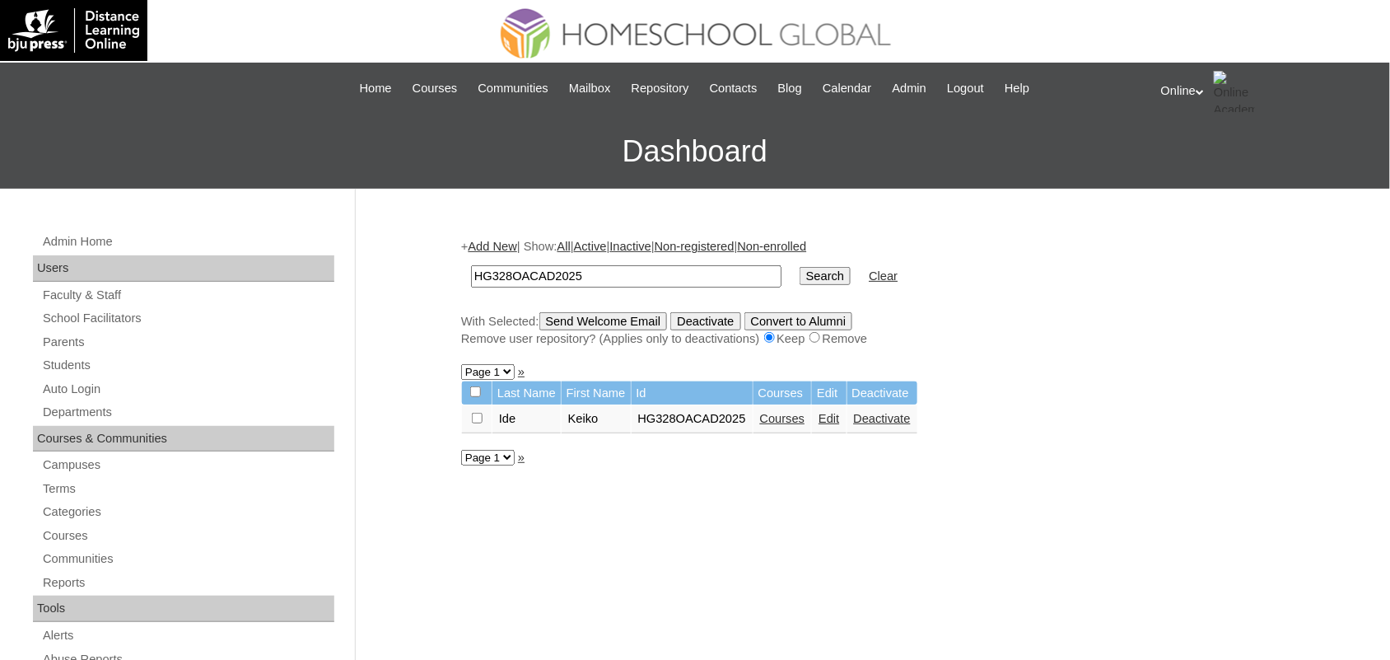
click at [795, 413] on link "Courses" at bounding box center [782, 418] width 45 height 13
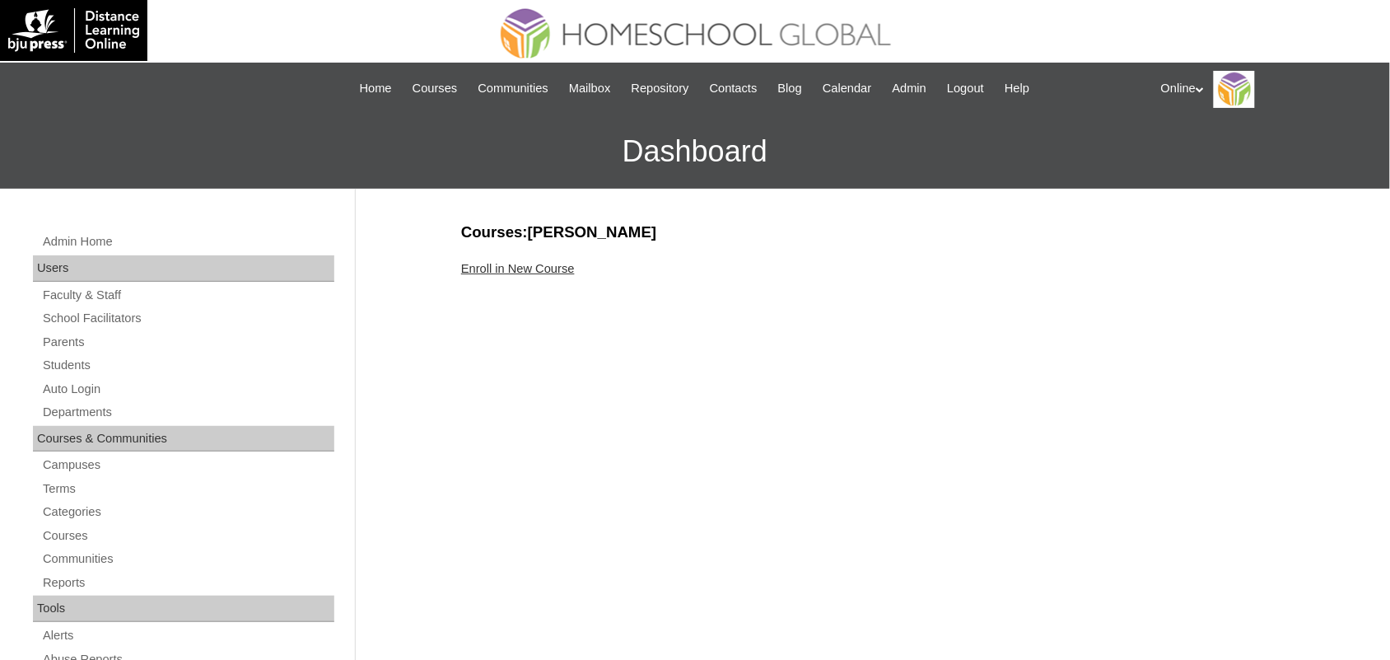
click at [562, 266] on link "Enroll in New Course" at bounding box center [518, 268] width 114 height 13
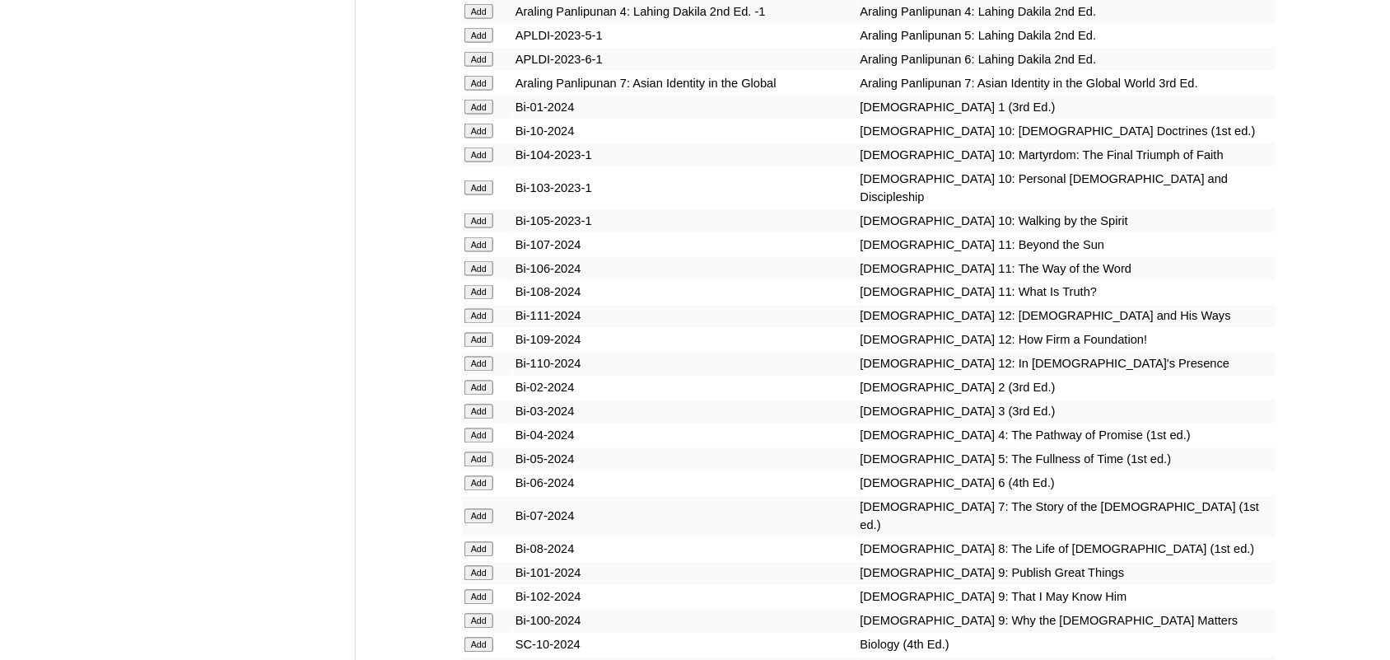
scroll to position [4350, 0]
click at [482, 450] on input "Add" at bounding box center [478, 457] width 29 height 15
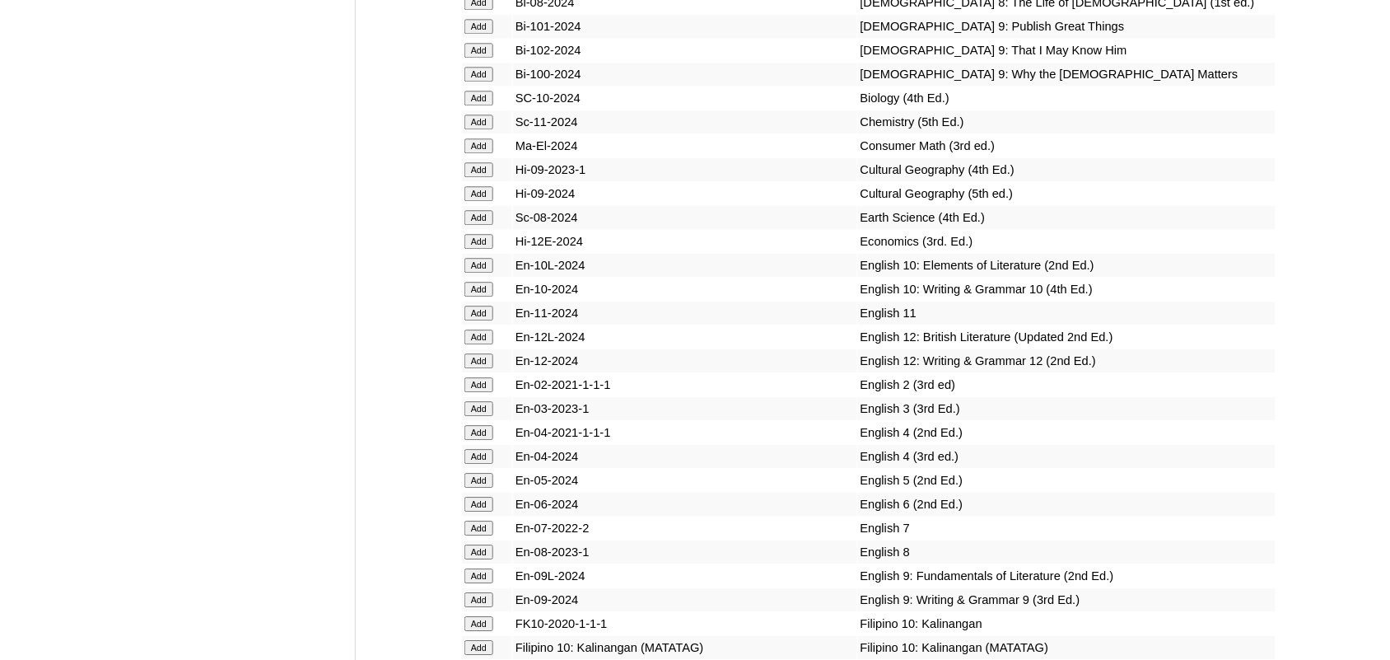
scroll to position [4896, 0]
click at [480, 472] on input "Add" at bounding box center [478, 479] width 29 height 15
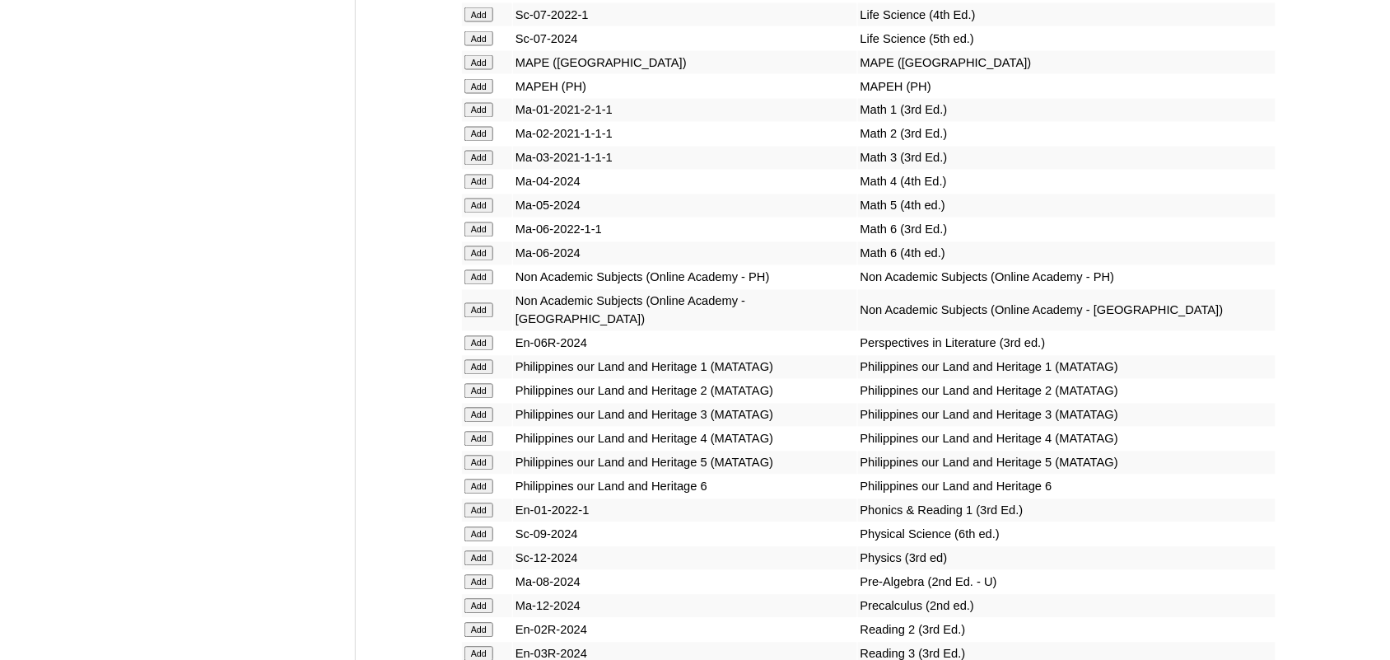
scroll to position [6388, 0]
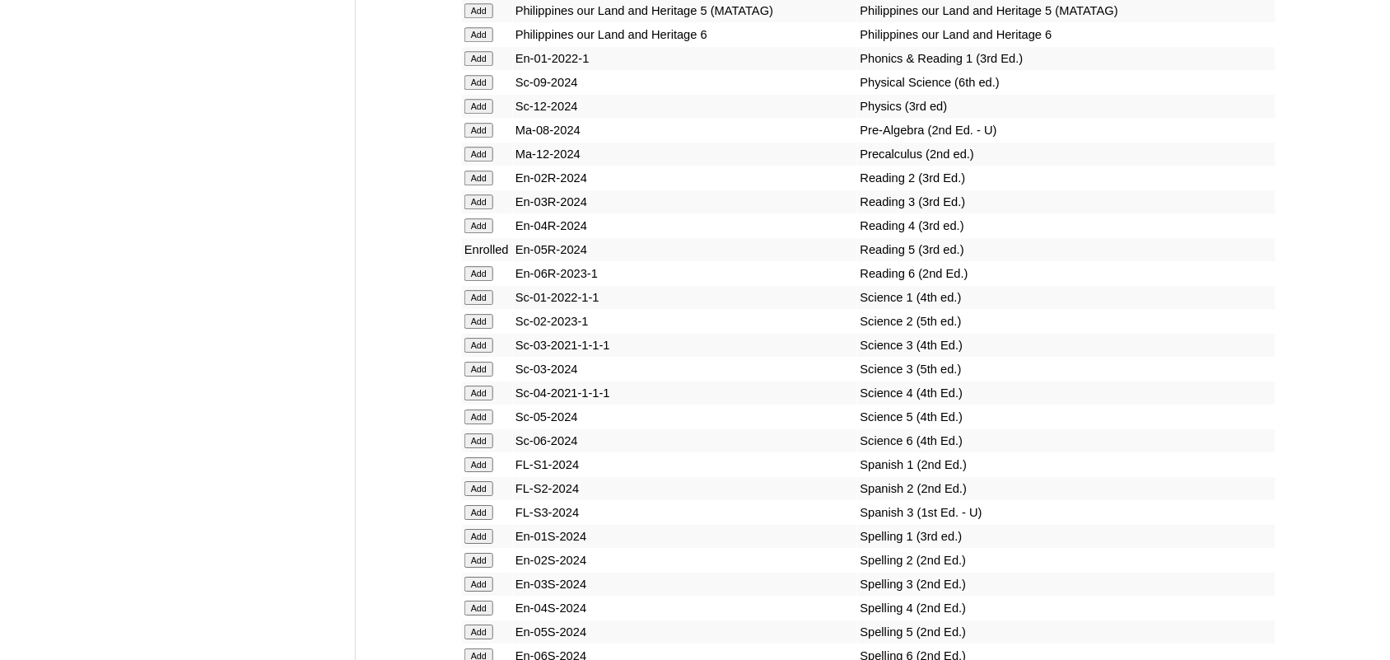
scroll to position [6840, 0]
click at [482, 623] on input "Add" at bounding box center [478, 630] width 29 height 15
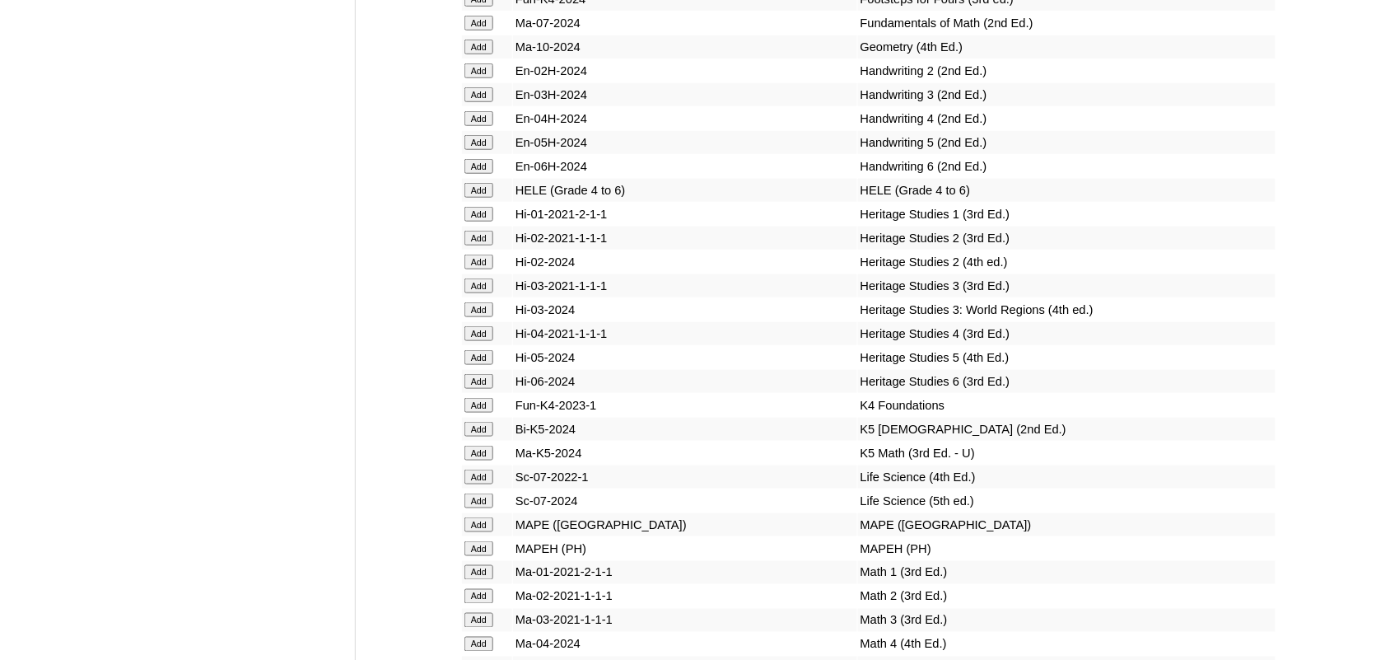
scroll to position [6035, 0]
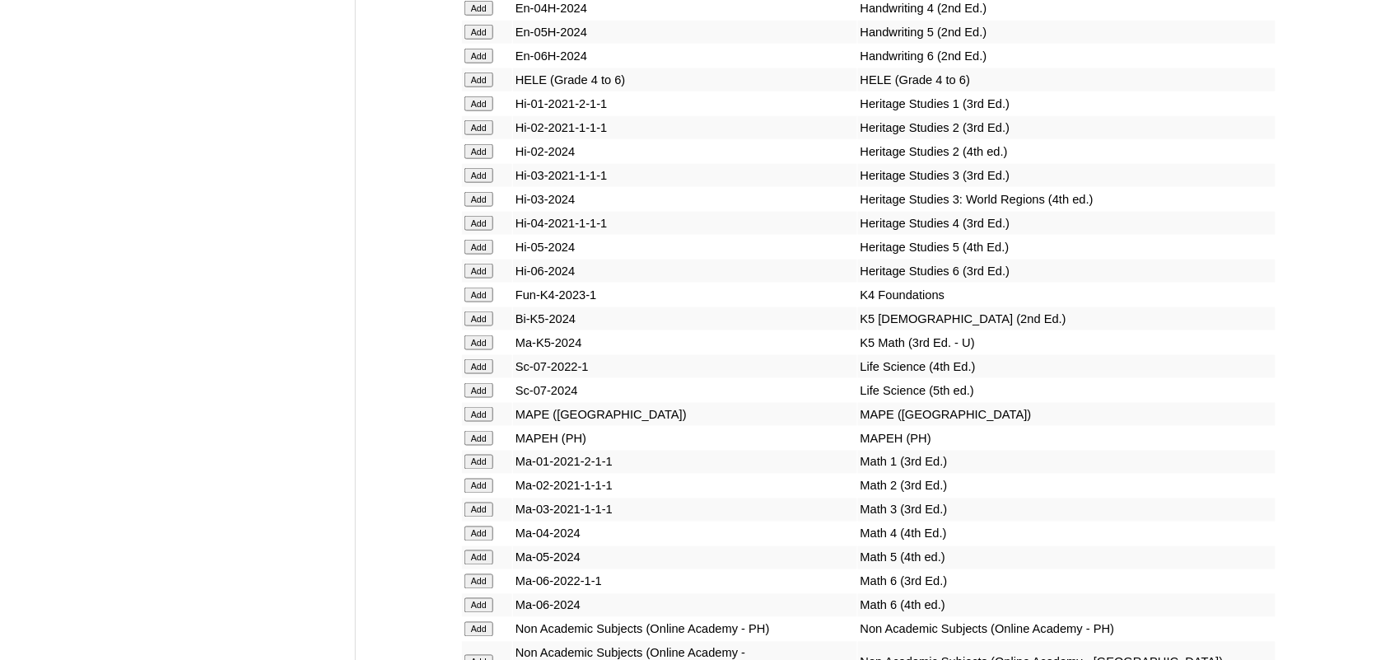
click at [474, 550] on input "Add" at bounding box center [478, 557] width 29 height 15
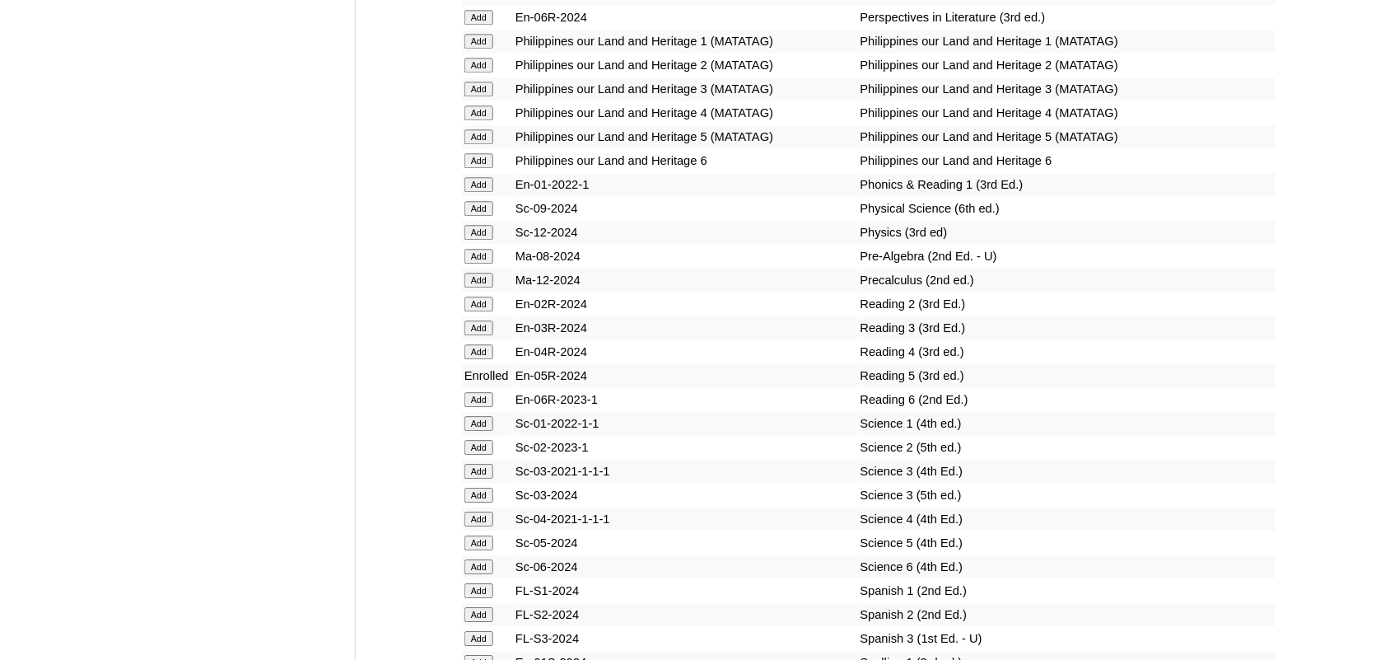
scroll to position [6714, 0]
click at [483, 534] on input "Add" at bounding box center [478, 541] width 29 height 15
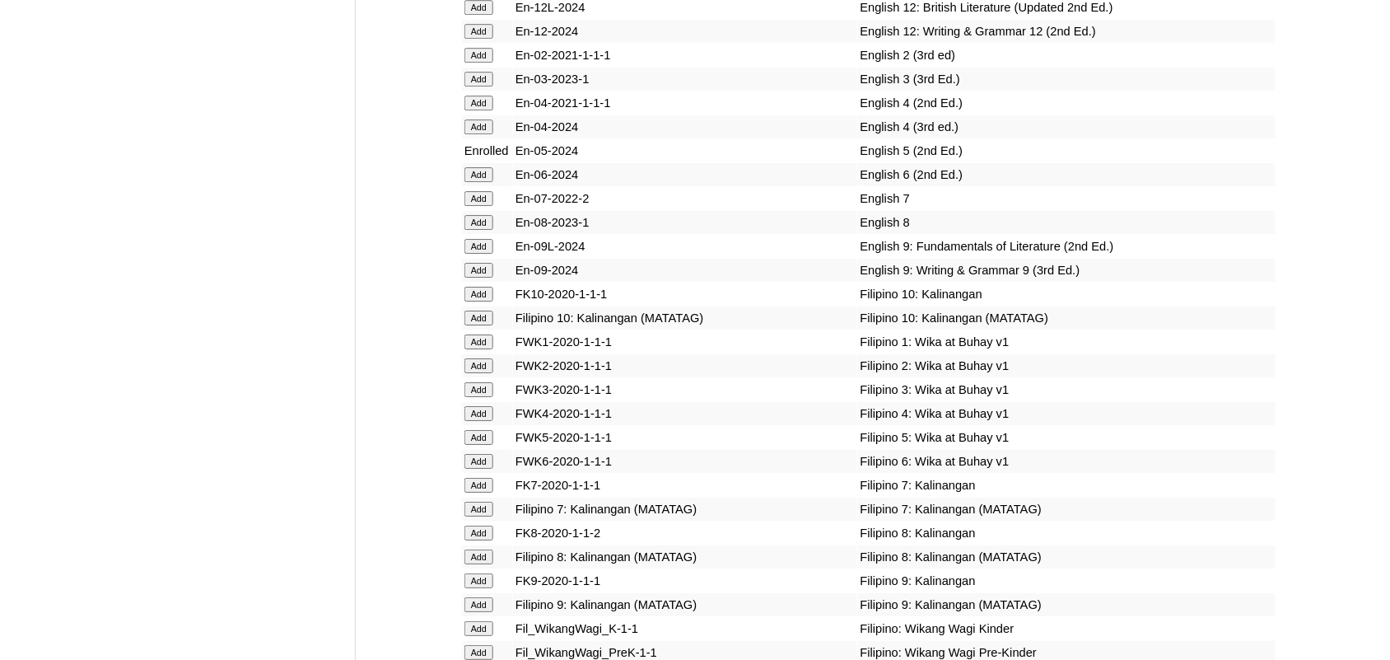
scroll to position [5226, 0]
click at [478, 428] on input "Add" at bounding box center [478, 435] width 29 height 15
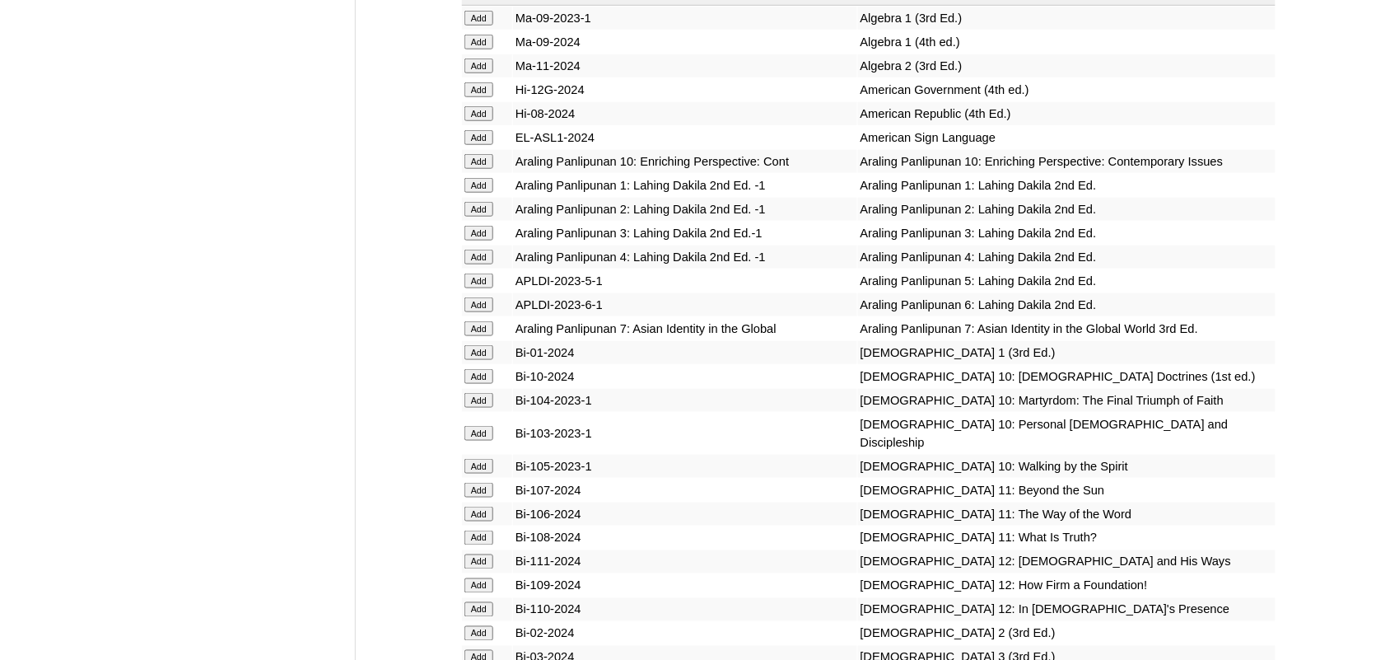
scroll to position [4104, 0]
click at [478, 272] on input "Add" at bounding box center [478, 279] width 29 height 15
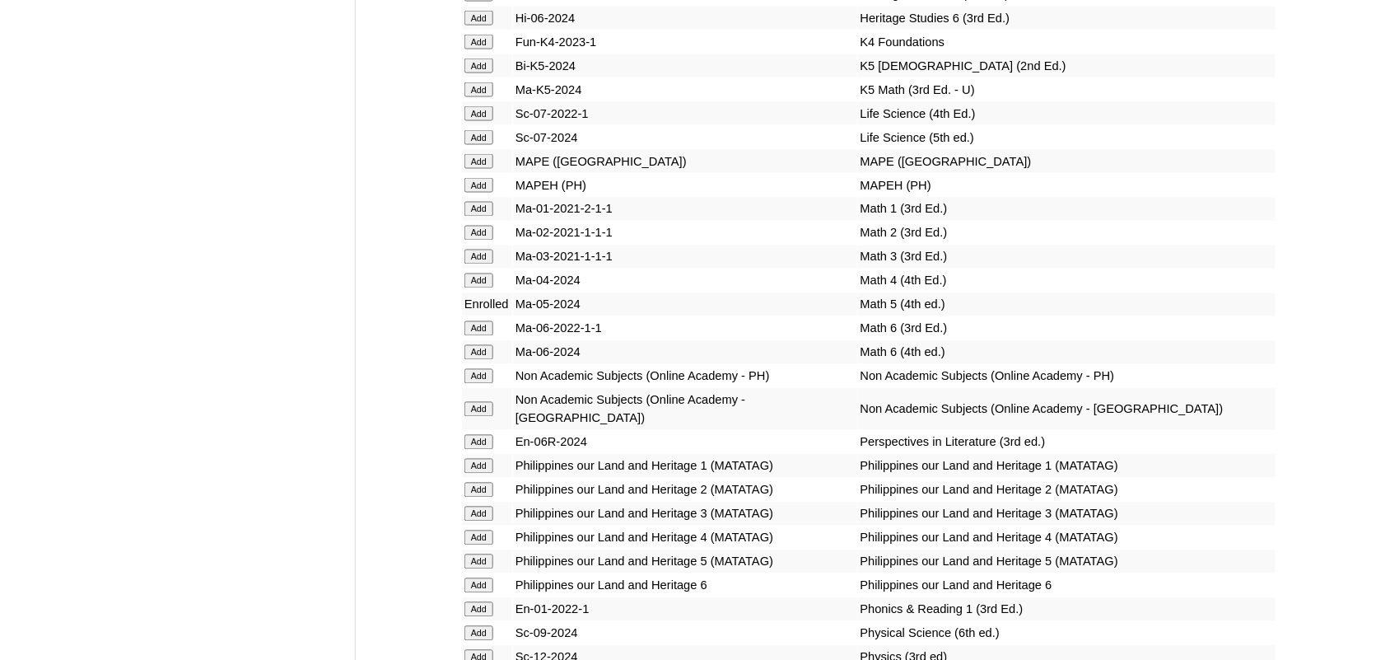
scroll to position [6219, 0]
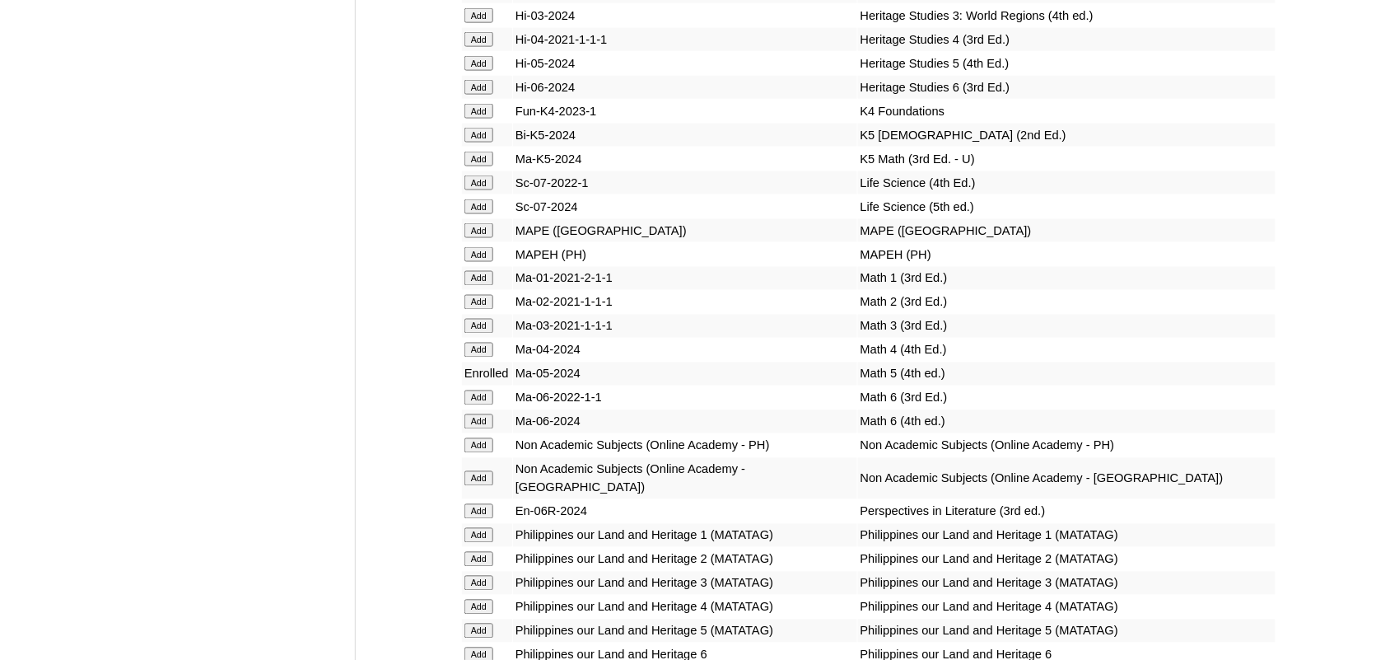
click at [488, 438] on input "Add" at bounding box center [478, 445] width 29 height 15
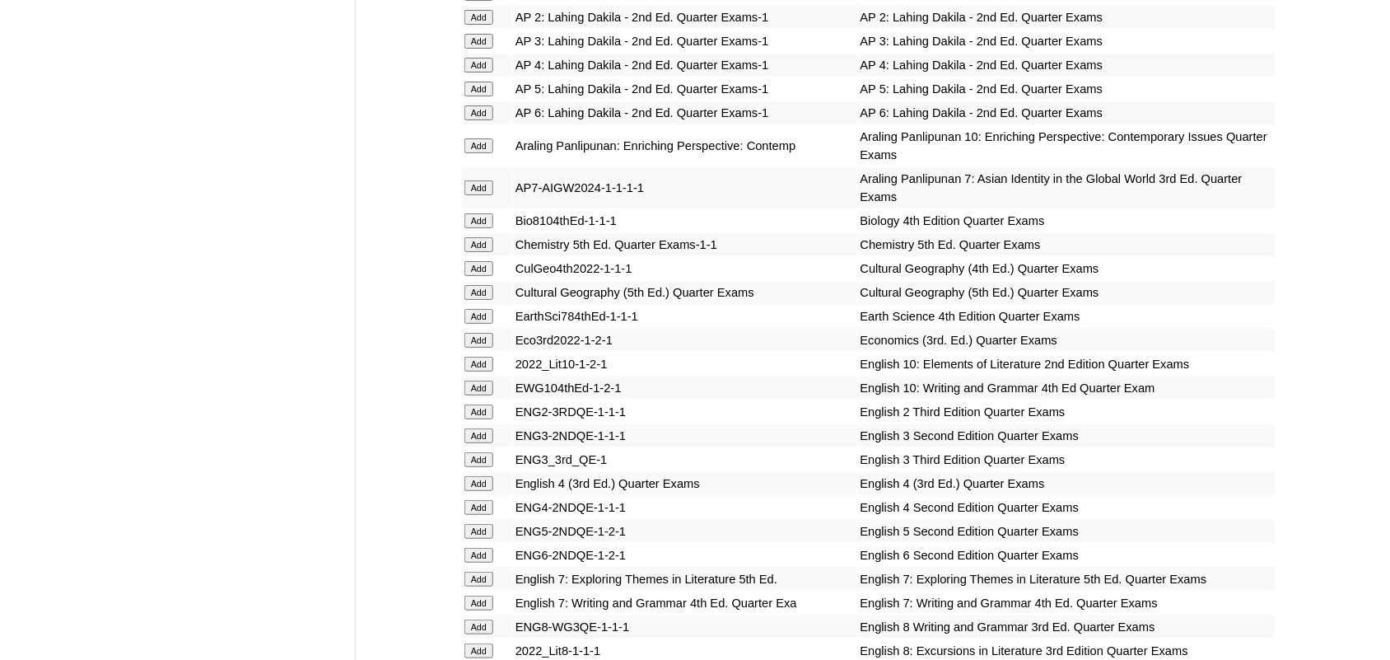
scroll to position [1829, 0]
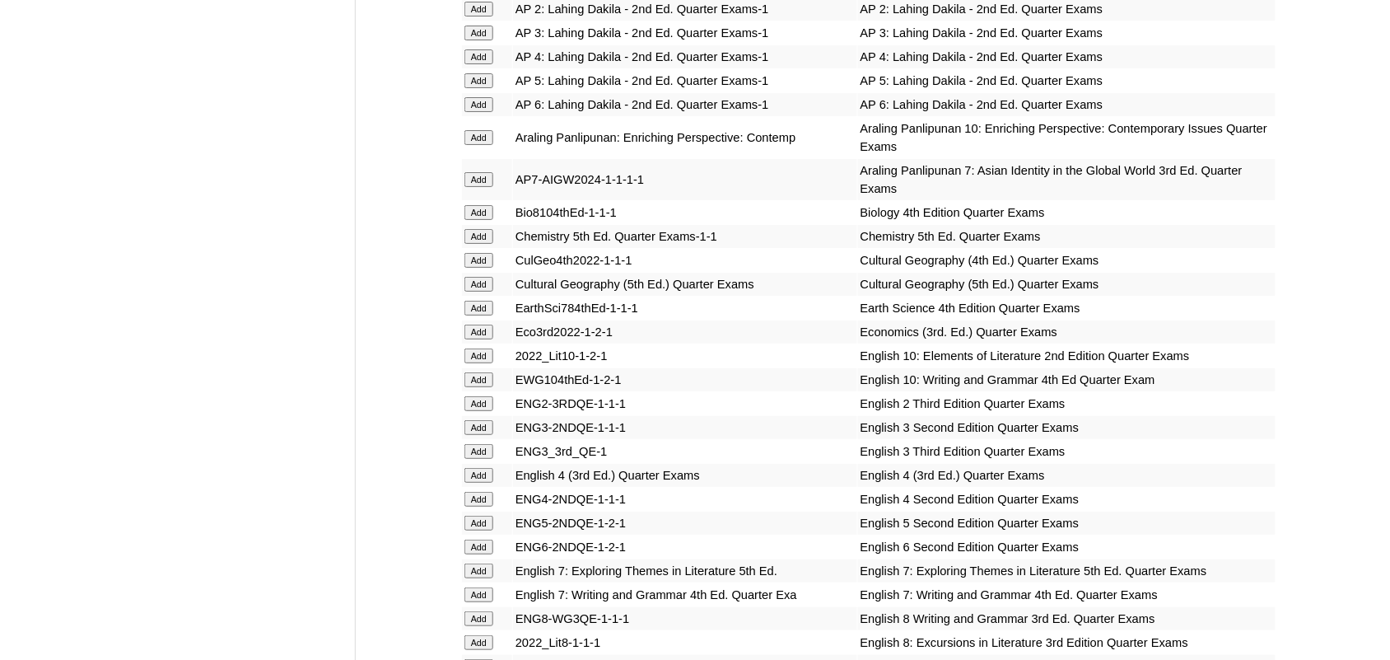
click at [472, 515] on input "Add" at bounding box center [478, 522] width 29 height 15
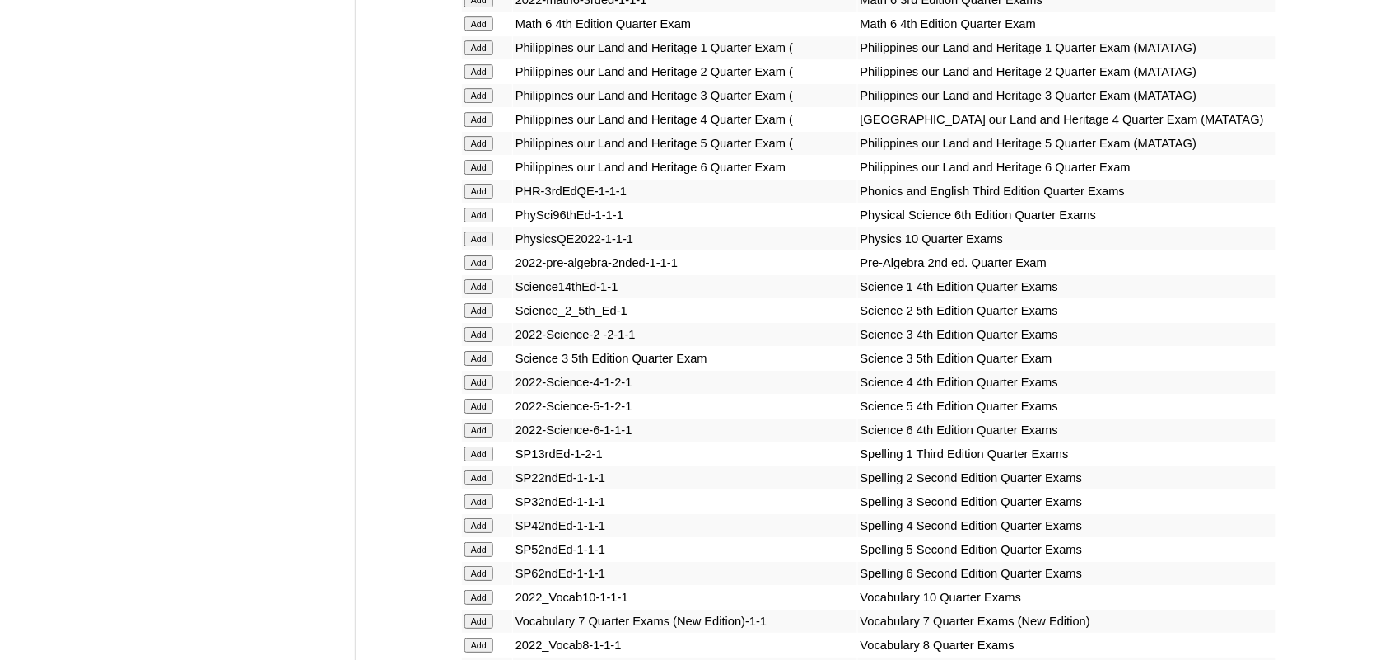
scroll to position [3356, 0]
click at [472, 541] on input "Add" at bounding box center [478, 548] width 29 height 15
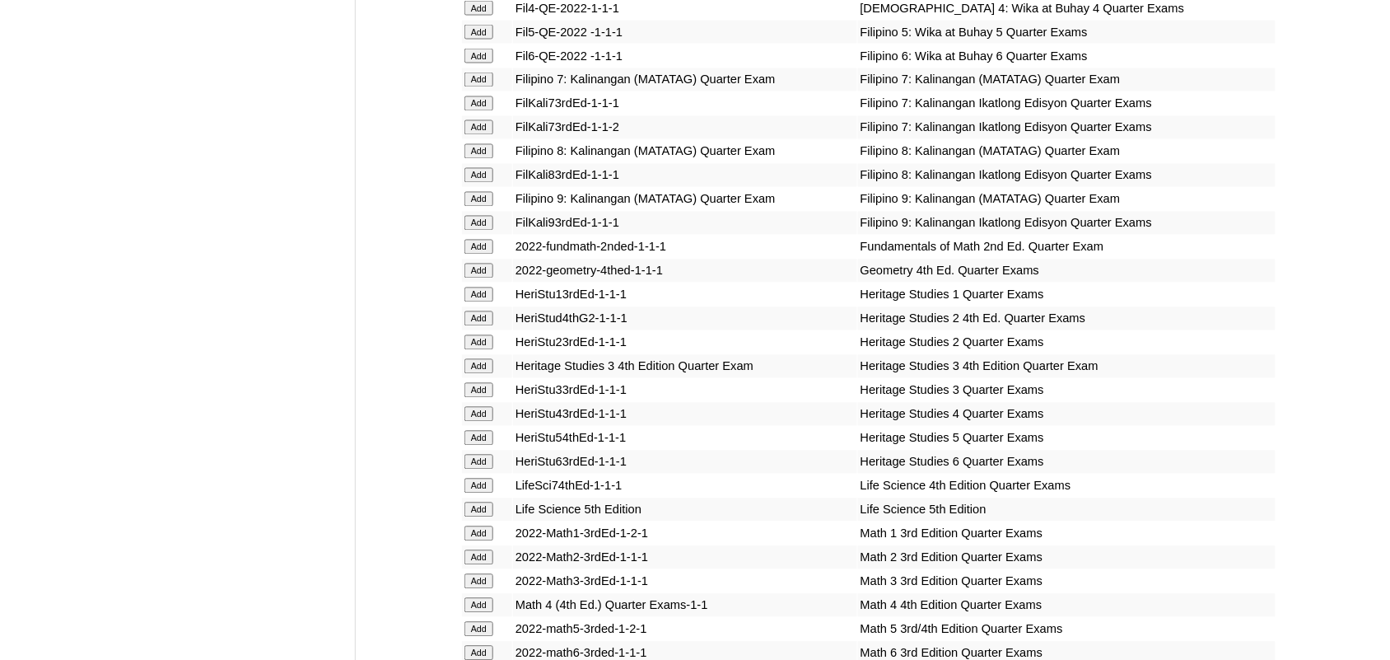
scroll to position [2706, 0]
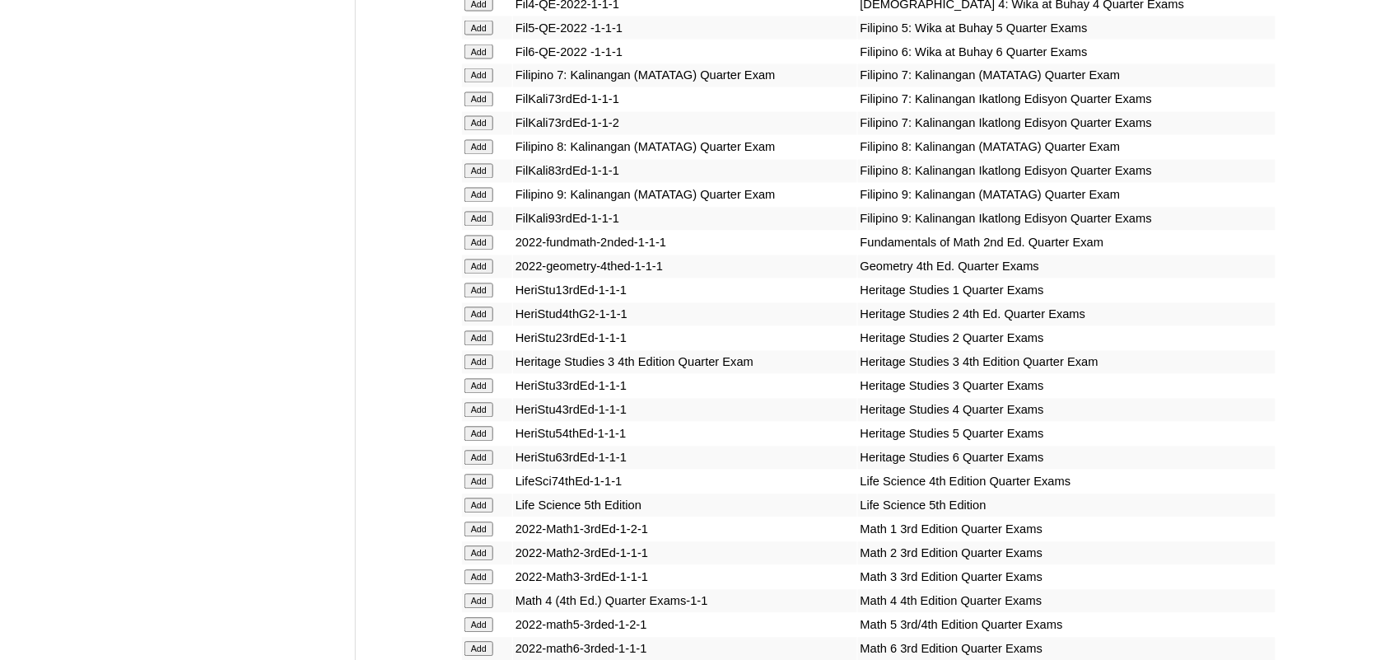
click at [478, 618] on input "Add" at bounding box center [478, 625] width 29 height 15
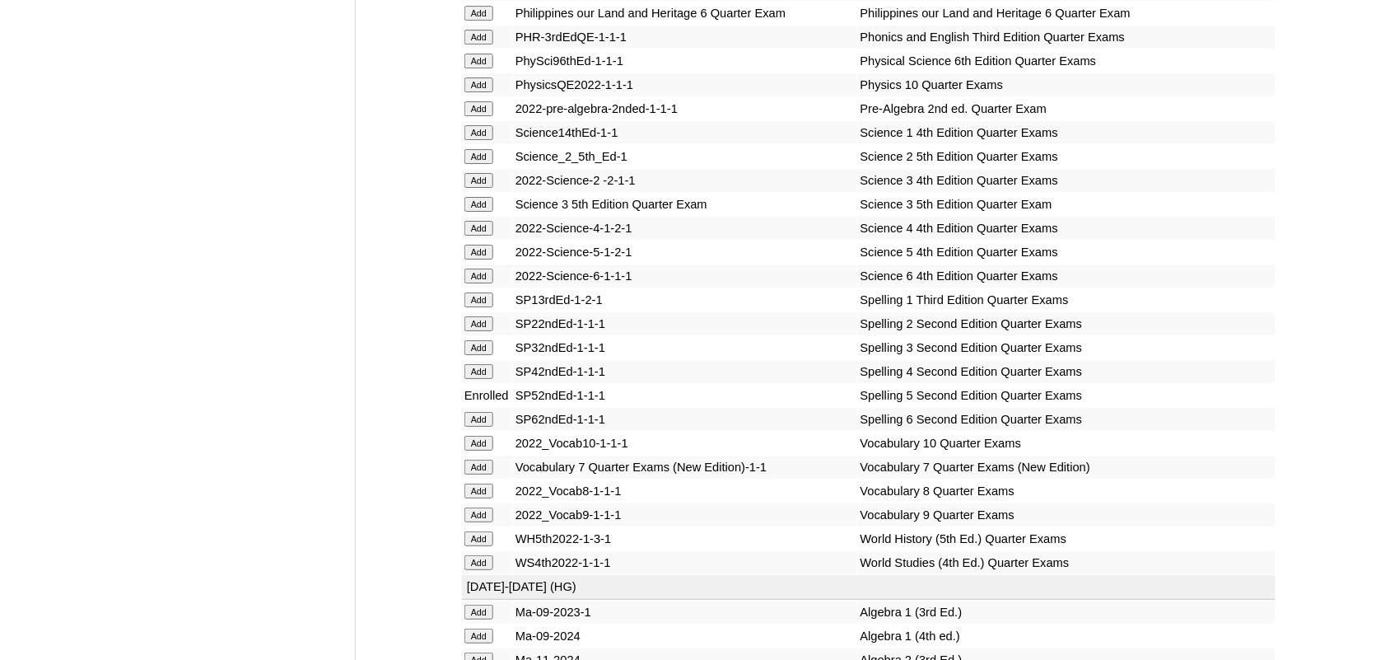
scroll to position [3501, 0]
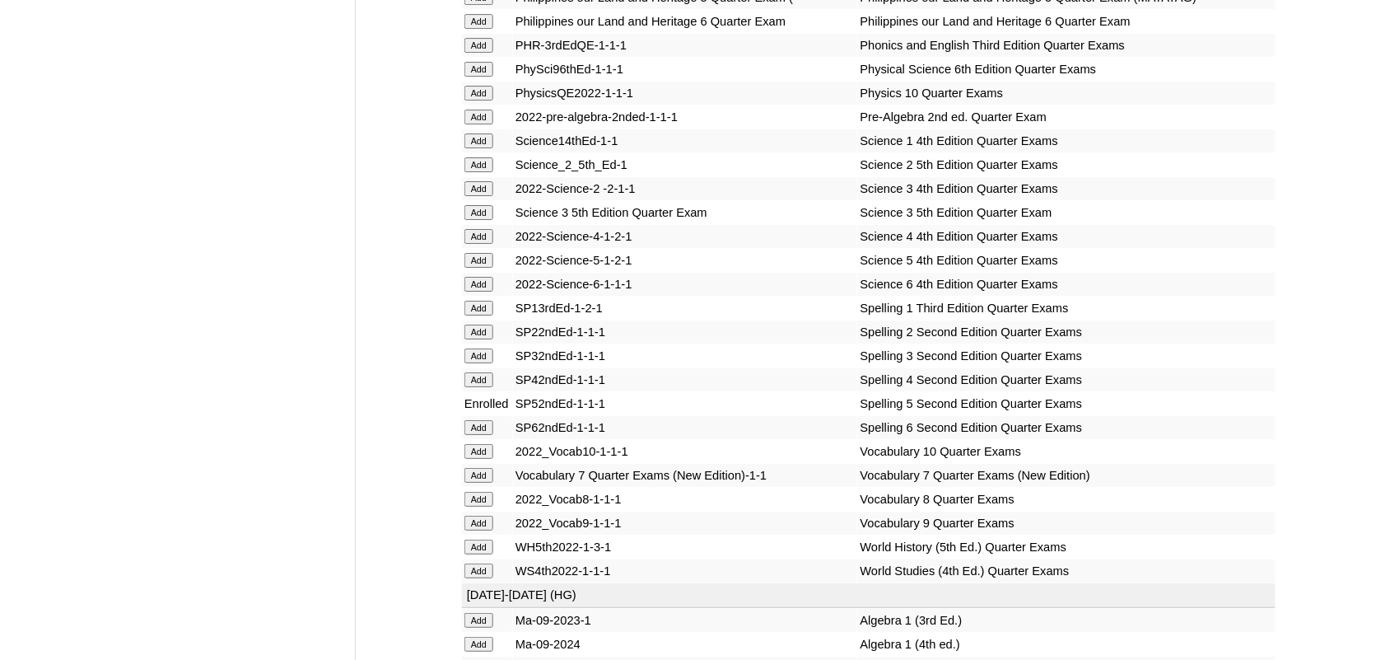
click at [487, 253] on input "Add" at bounding box center [478, 260] width 29 height 15
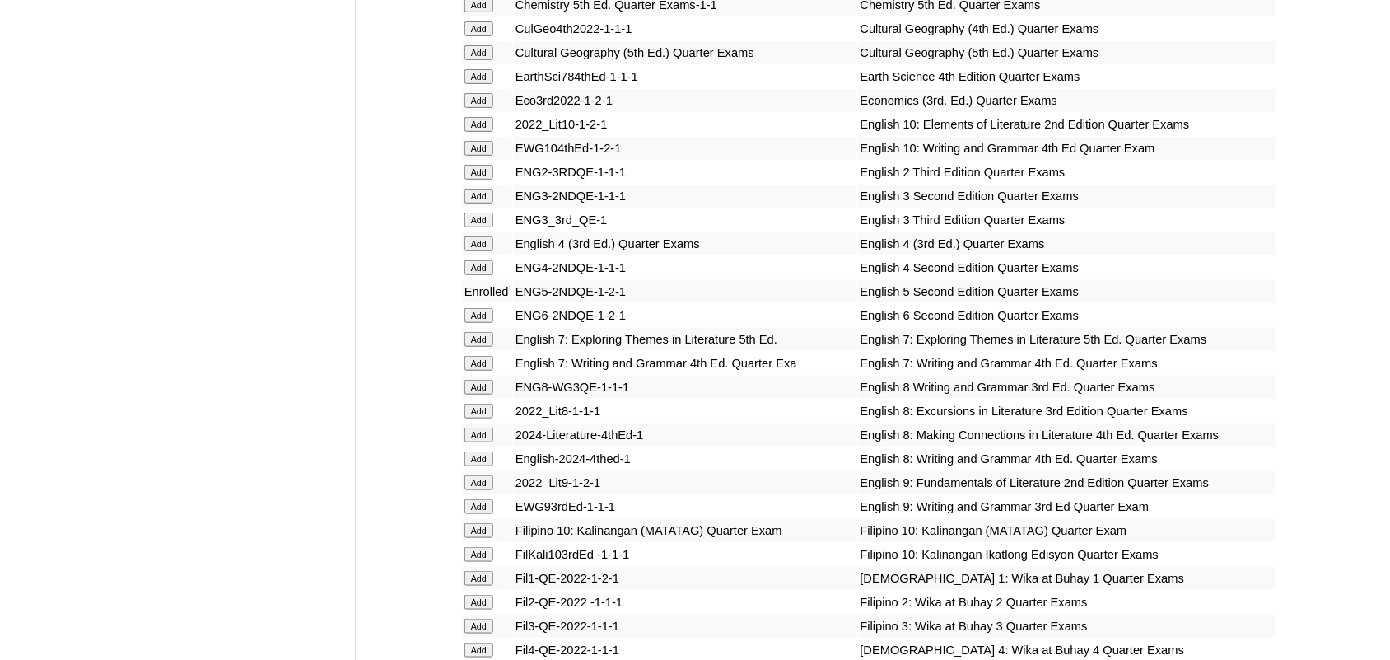
scroll to position [2275, 0]
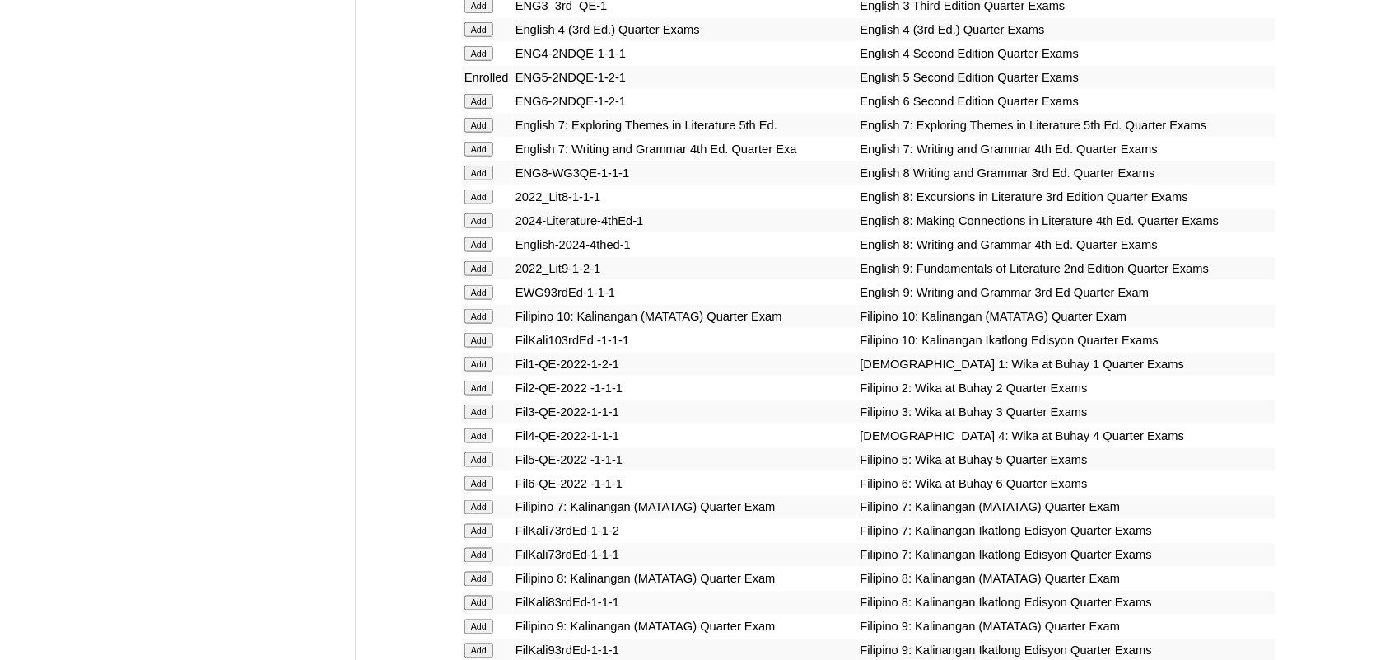
click at [480, 452] on input "Add" at bounding box center [478, 459] width 29 height 15
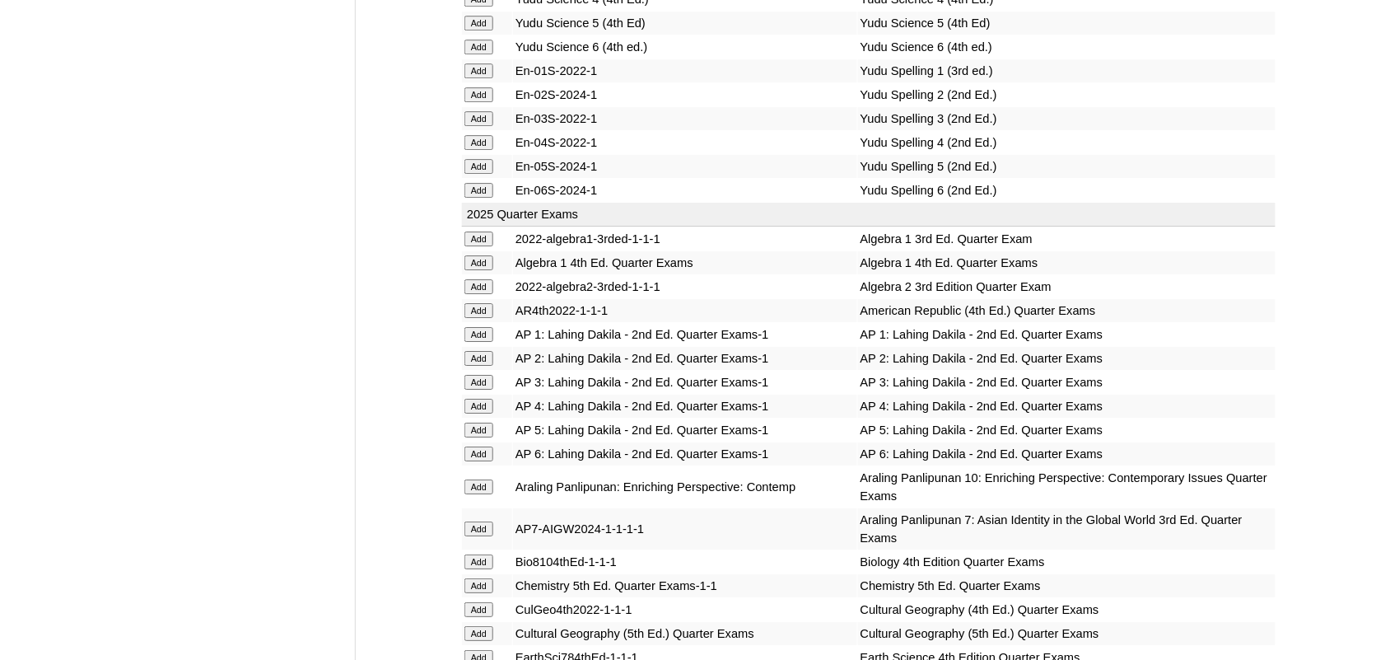
scroll to position [1483, 0]
click at [484, 420] on input "Add" at bounding box center [478, 427] width 29 height 15
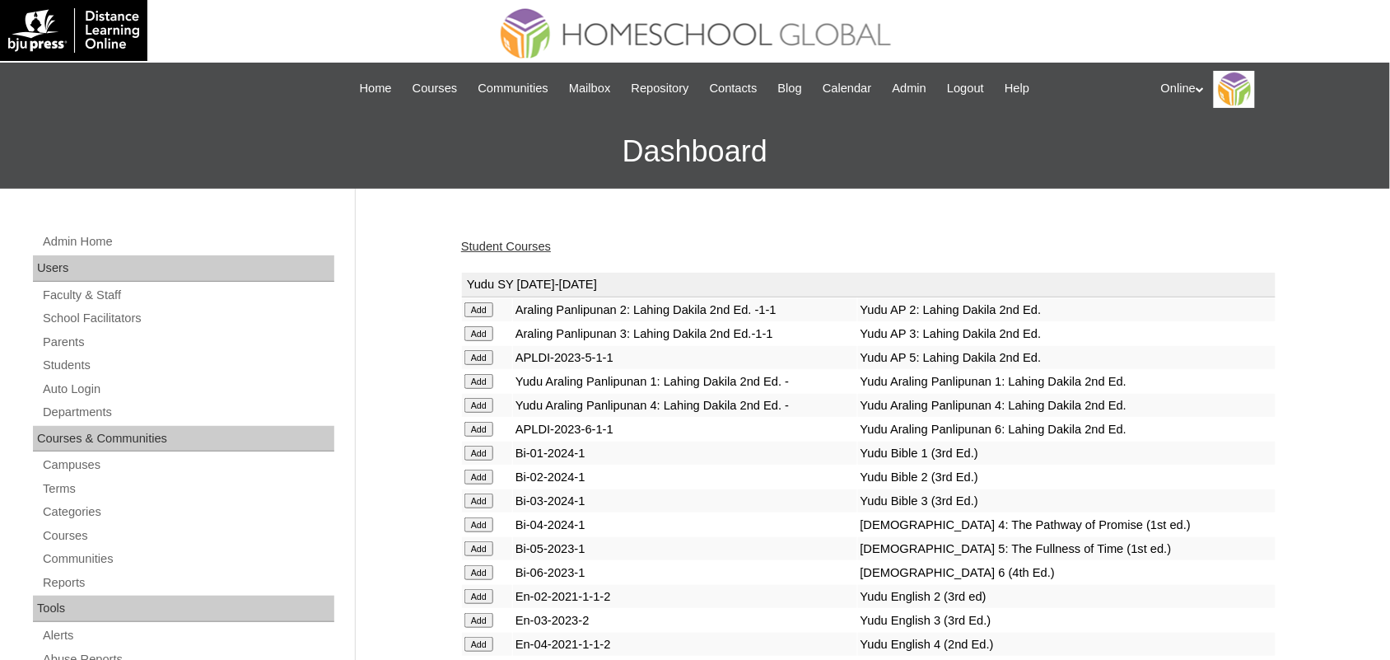
click at [529, 248] on link "Student Courses" at bounding box center [506, 246] width 90 height 13
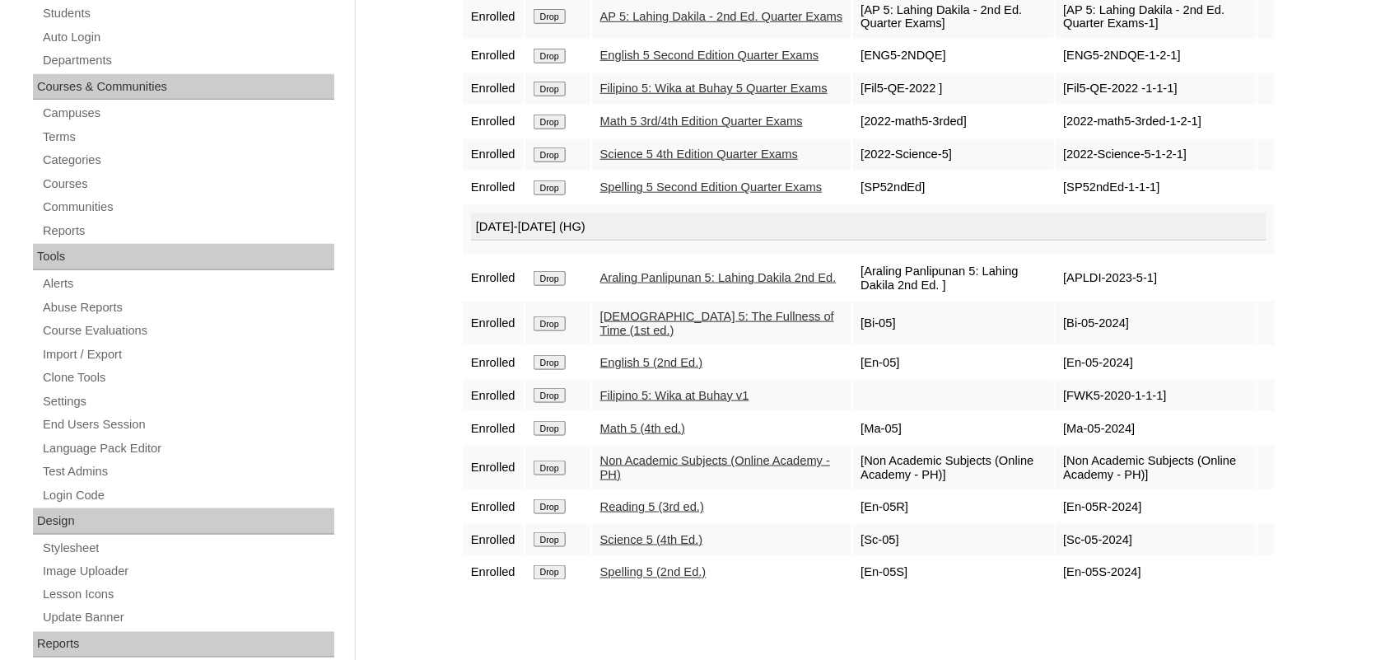
scroll to position [352, 0]
click at [692, 443] on td "Math 5 (4th ed.)" at bounding box center [721, 427] width 259 height 31
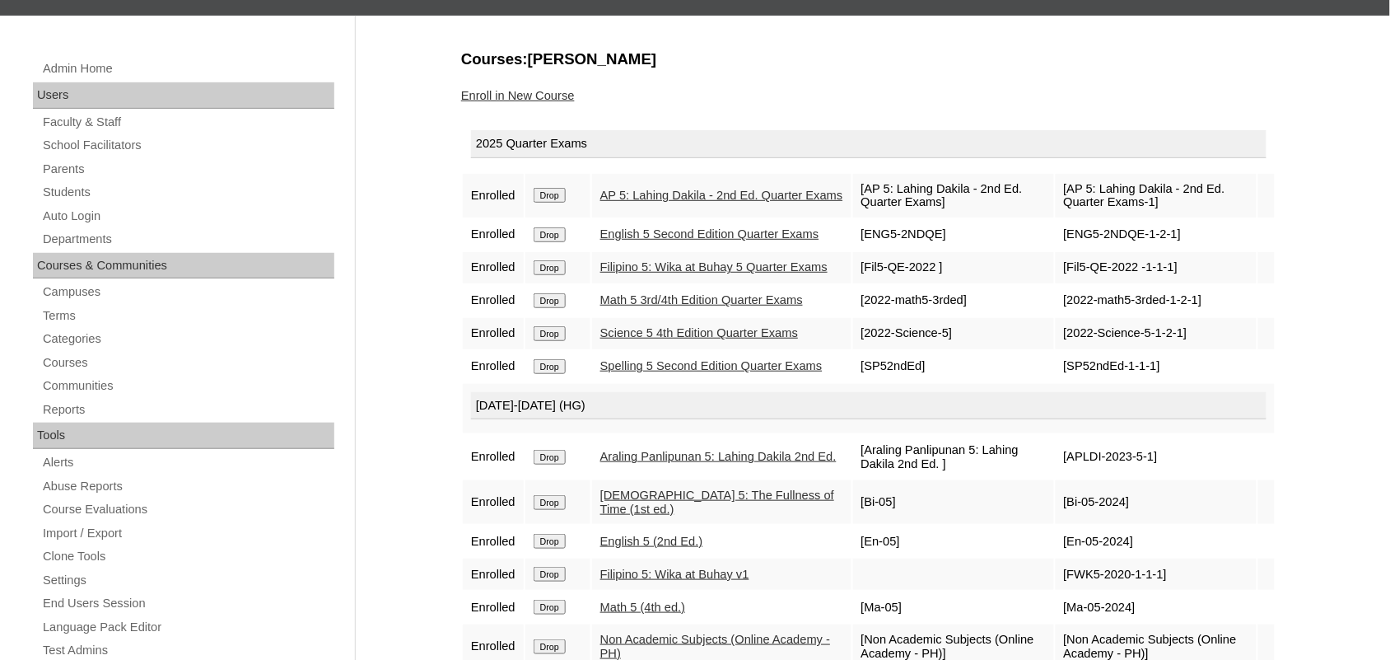
scroll to position [171, 0]
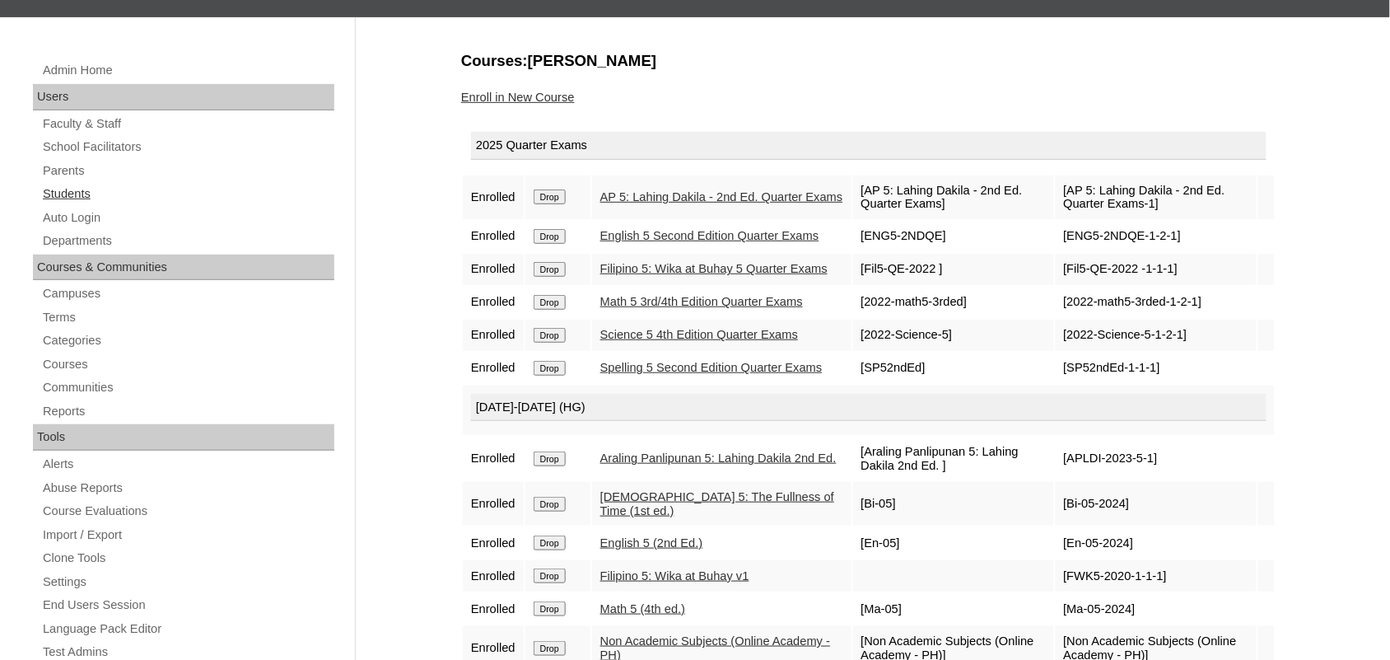
click at [60, 184] on link "Students" at bounding box center [187, 194] width 293 height 21
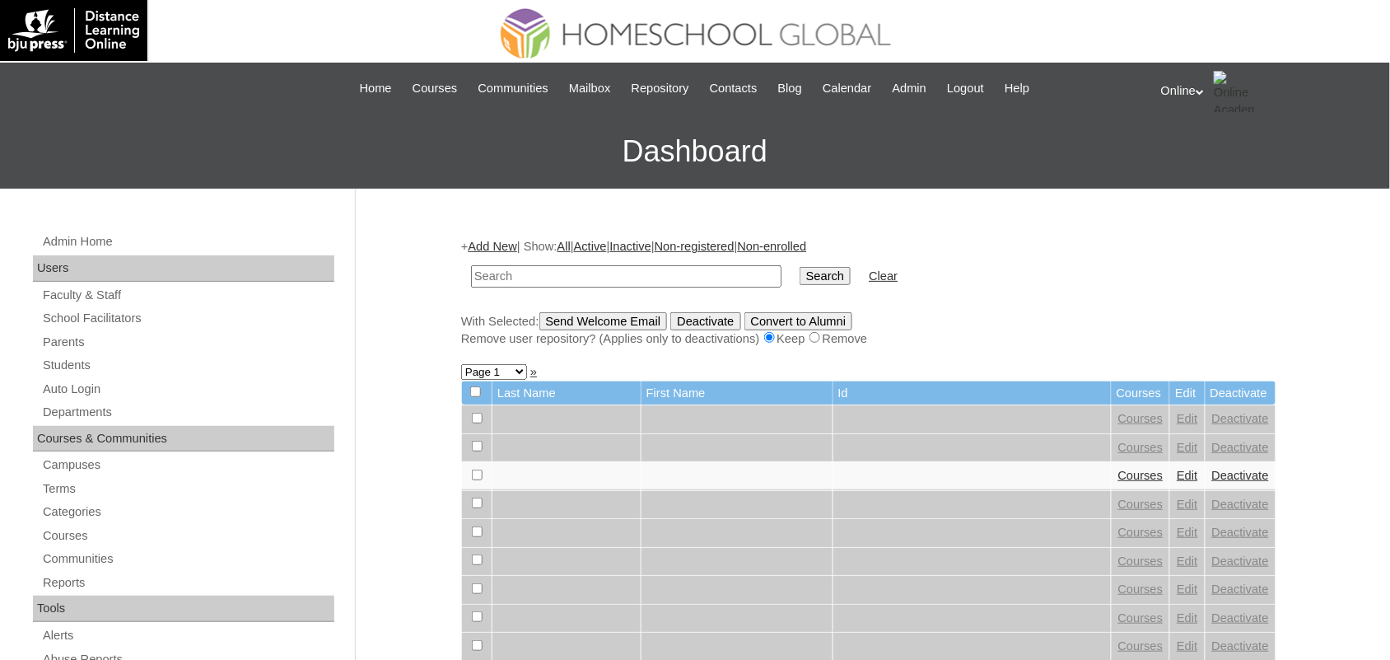
click at [506, 243] on link "Add New" at bounding box center [492, 246] width 49 height 13
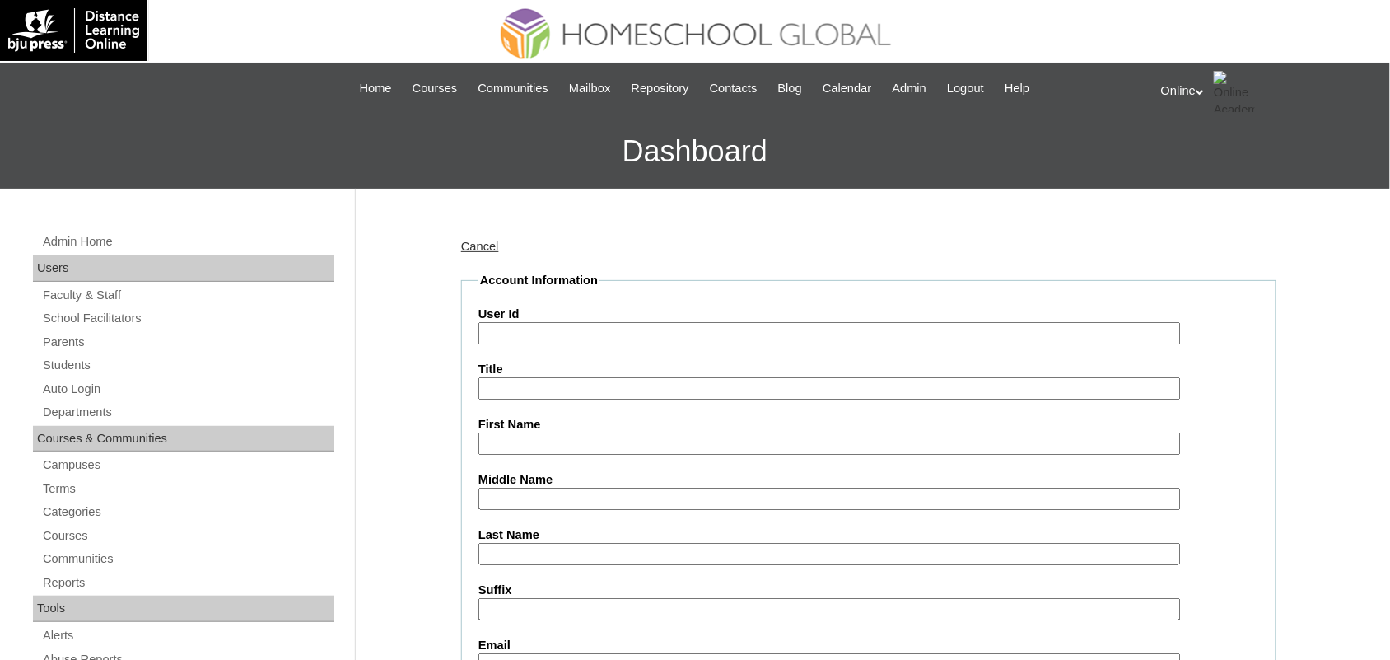
click at [581, 325] on input "User Id" at bounding box center [829, 333] width 702 height 22
paste input "HG329OACAD2025"
type input "HG329OACAD2025"
click at [531, 436] on input "First Name" at bounding box center [829, 443] width 702 height 22
paste input "Koji Poa Ide _230001962"
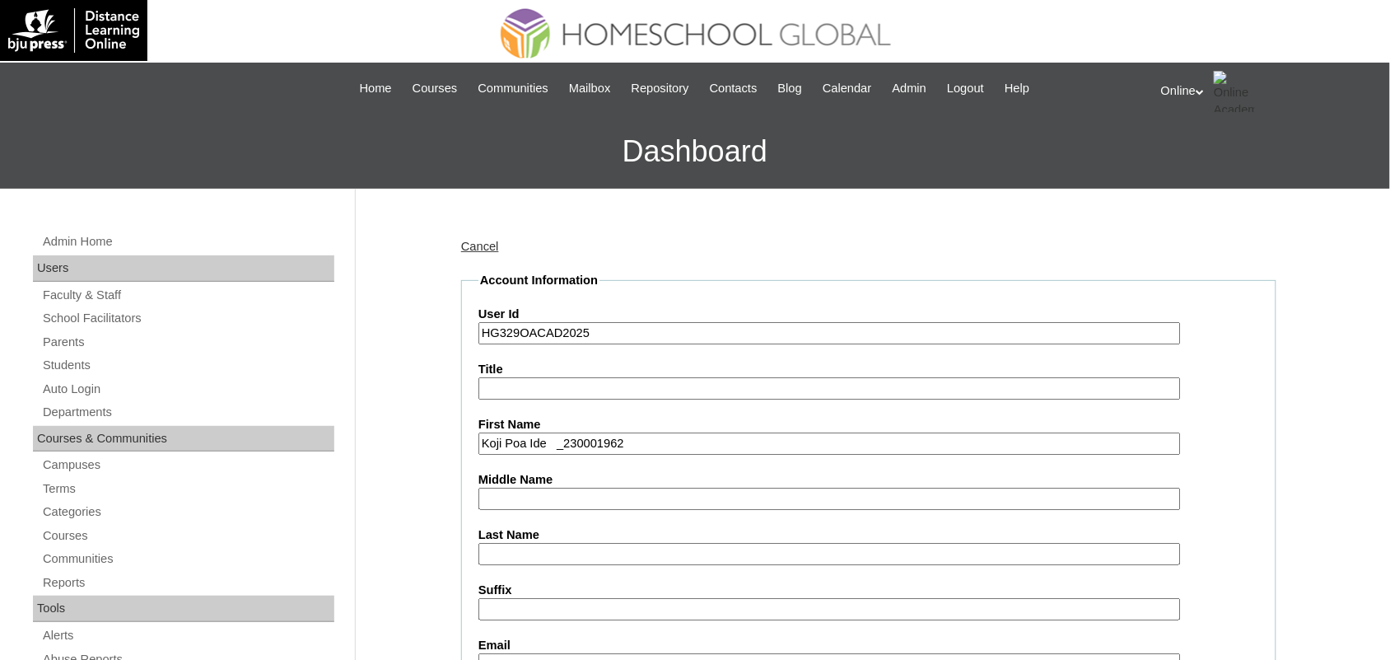
click at [581, 437] on input "Koji Poa Ide _230001962" at bounding box center [829, 443] width 702 height 22
click at [543, 440] on input "Koji Poa Ide" at bounding box center [829, 443] width 702 height 22
type input "Koji Poa"
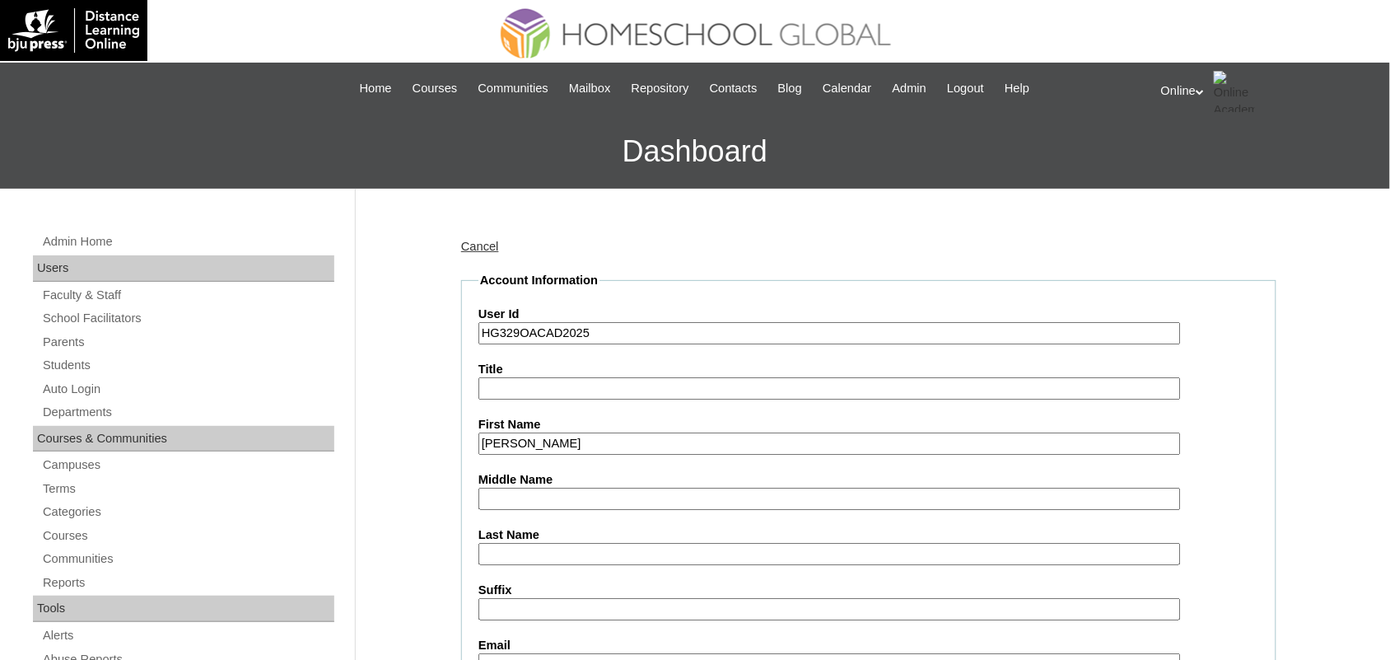
click at [521, 550] on input "Last Name" at bounding box center [829, 554] width 702 height 22
paste input "Ide"
type input "Ide"
click at [520, 443] on input "Koji Poa" at bounding box center [829, 443] width 702 height 22
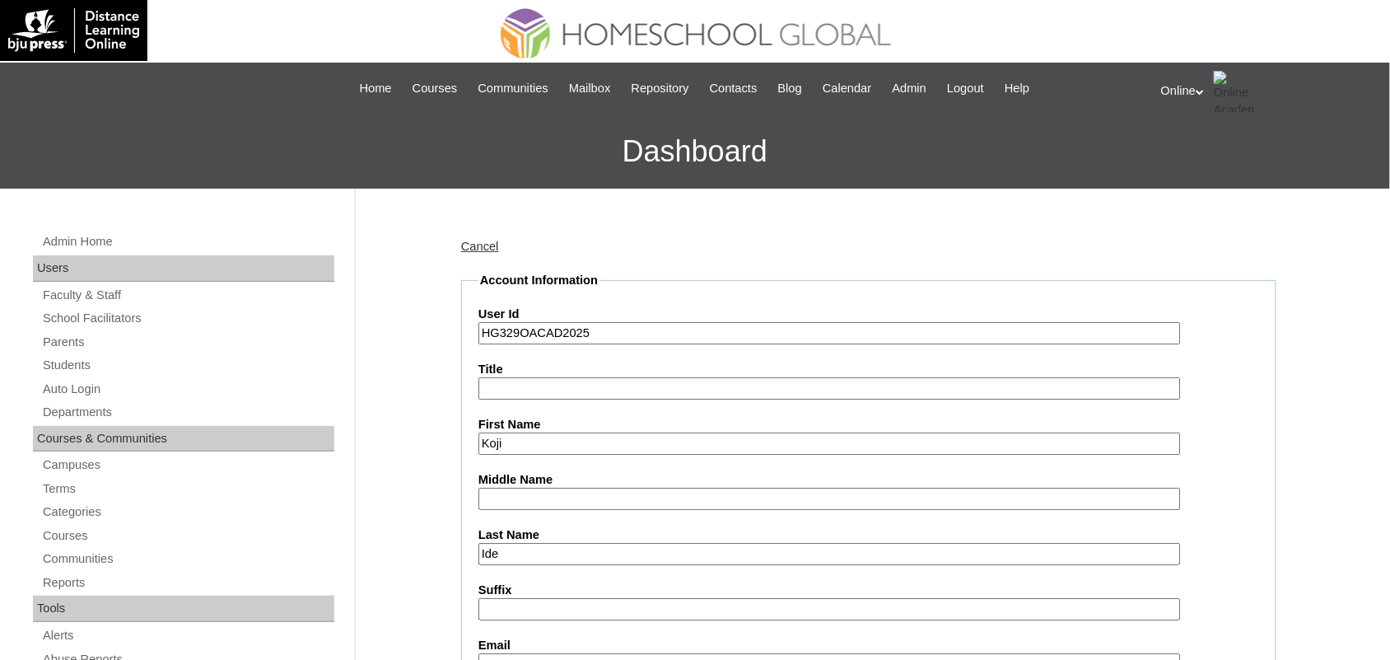
type input "Koji"
click at [538, 490] on input "Middle Name" at bounding box center [829, 498] width 702 height 22
paste input "Poa"
type input "Poa"
click at [550, 441] on input "Koji" at bounding box center [829, 443] width 702 height 22
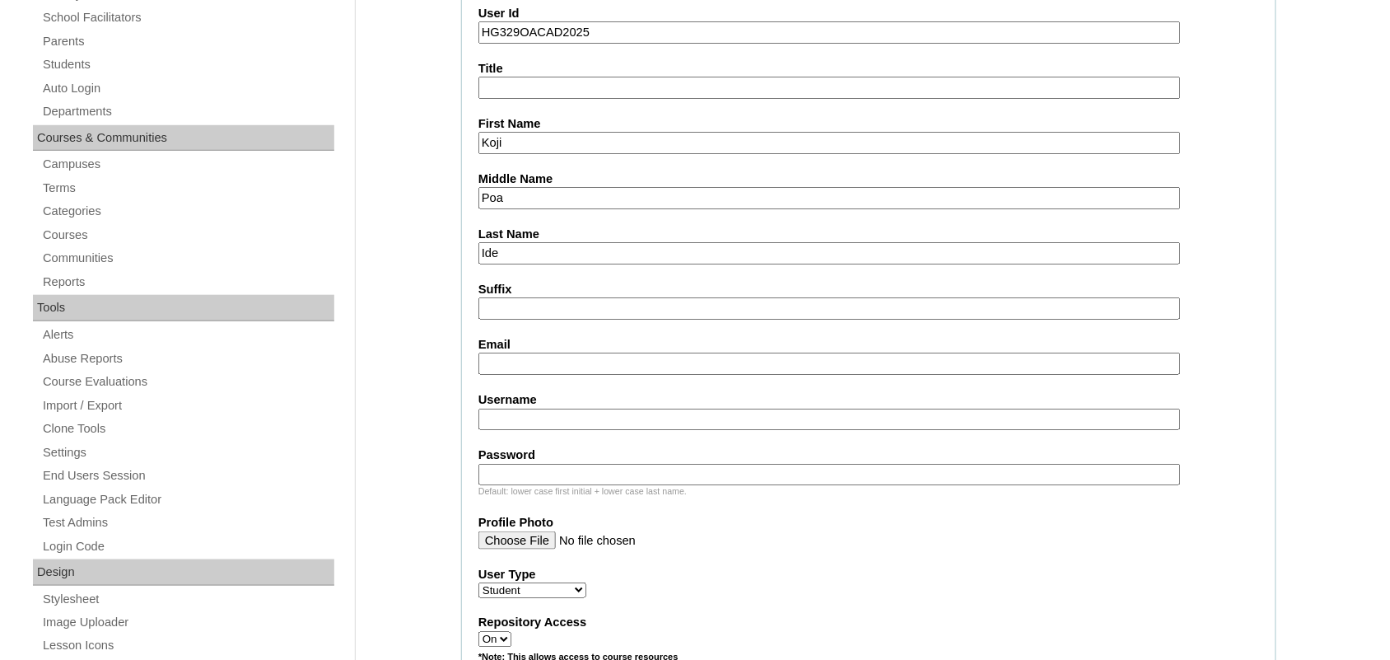
scroll to position [301, 0]
type input "Koji"
click at [604, 352] on input "Email" at bounding box center [829, 363] width 702 height 22
paste input "katherinepoa@gmail.com"
type input "katherinepoa@gmail.com"
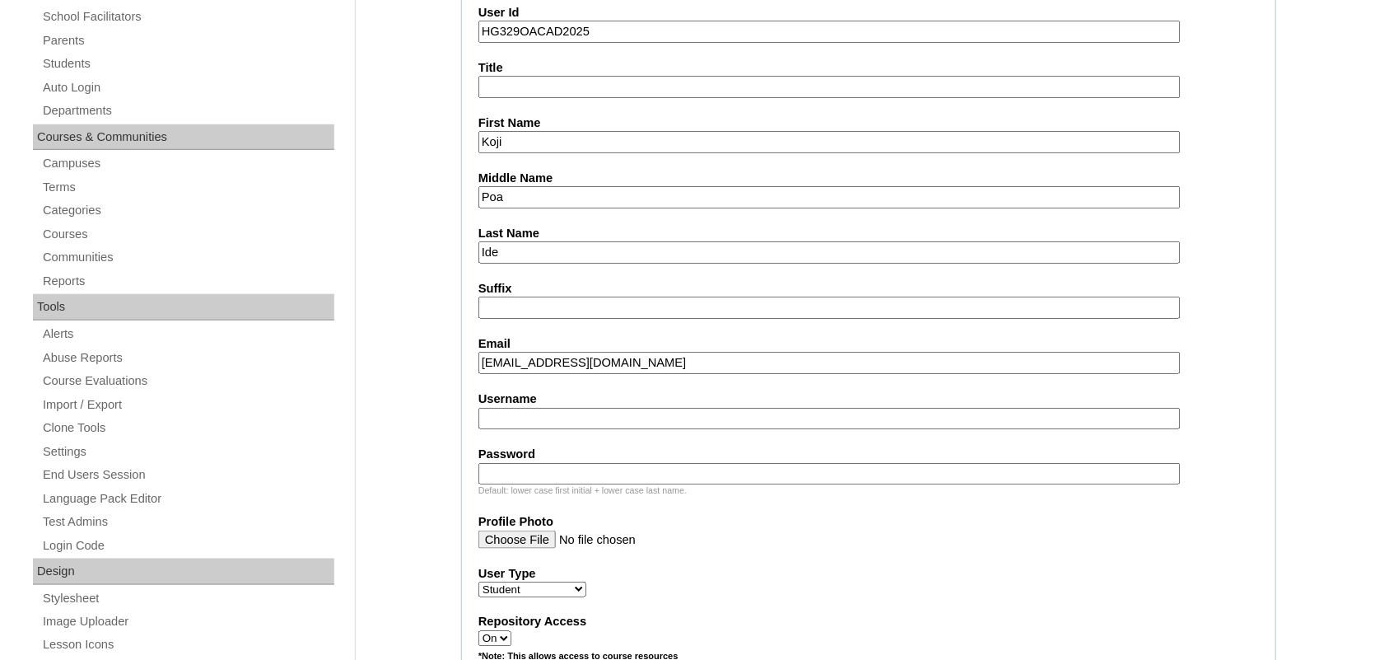
click at [771, 408] on input "Username" at bounding box center [829, 419] width 702 height 22
paste input "koji.ide2025"
type input "koji.ide2025"
click at [557, 463] on input "Password" at bounding box center [829, 474] width 702 height 22
paste input "Ppxa1"
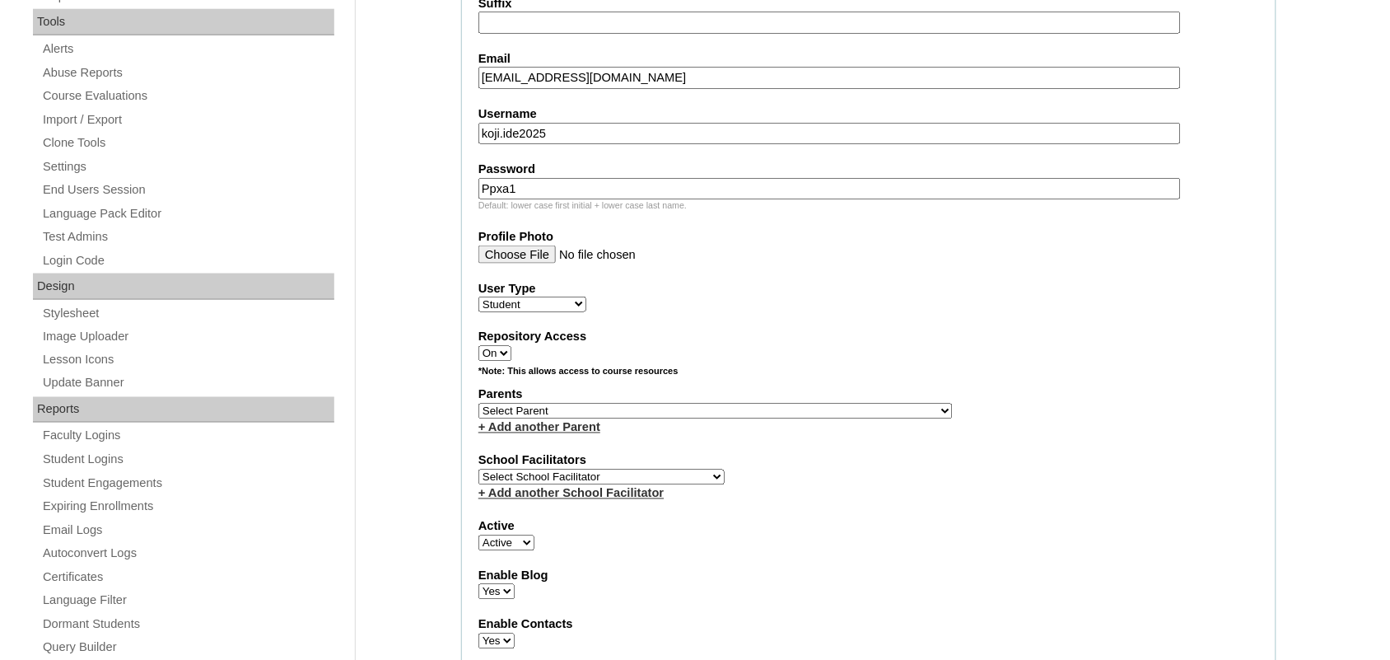
scroll to position [587, 0]
type input "Ppxa1"
click at [767, 403] on select "Select Parent , , , , , , , , , , , , , , , , , , , , , , , , , , , , , , , , ,…" at bounding box center [715, 411] width 474 height 16
click at [745, 403] on select "Select Parent , , , , , , , , , , , , , , , , , , , , , , , , , , , , , , , , ,…" at bounding box center [715, 411] width 474 height 16
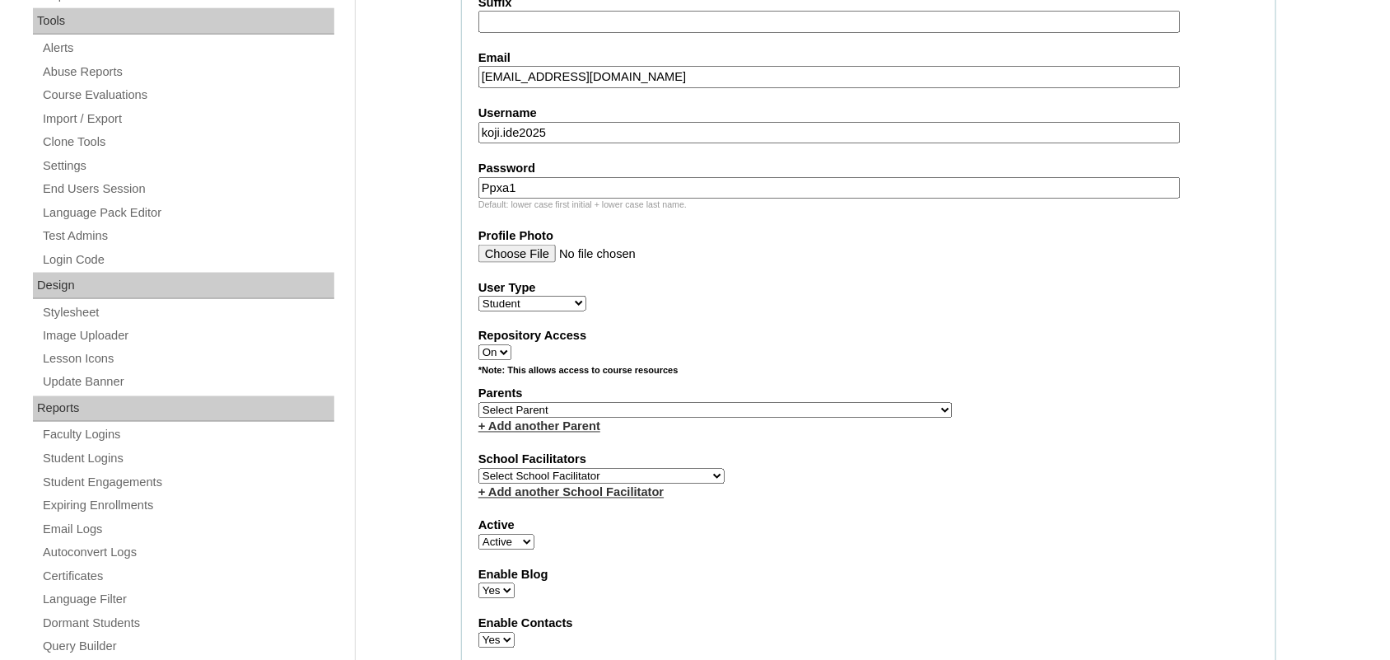
click at [745, 403] on select "Select Parent , , , , , , , , , , , , , , , , , , , , , , , , , , , , , , , , ,…" at bounding box center [715, 411] width 474 height 16
click at [758, 403] on select "Select Parent , , , , , , , , , , , , , , , , , , , , , , , , , , , , , , , , ,…" at bounding box center [715, 411] width 474 height 16
select select "44224"
click at [478, 403] on select "Select Parent , , , , , , , , , , , , , , , , , , , , , , , , , , , , , , , , ,…" at bounding box center [715, 411] width 474 height 16
click at [612, 468] on select "Select School Facilitator Norman Añain Ruffa Abadijas Mary Abella Gloryfe Abion…" at bounding box center [601, 476] width 246 height 16
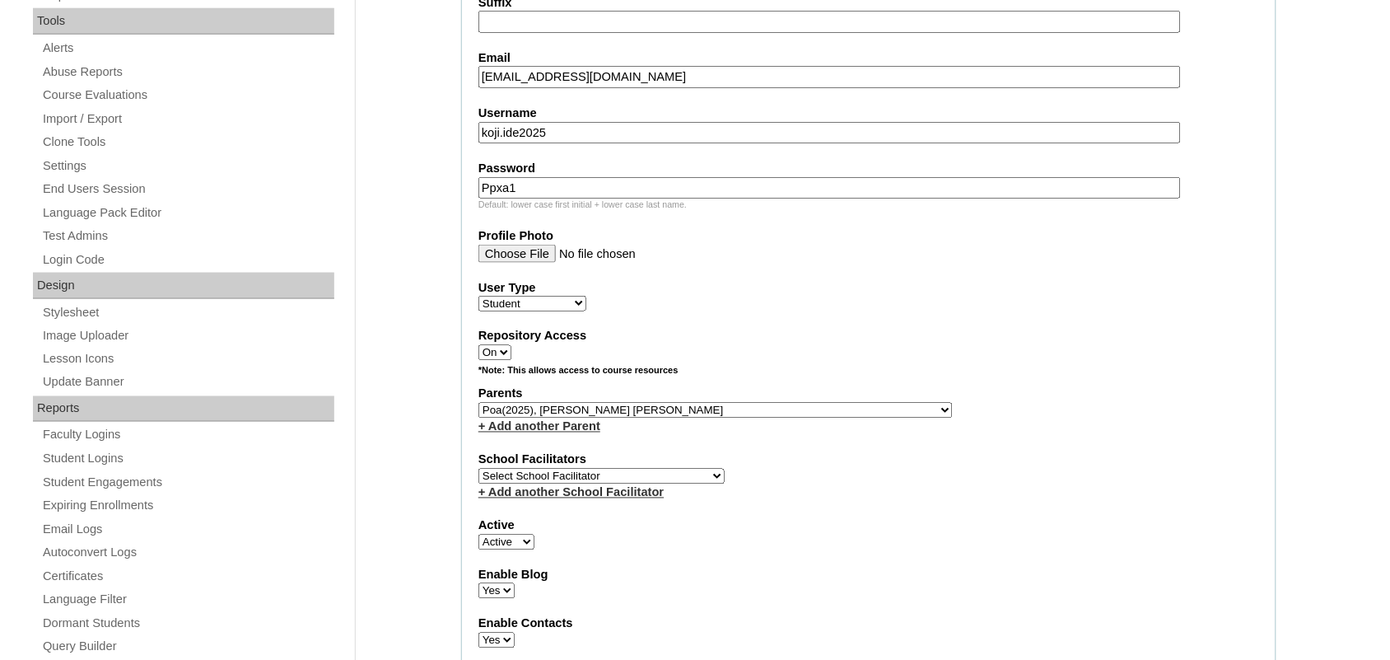
select select "41379"
click at [478, 468] on select "Select School Facilitator Norman Añain Ruffa Abadijas Mary Abella Gloryfe Abion…" at bounding box center [601, 476] width 246 height 16
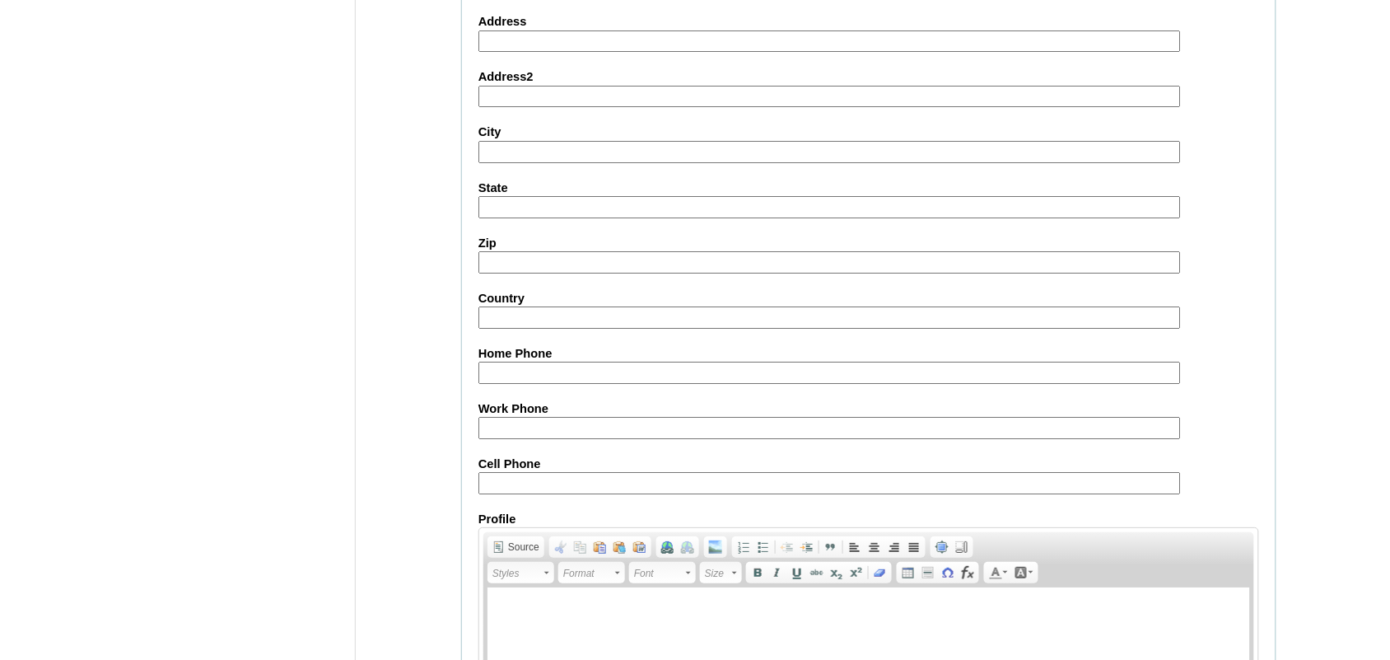
scroll to position [1810, 0]
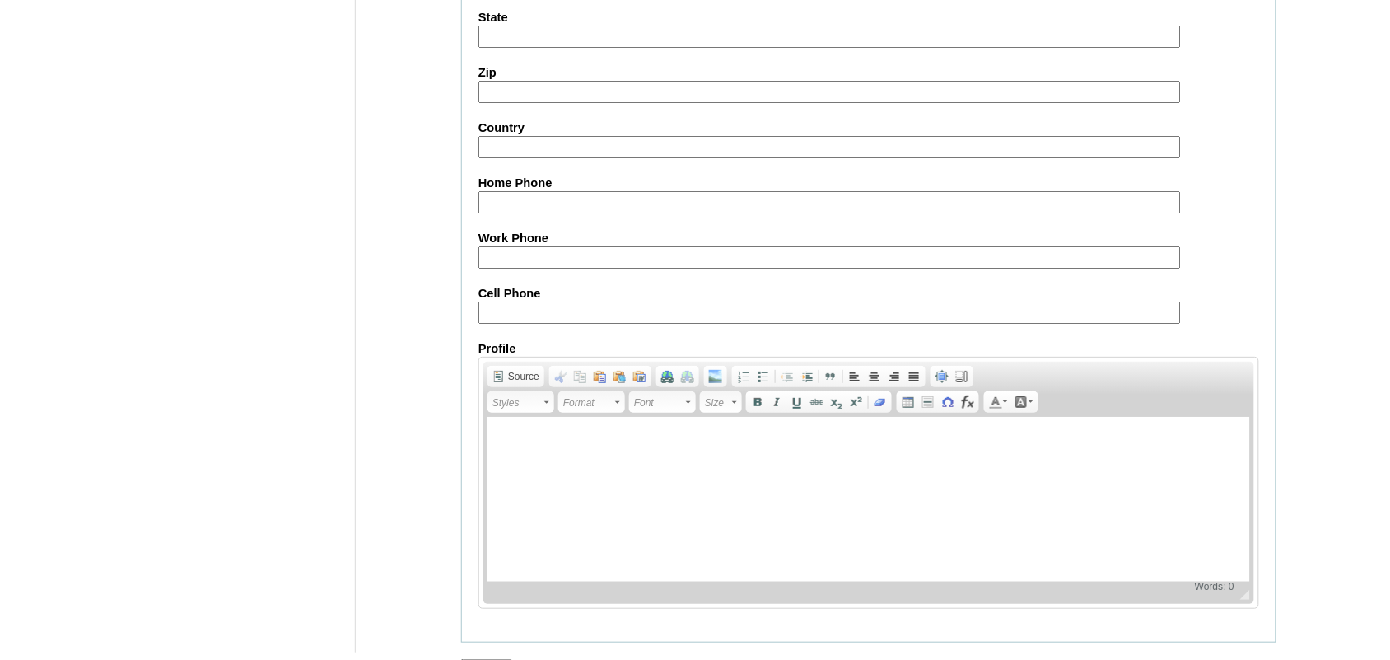
click at [501, 659] on input "Submit" at bounding box center [486, 668] width 51 height 18
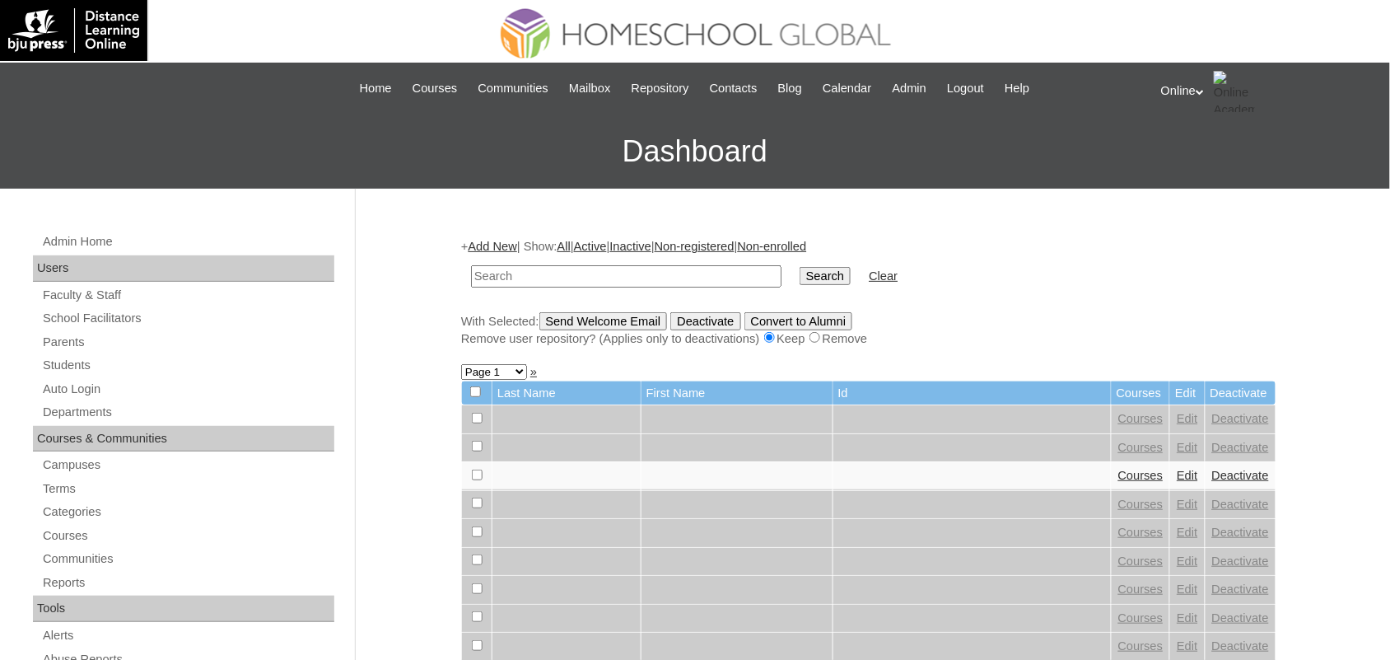
paste input "HG329OACAD2025"
type input "HG329OACAD2025"
click at [799, 277] on input "Search" at bounding box center [824, 276] width 51 height 18
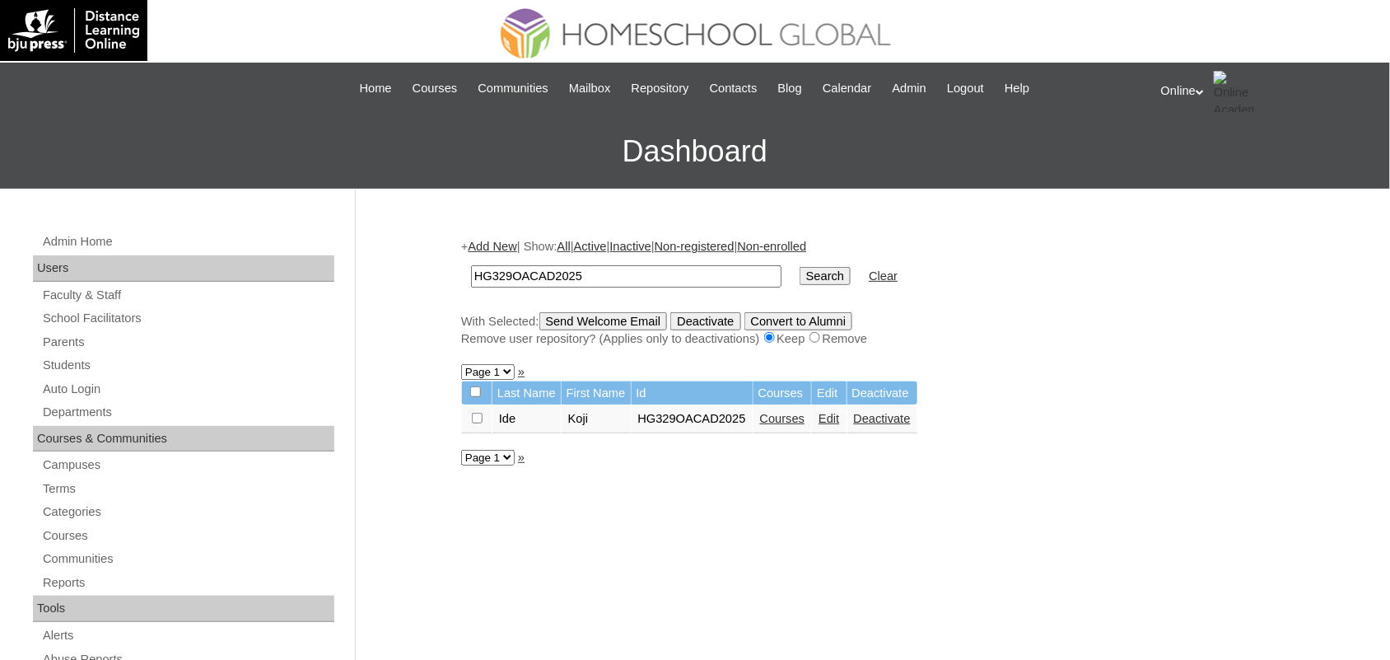
click at [772, 412] on link "Courses" at bounding box center [782, 418] width 45 height 13
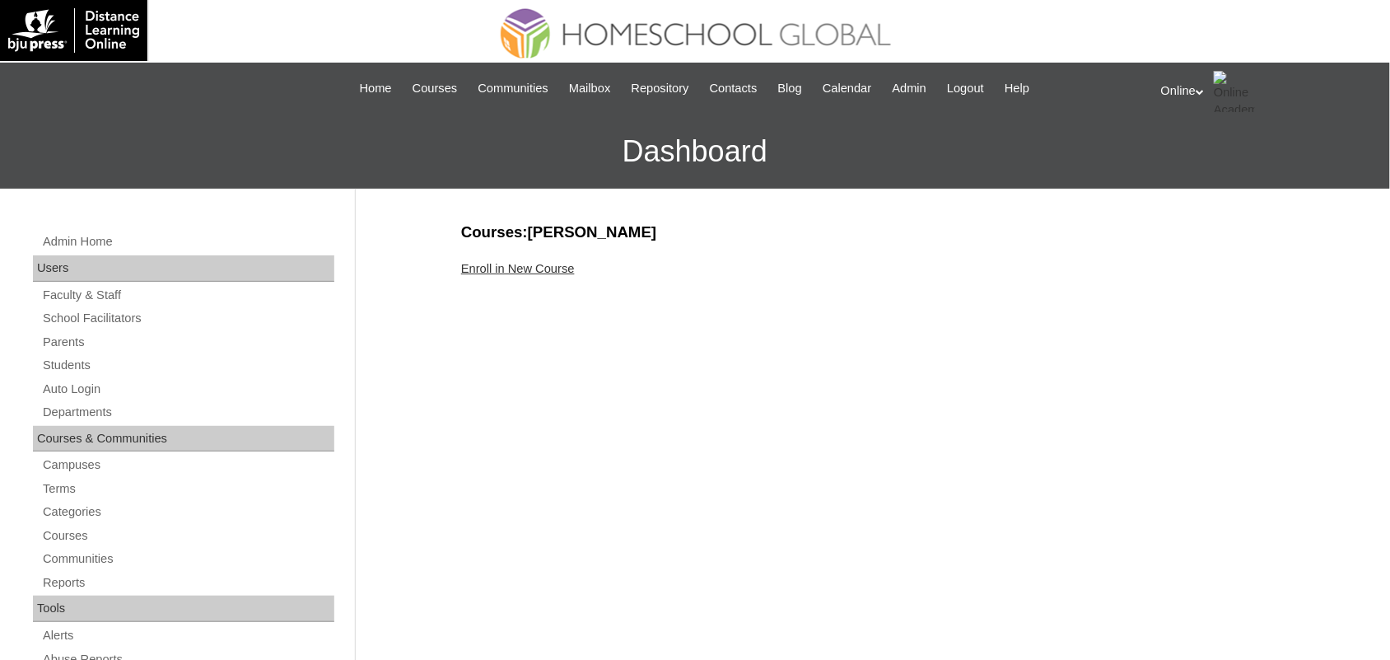
click at [549, 269] on link "Enroll in New Course" at bounding box center [518, 268] width 114 height 13
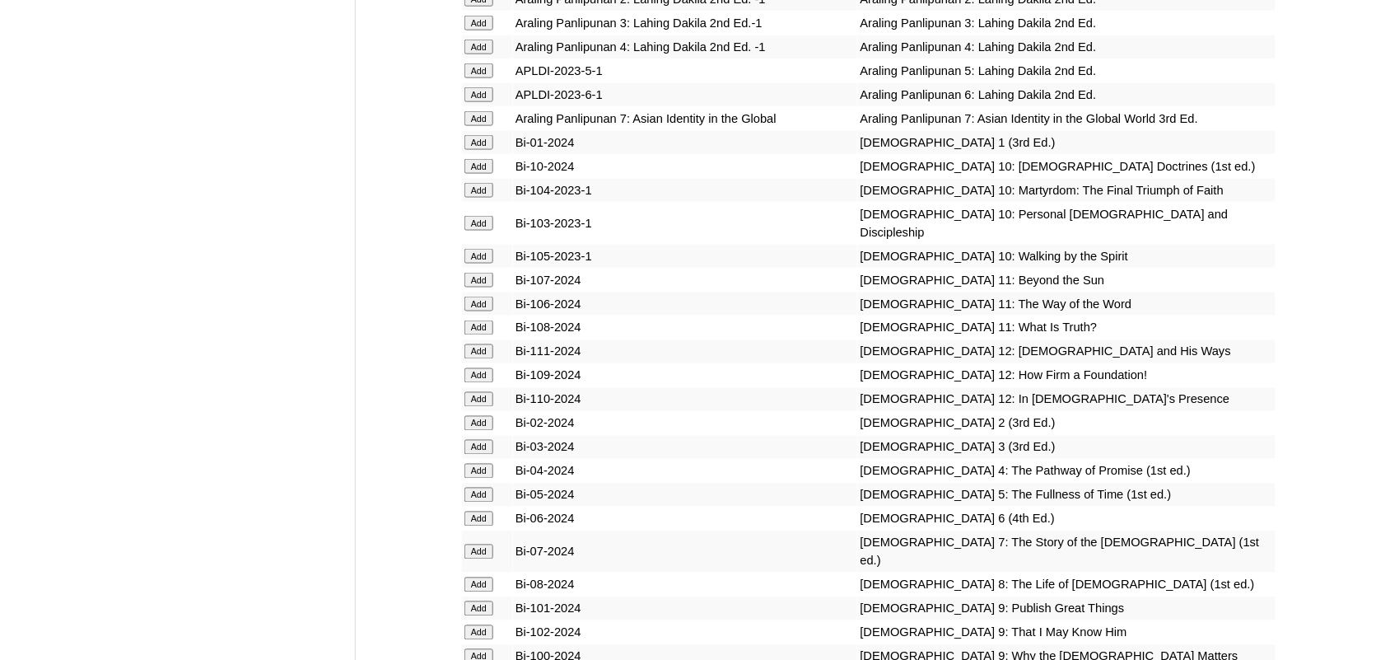
scroll to position [4365, 0]
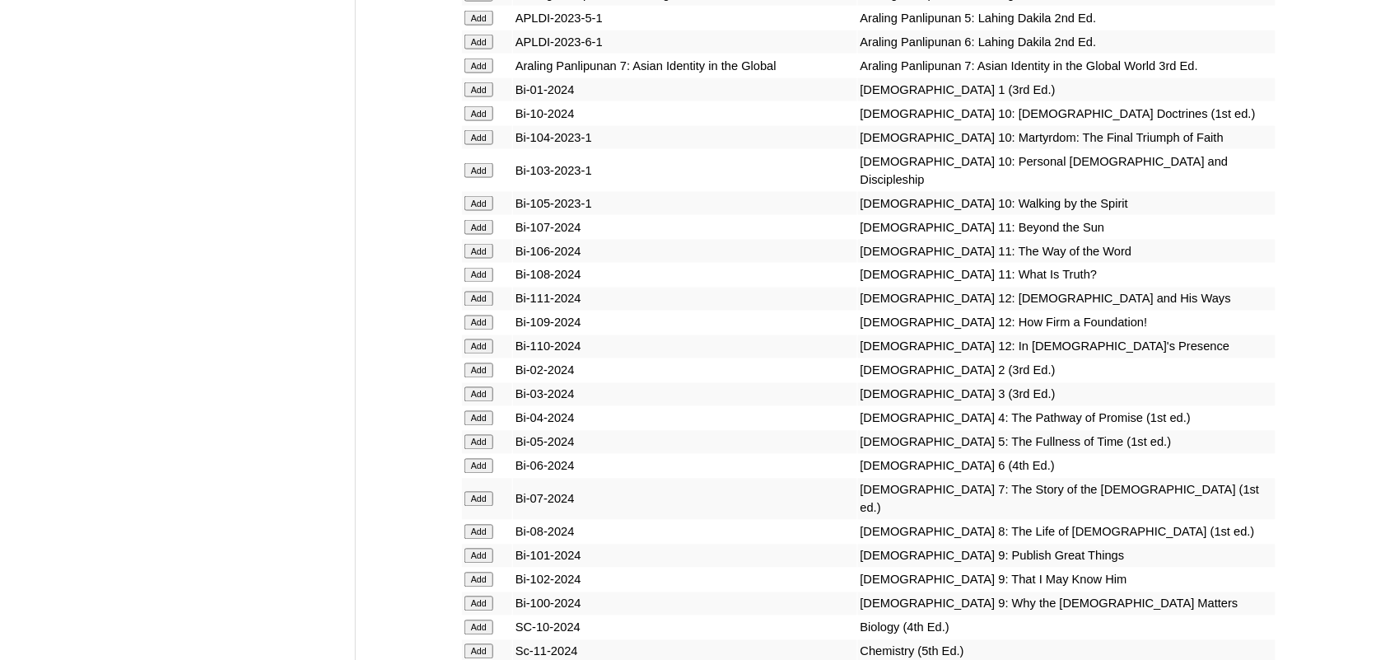
click at [487, 596] on input "Add" at bounding box center [478, 603] width 29 height 15
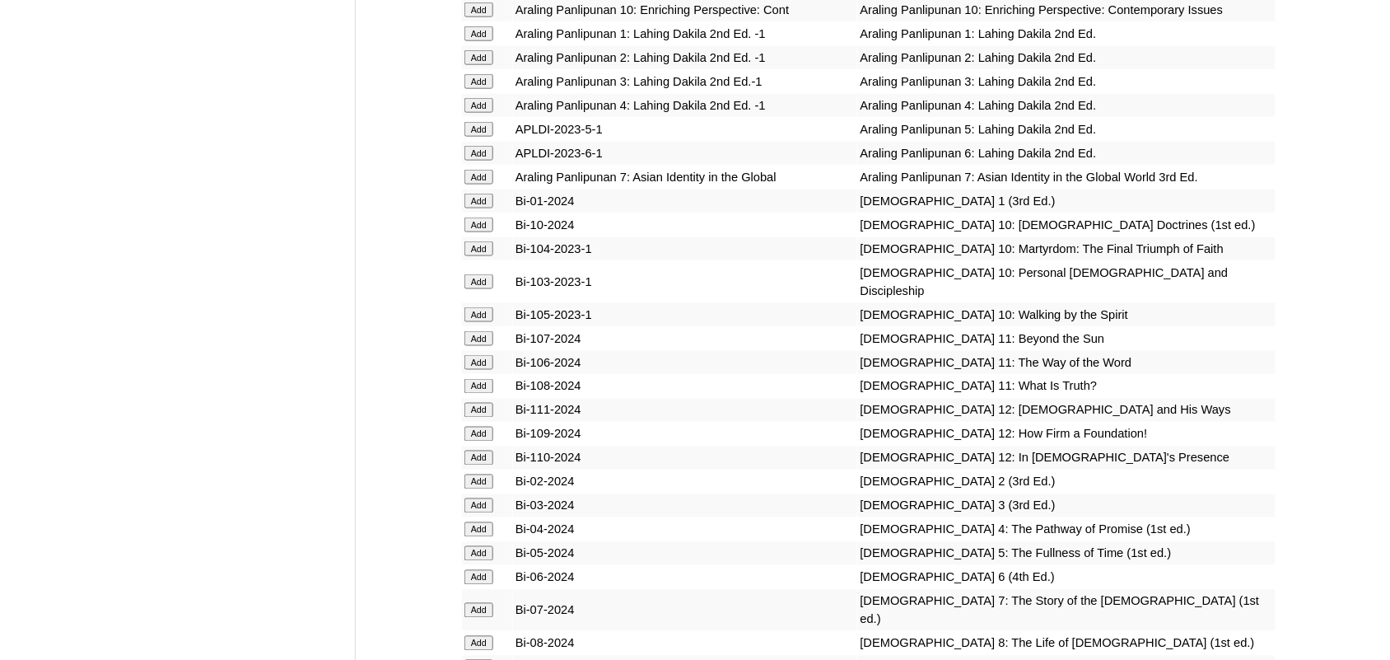
scroll to position [4255, 0]
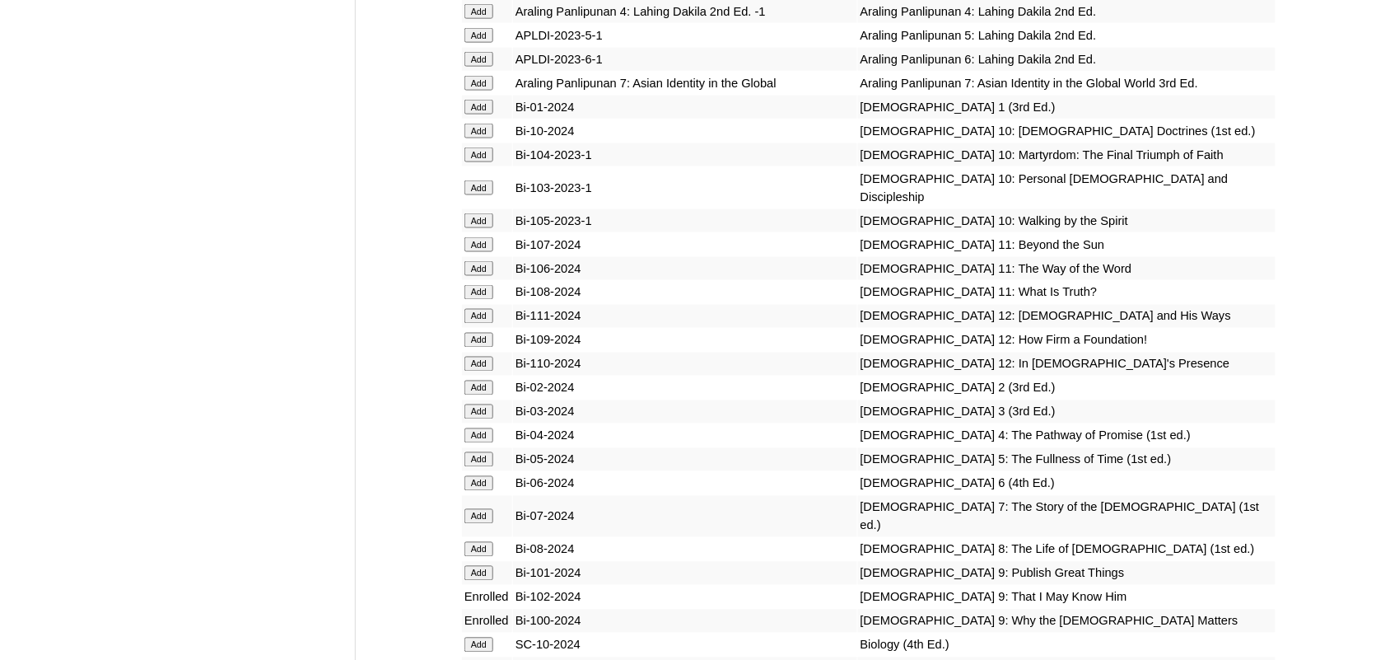
scroll to position [4349, 0]
click at [476, 565] on input "Add" at bounding box center [478, 572] width 29 height 15
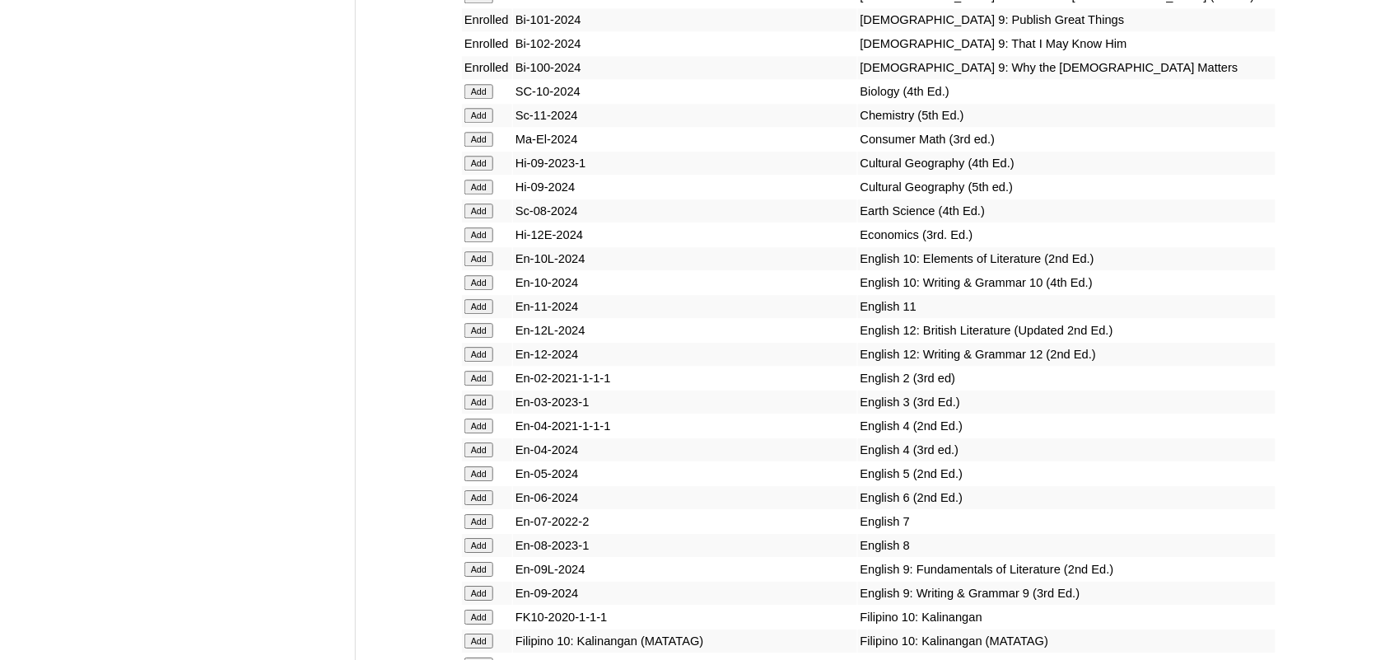
scroll to position [4904, 0]
click at [488, 583] on input "Add" at bounding box center [478, 590] width 29 height 15
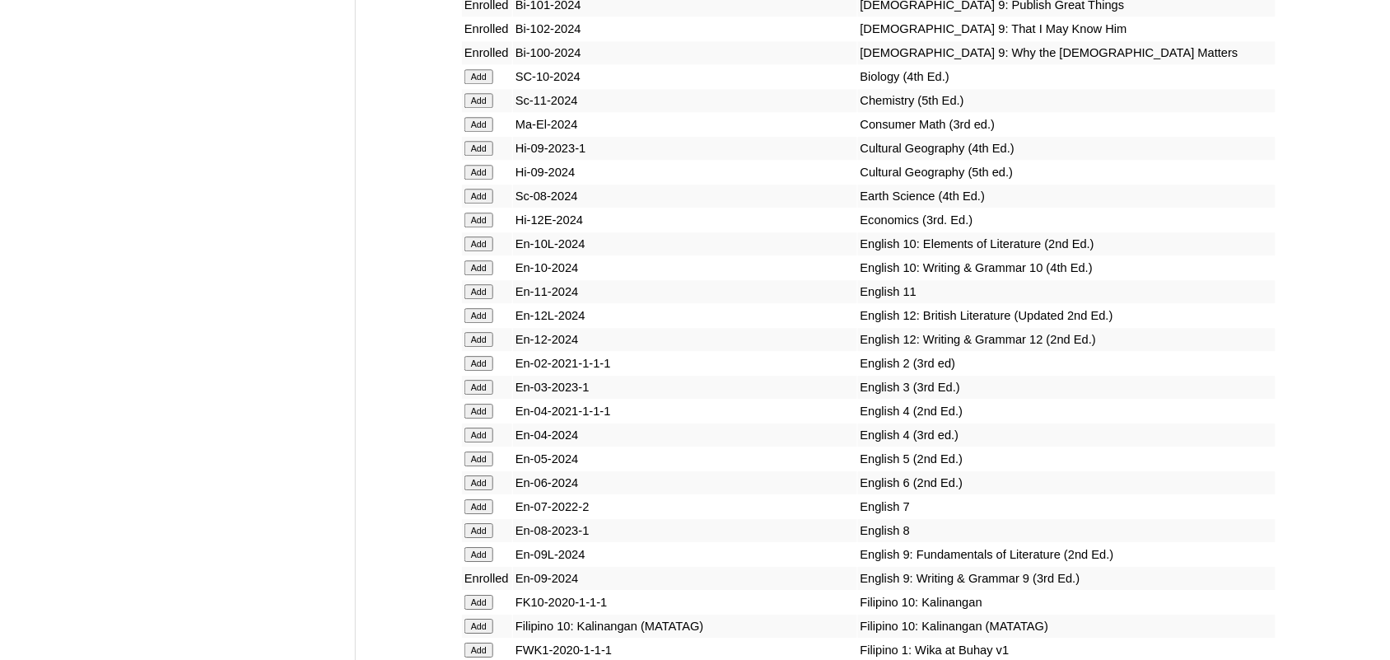
scroll to position [4917, 0]
click at [484, 546] on input "Add" at bounding box center [478, 553] width 29 height 15
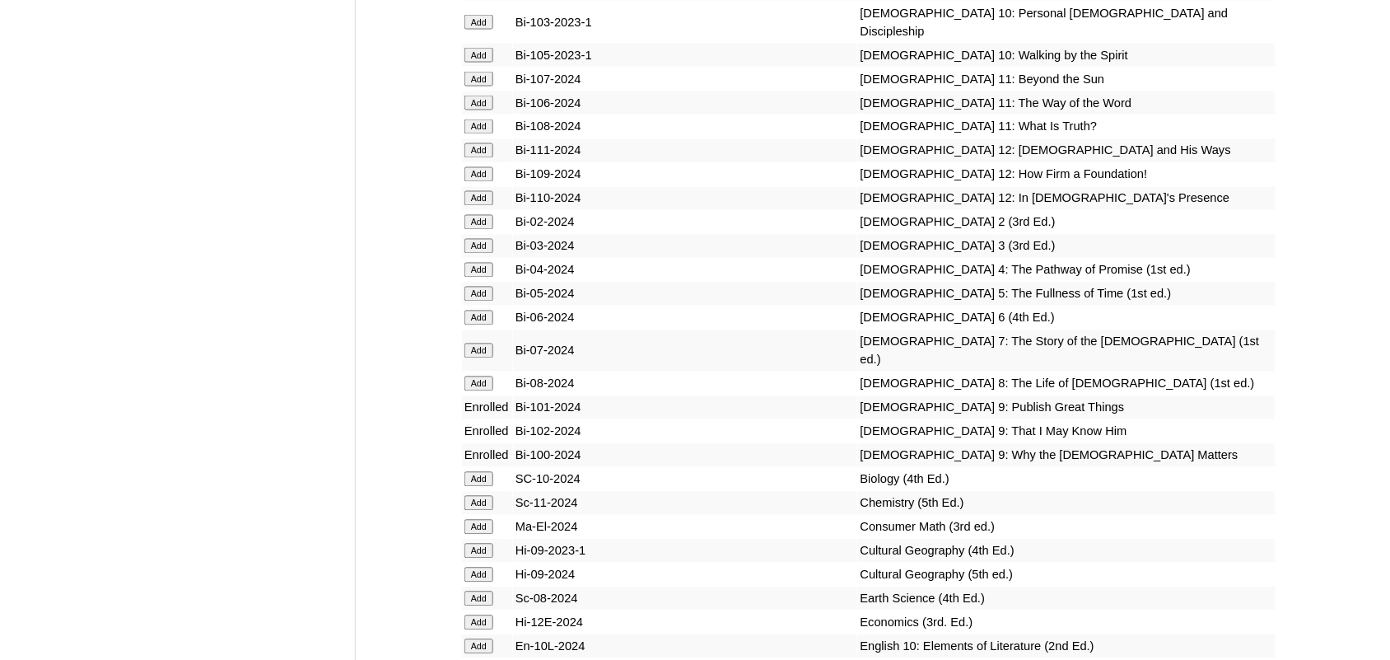
scroll to position [4514, 0]
click at [483, 495] on input "Add" at bounding box center [478, 502] width 29 height 15
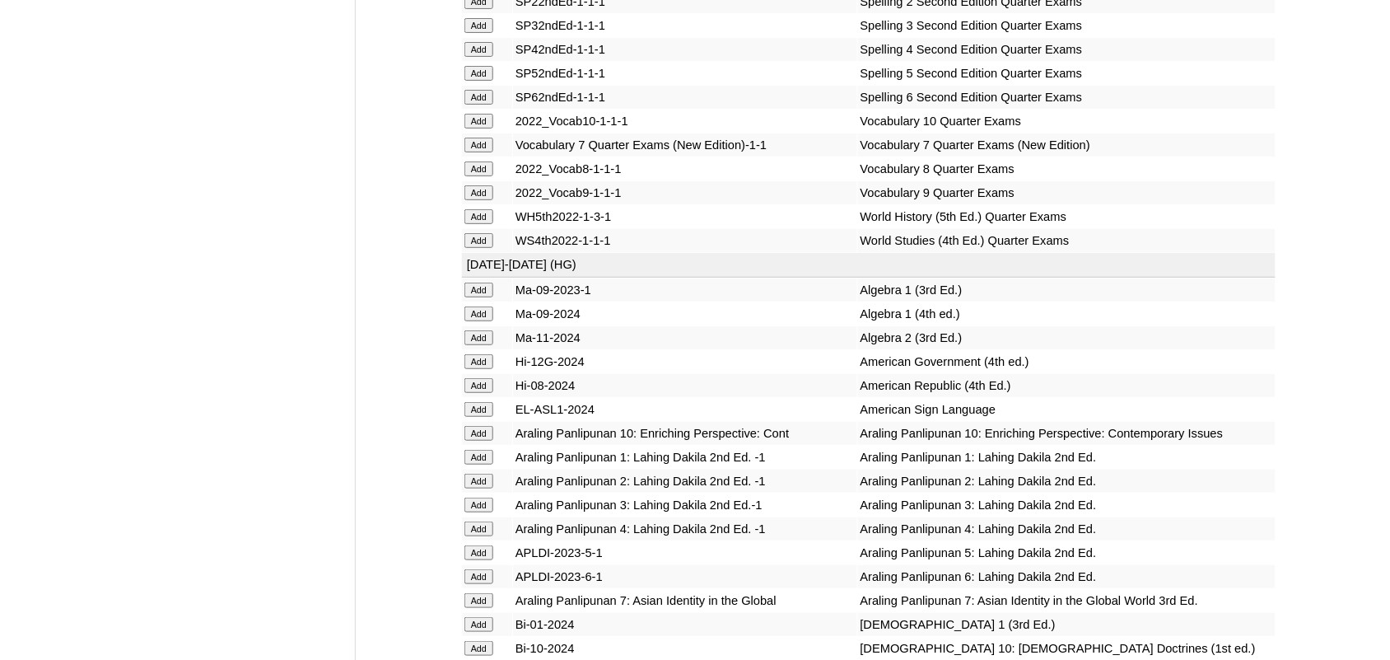
scroll to position [3833, 0]
click at [482, 329] on input "Add" at bounding box center [478, 336] width 29 height 15
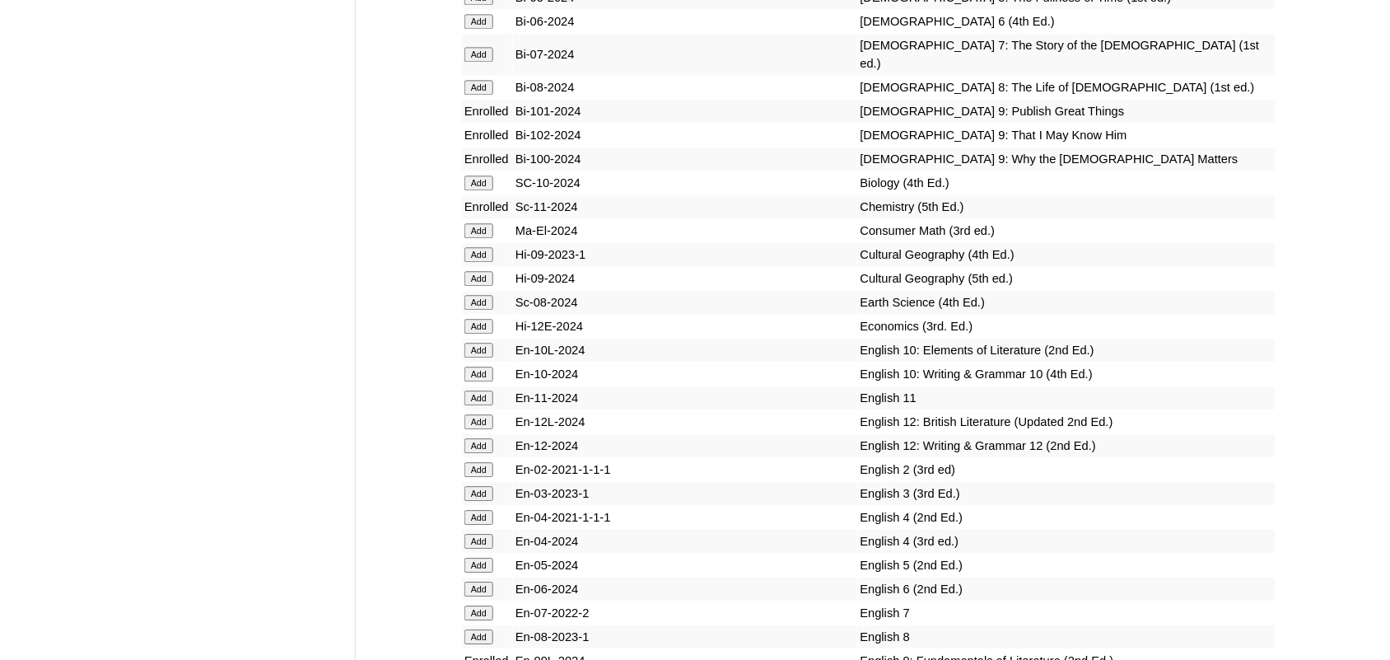
scroll to position [4811, 0]
click at [482, 318] on input "Add" at bounding box center [478, 325] width 29 height 15
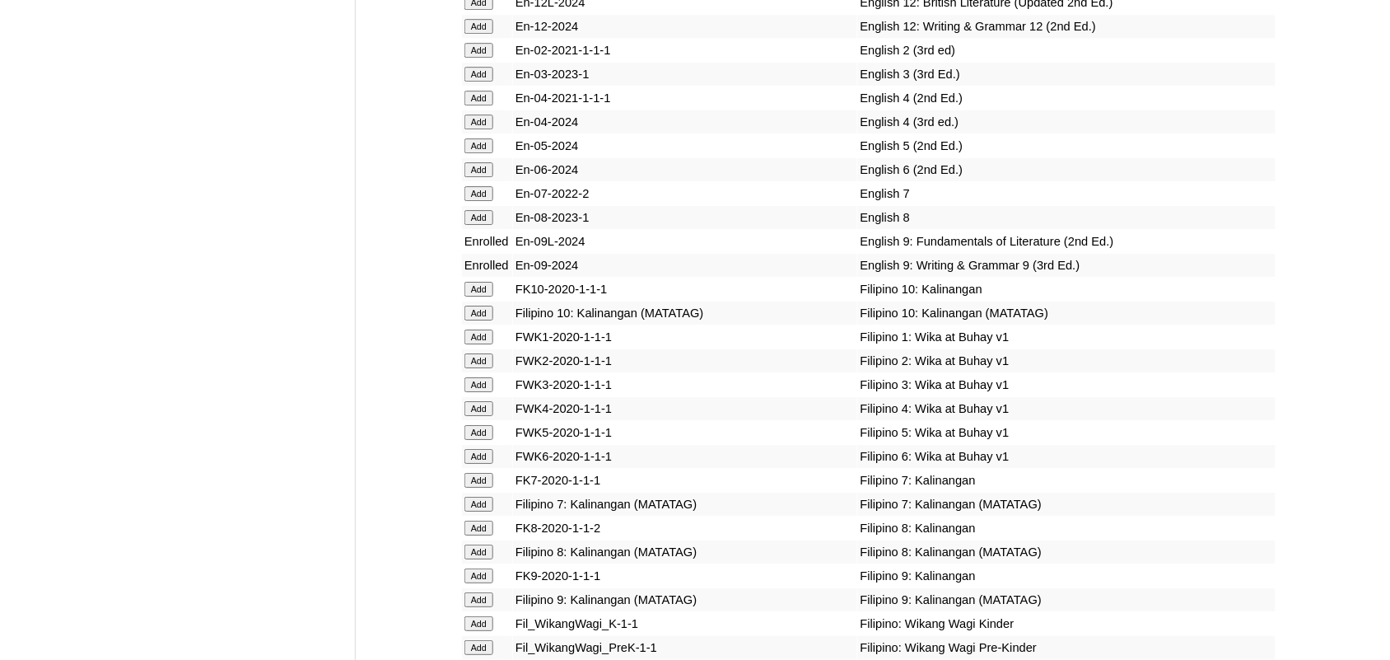
scroll to position [5276, 0]
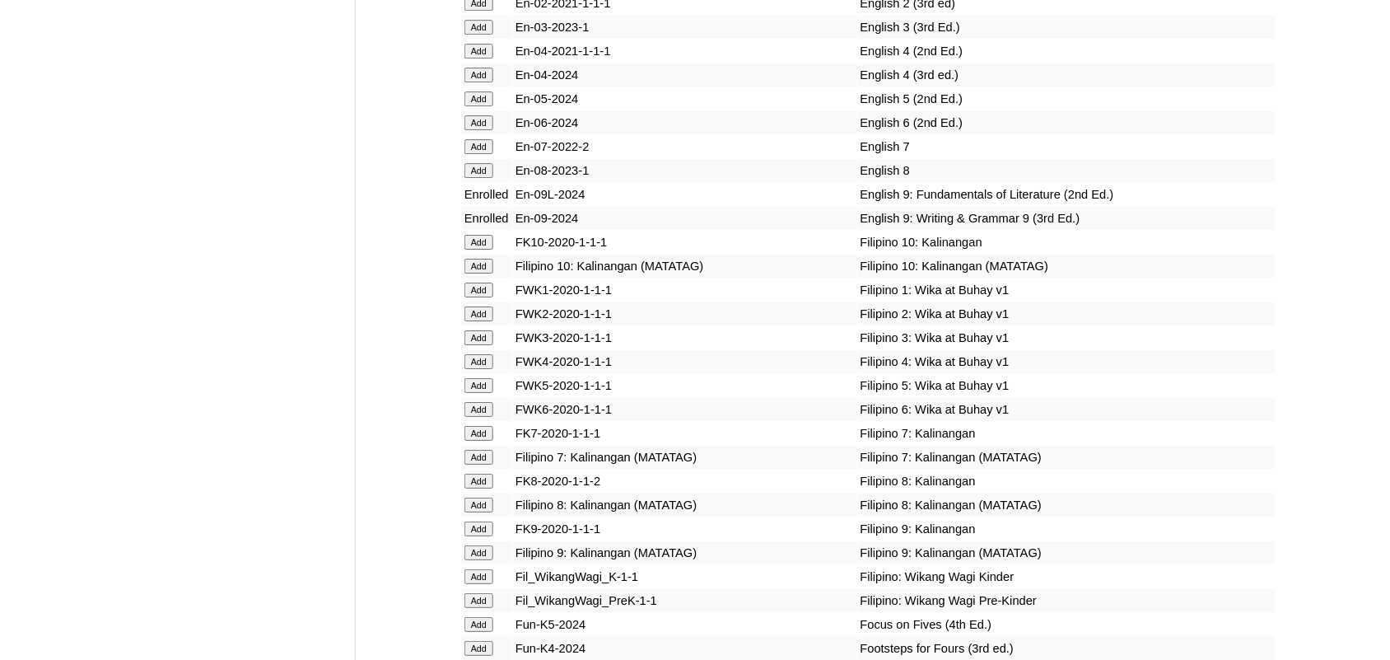
click at [482, 545] on input "Add" at bounding box center [478, 552] width 29 height 15
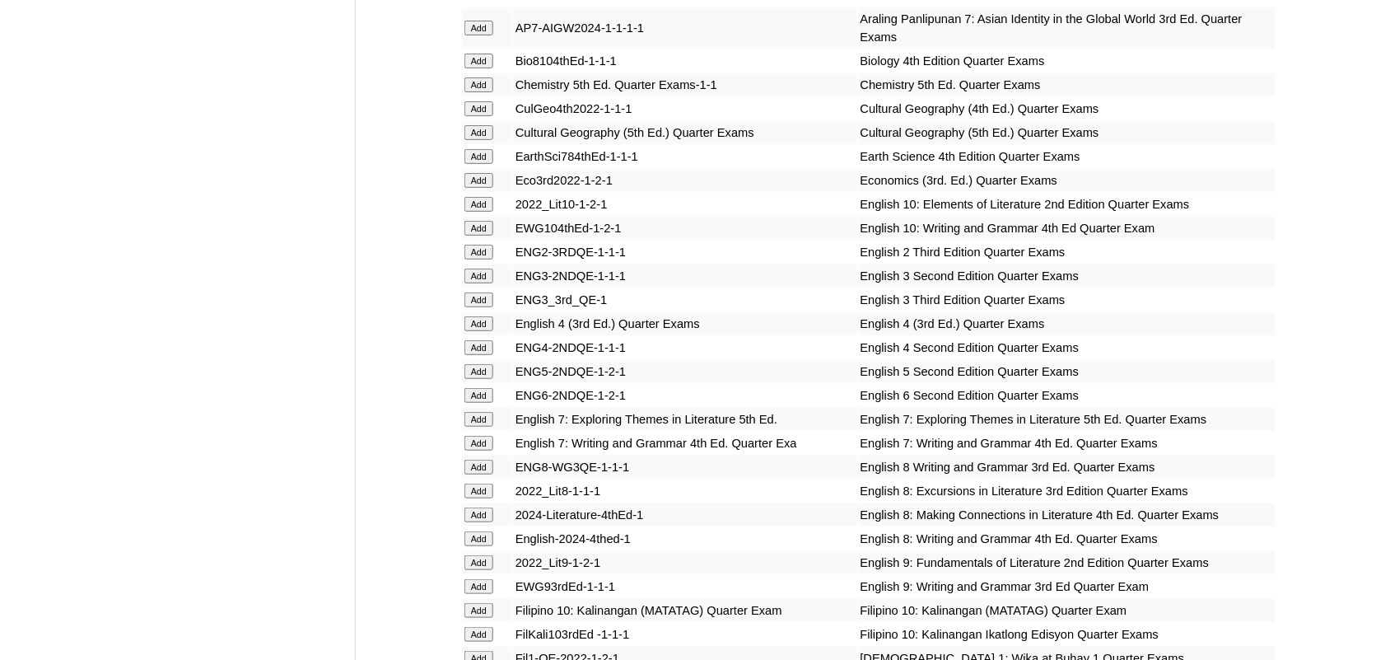
scroll to position [1982, 0]
click at [475, 578] on input "Add" at bounding box center [478, 585] width 29 height 15
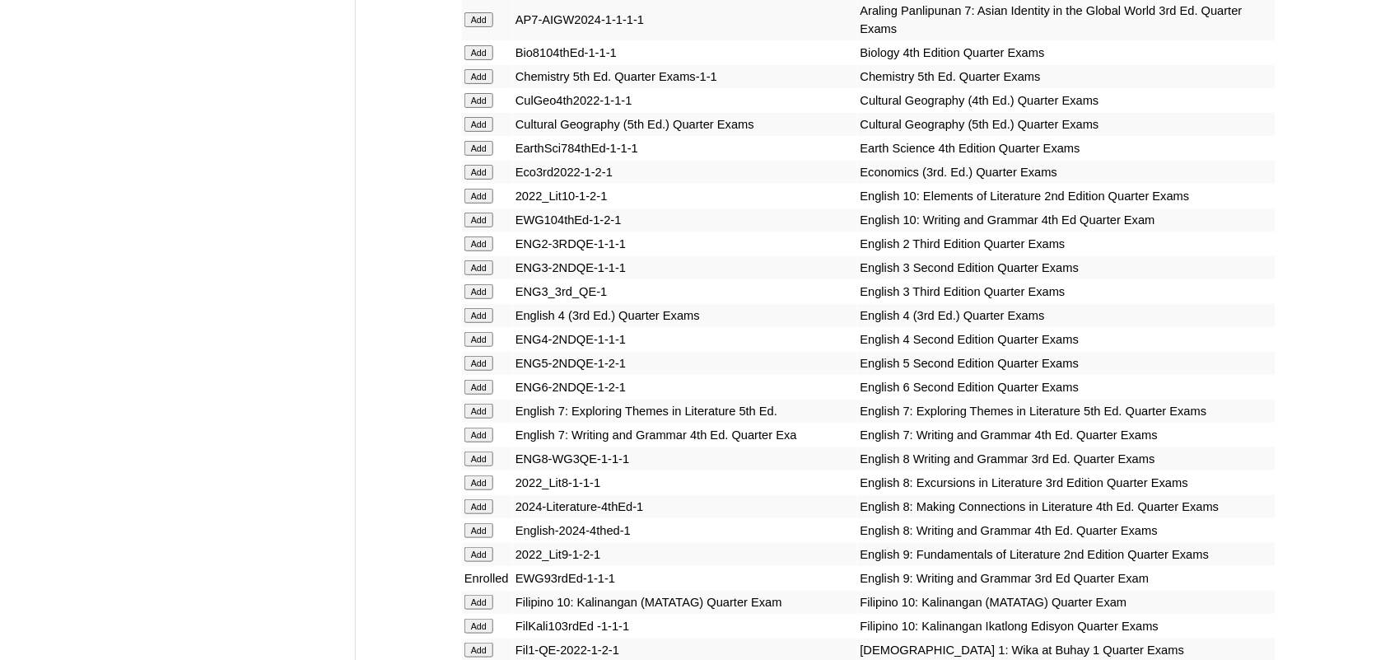
scroll to position [1990, 0]
click at [470, 546] on input "Add" at bounding box center [478, 553] width 29 height 15
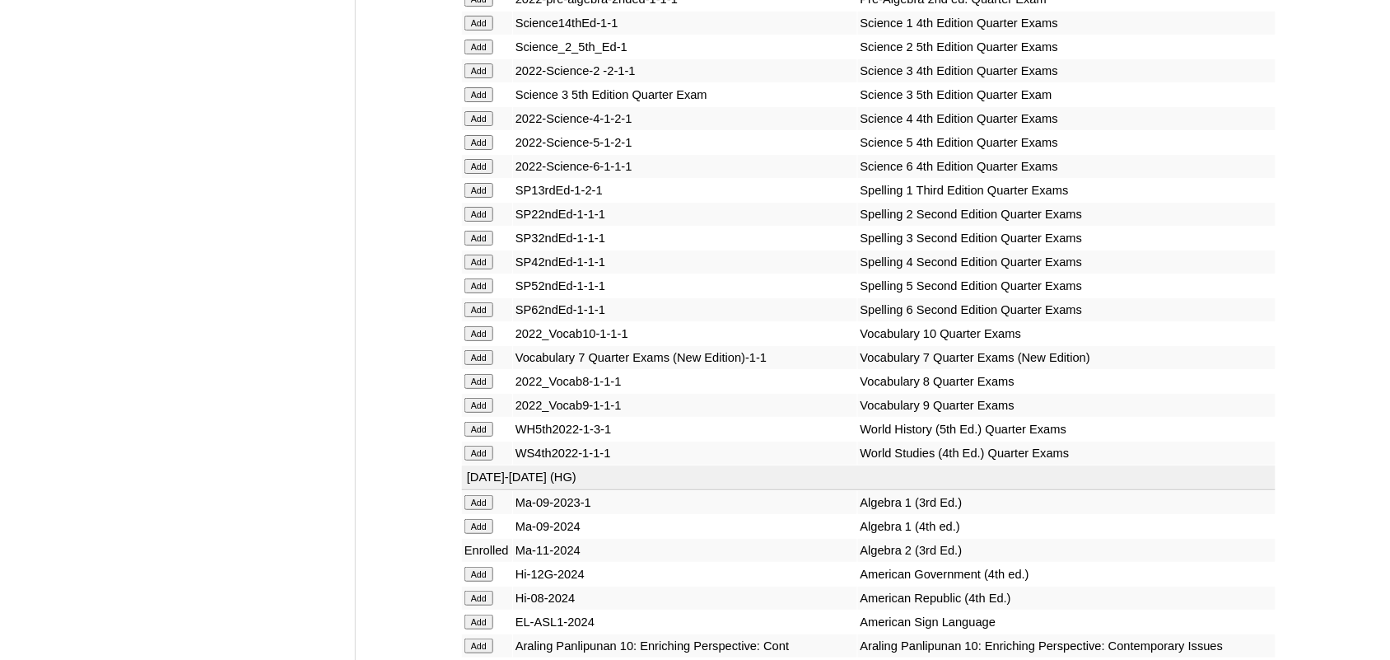
scroll to position [3616, 0]
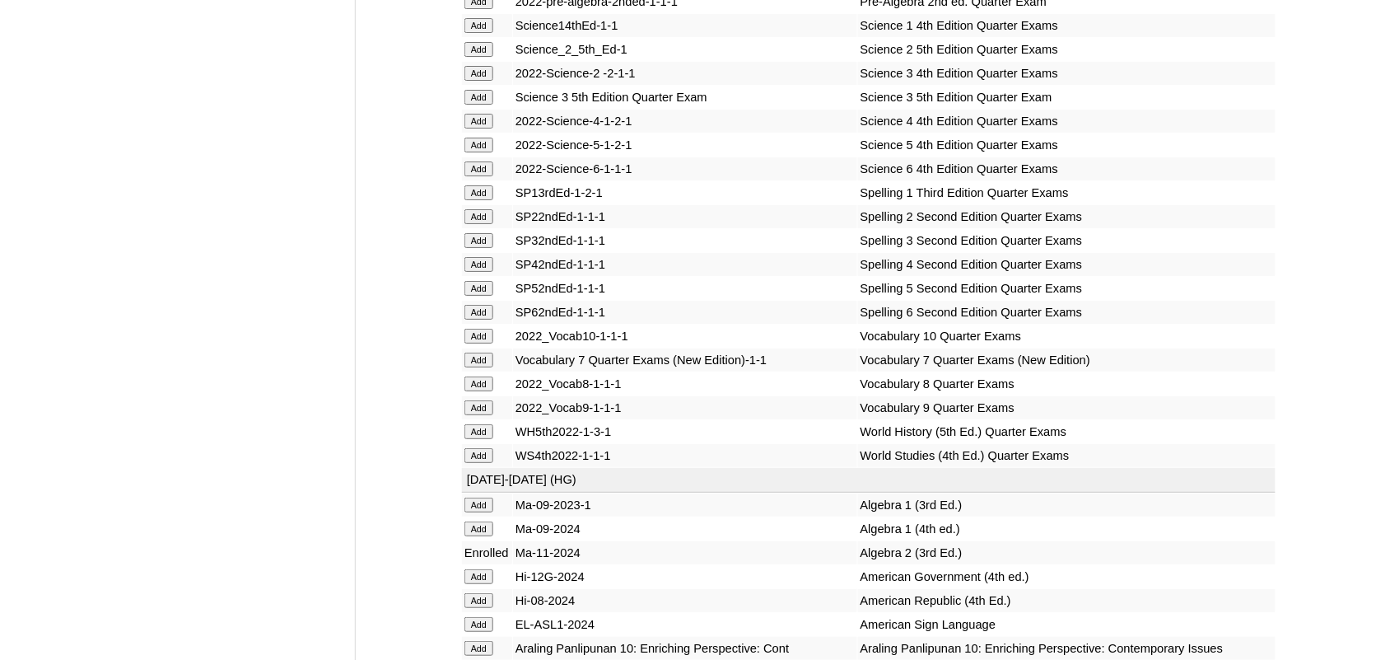
click at [484, 400] on input "Add" at bounding box center [478, 407] width 29 height 15
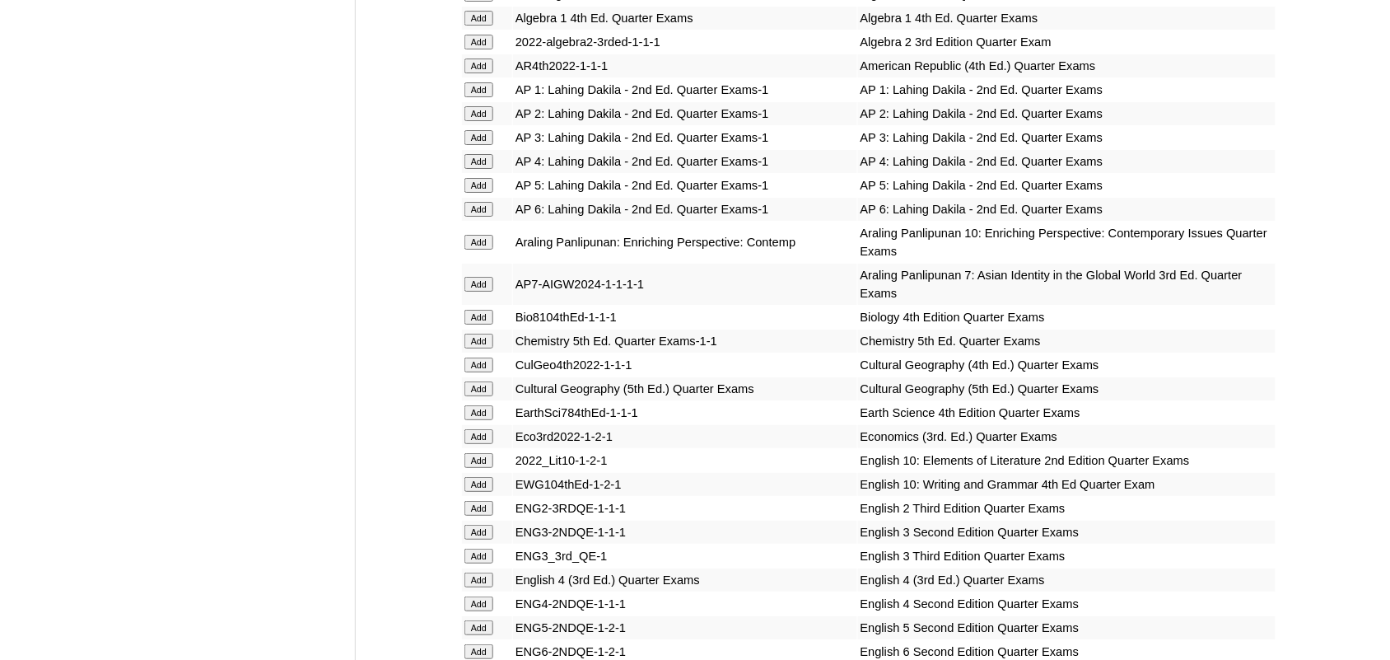
scroll to position [1743, 0]
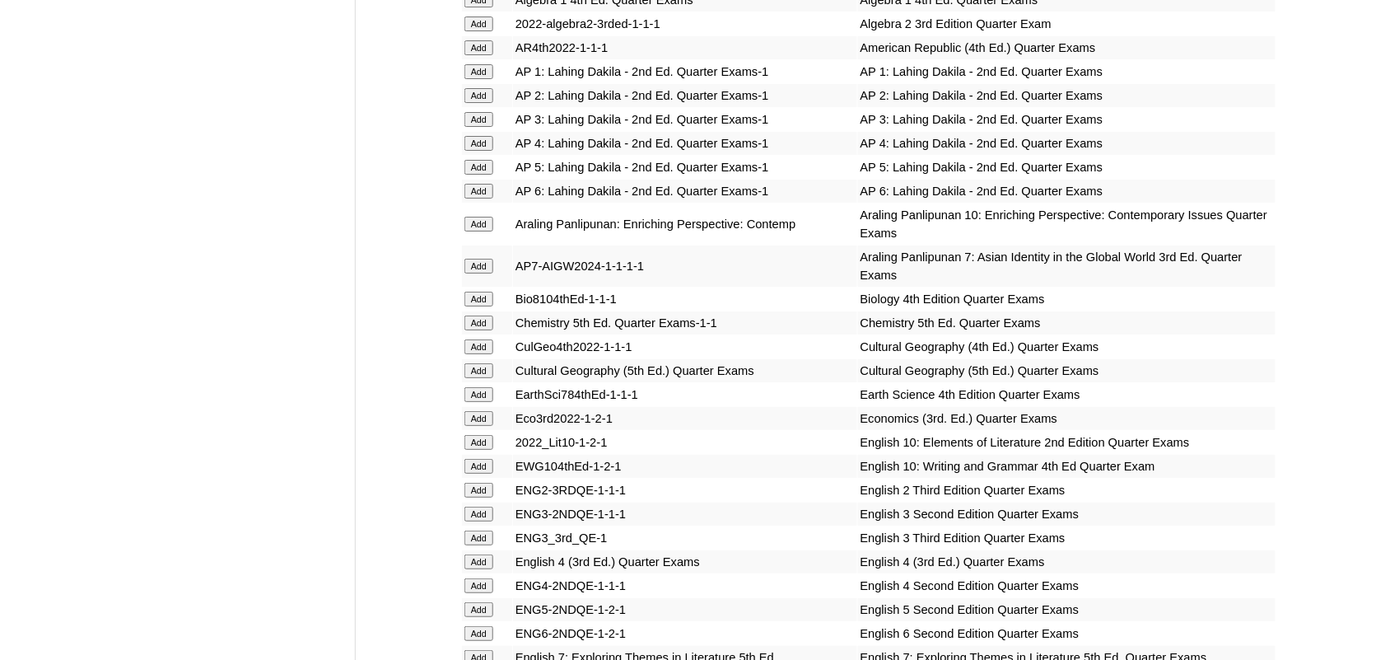
click at [487, 315] on input "Add" at bounding box center [478, 322] width 29 height 15
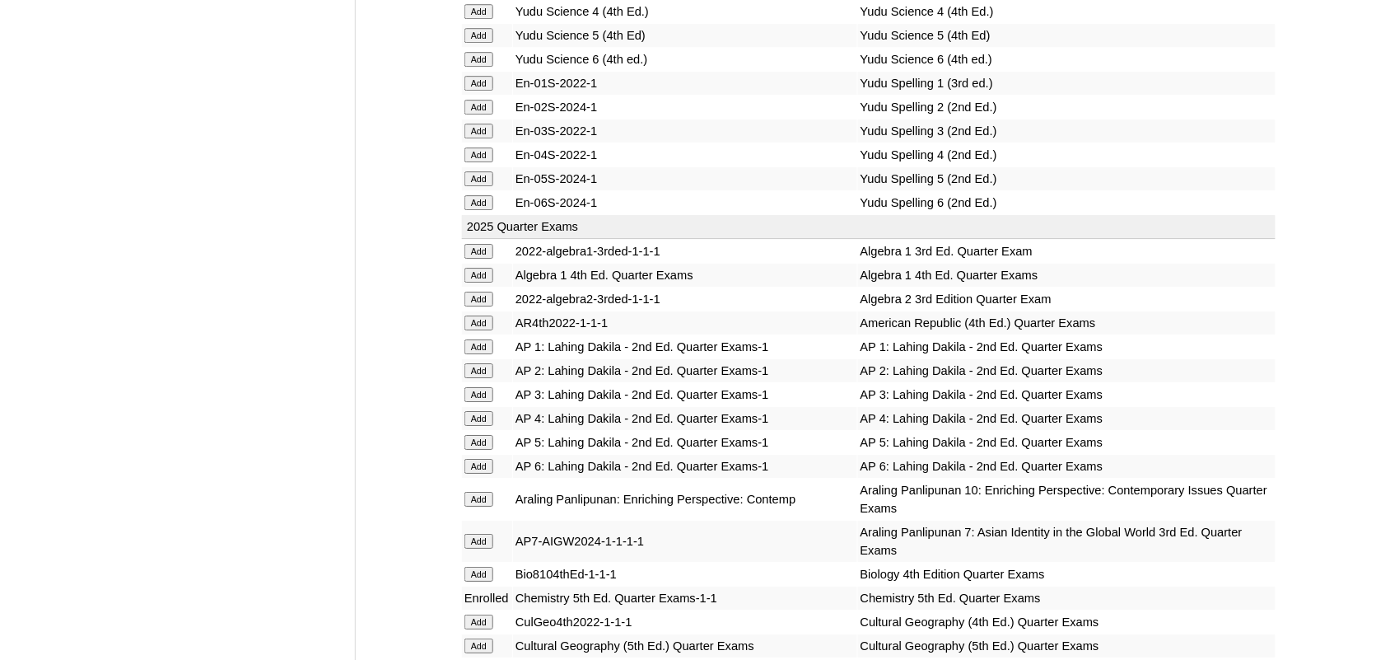
scroll to position [1470, 0]
click at [482, 290] on input "Add" at bounding box center [478, 297] width 29 height 15
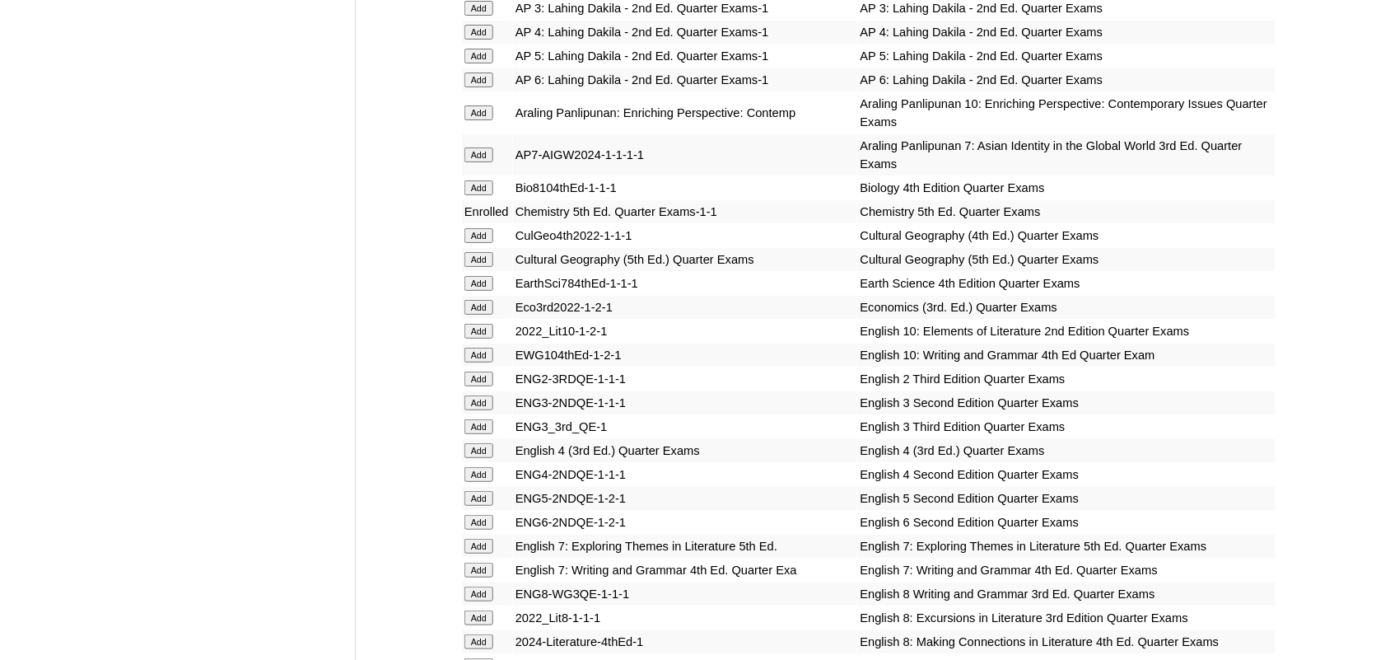
scroll to position [1855, 0]
click at [474, 299] on input "Add" at bounding box center [478, 306] width 29 height 15
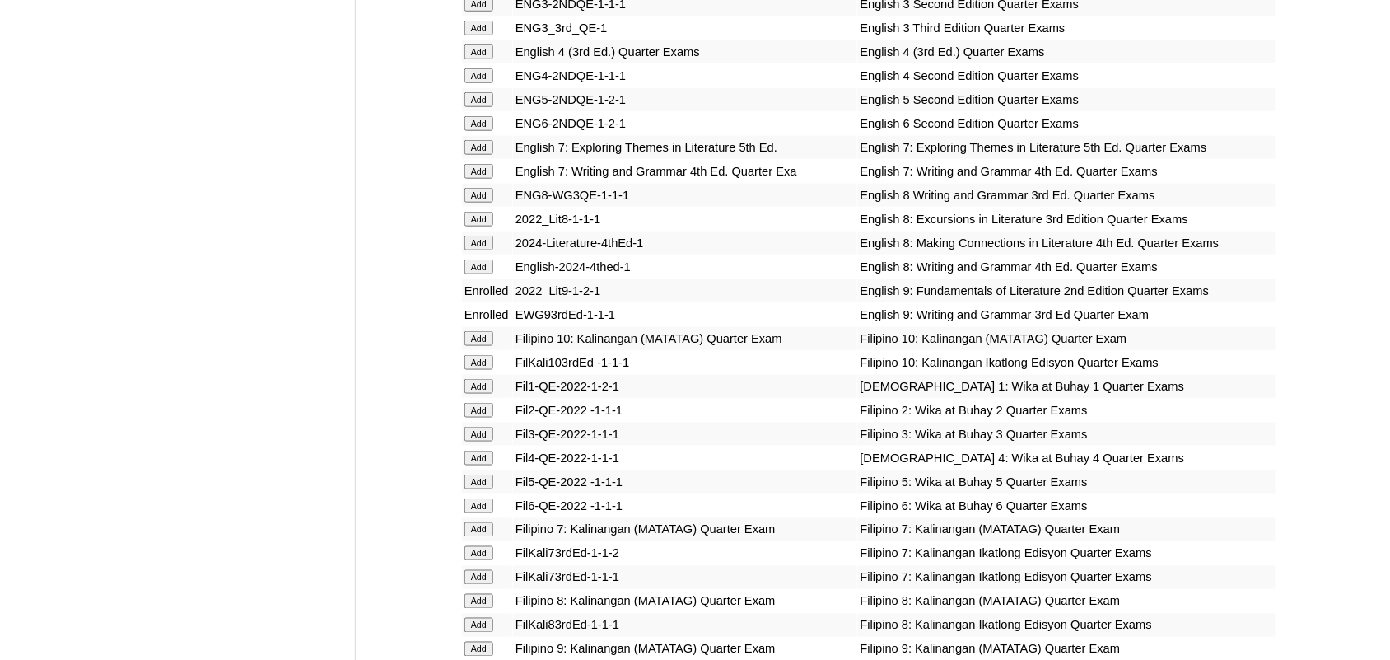
scroll to position [2281, 0]
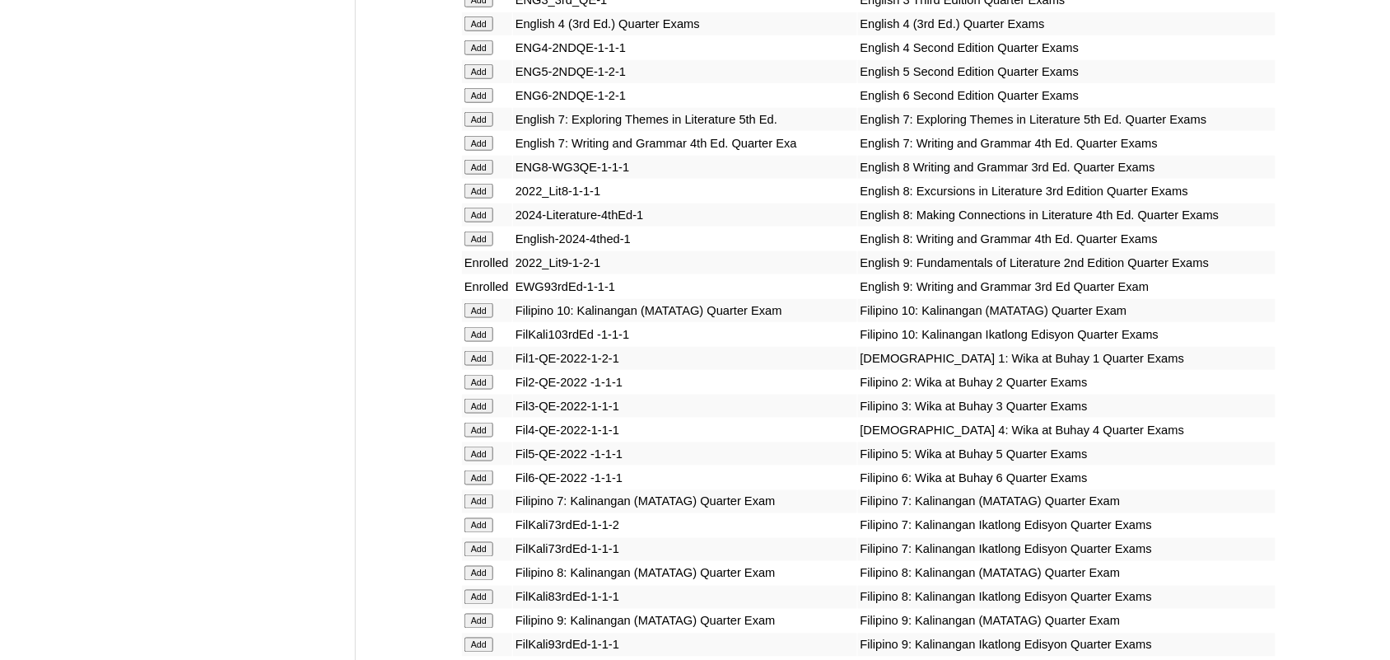
click at [479, 613] on input "Add" at bounding box center [478, 620] width 29 height 15
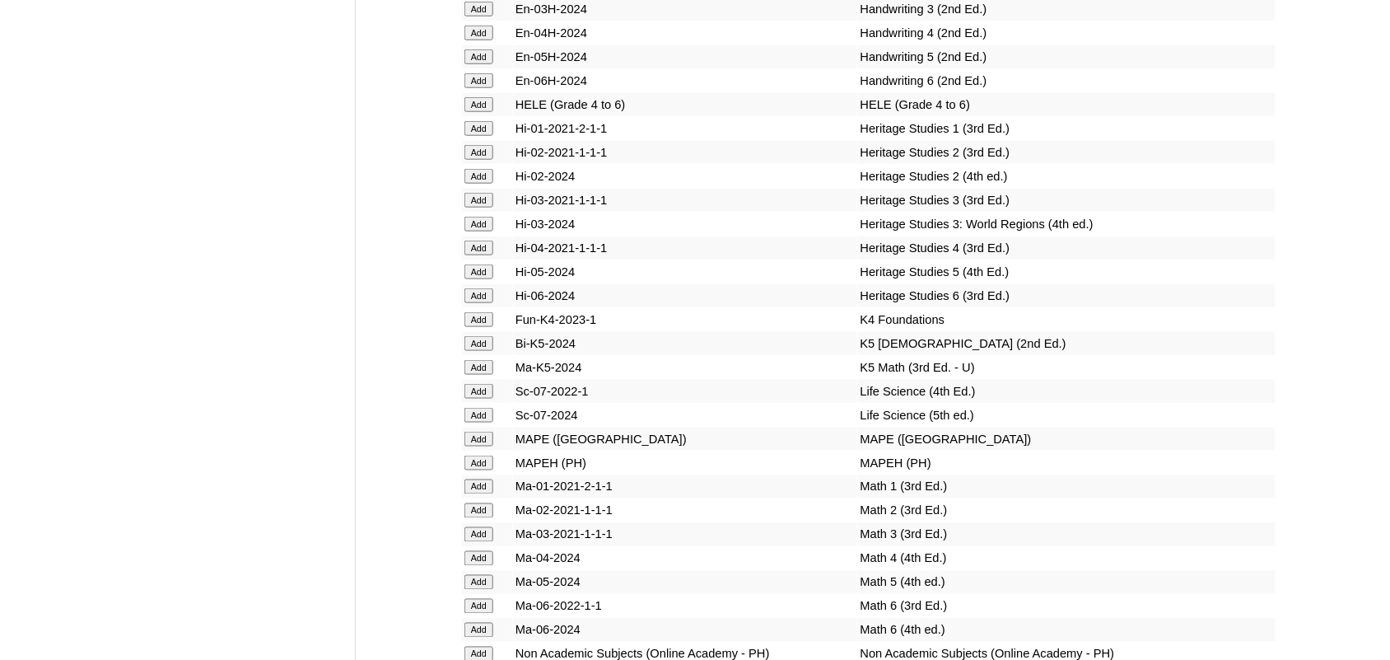
scroll to position [6011, 0]
click at [475, 646] on input "Add" at bounding box center [478, 653] width 29 height 15
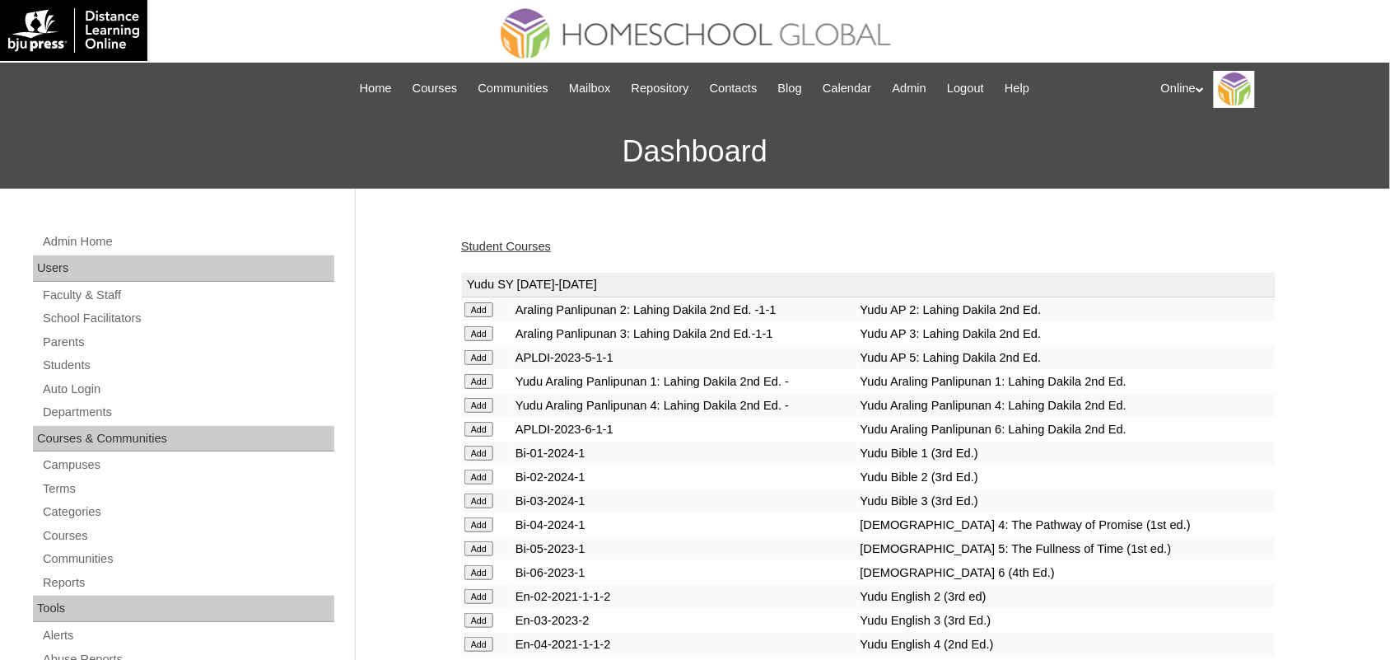
click at [527, 245] on link "Student Courses" at bounding box center [506, 246] width 90 height 13
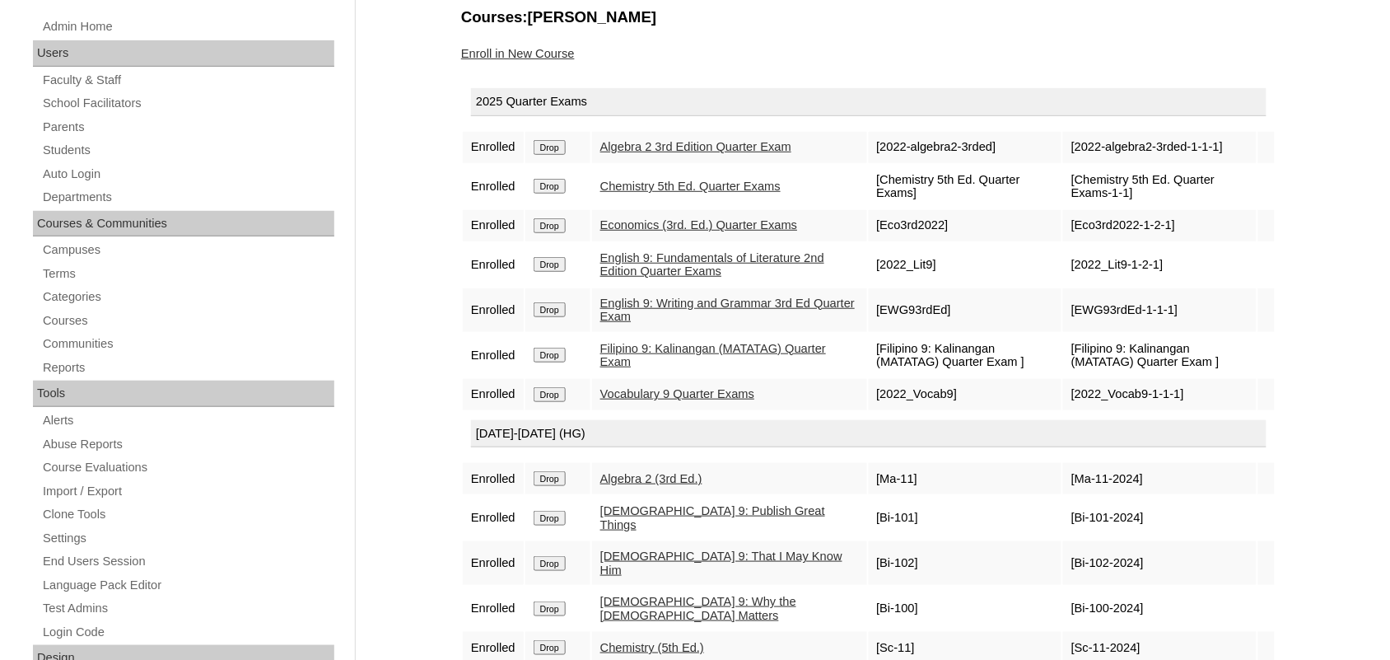
scroll to position [198, 0]
